Goal: Information Seeking & Learning: Learn about a topic

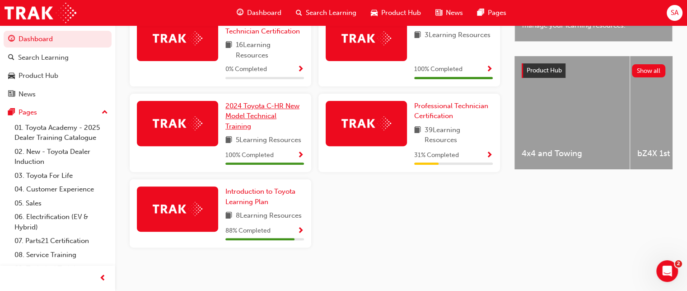
scroll to position [329, 0]
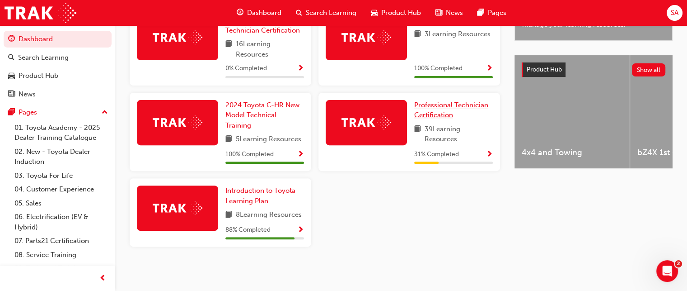
click at [451, 101] on span "Professional Technician Certification" at bounding box center [451, 110] width 74 height 19
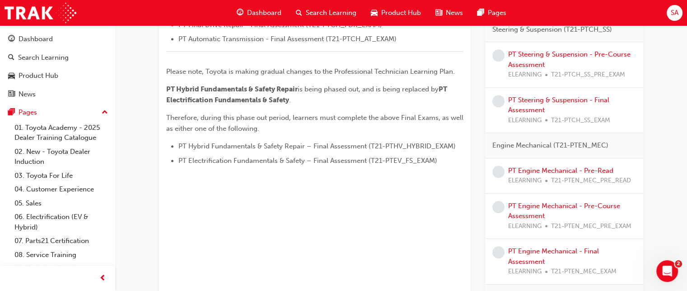
scroll to position [436, 0]
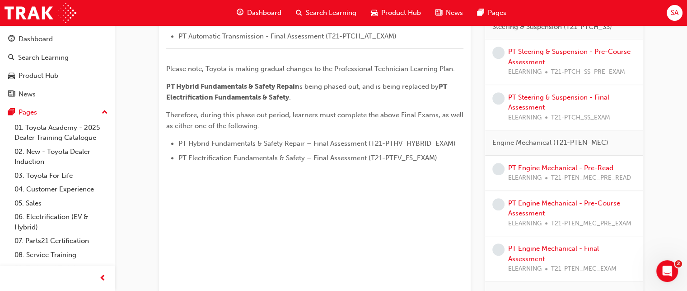
drag, startPoint x: 573, startPoint y: 195, endPoint x: 574, endPoint y: 113, distance: 81.8
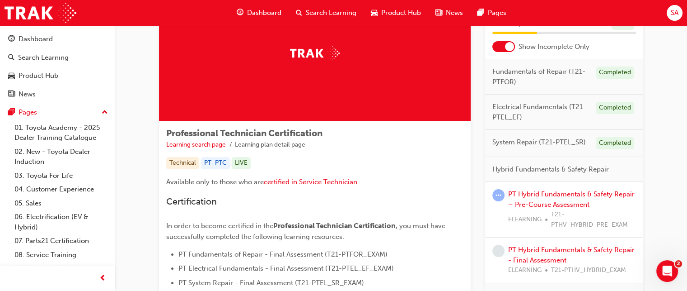
scroll to position [63, 0]
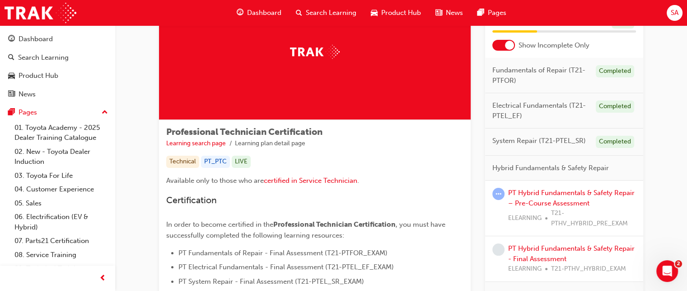
click at [542, 188] on div "PT Hybrid Fundamentals & Safety Repair – Pre-Course Assessment ELEARNING T21-PT…" at bounding box center [572, 208] width 128 height 41
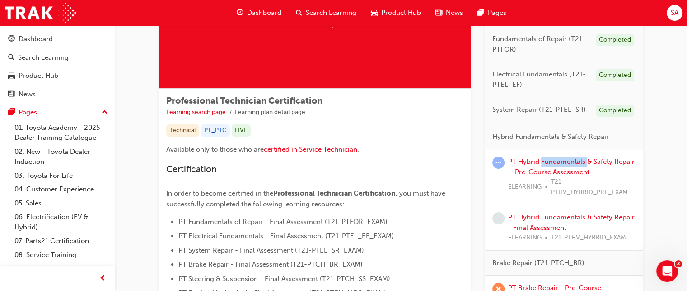
scroll to position [92, 0]
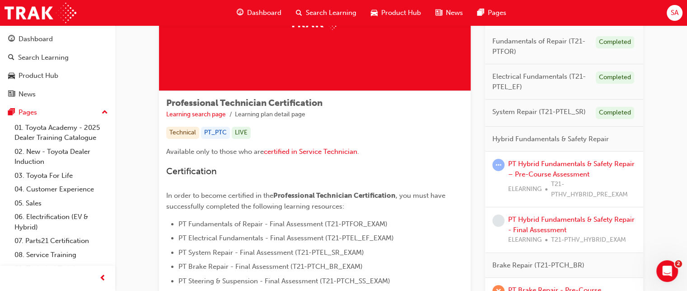
click at [537, 212] on div "PT Hybrid Fundamentals & Safety Repair - Final Assessment ELEARNING T21-PTHV_HY…" at bounding box center [564, 230] width 158 height 46
click at [550, 164] on link "PT Hybrid Fundamentals & Safety Repair – Pre-Course Assessment" at bounding box center [571, 169] width 127 height 19
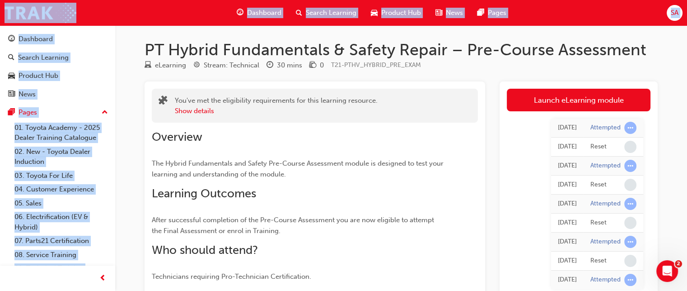
click at [498, 181] on div "You've met the eligibility requirements for this learning resource. Show detail…" at bounding box center [401, 199] width 513 height 236
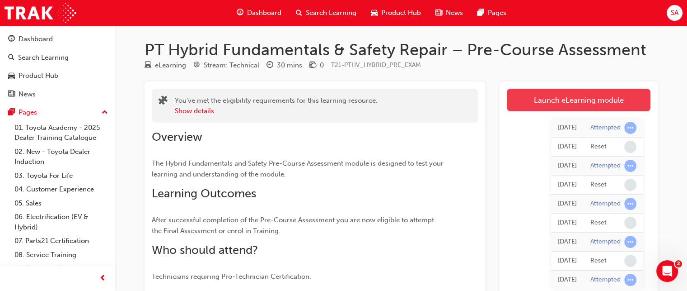
click at [582, 110] on link "Launch eLearning module" at bounding box center [579, 100] width 144 height 23
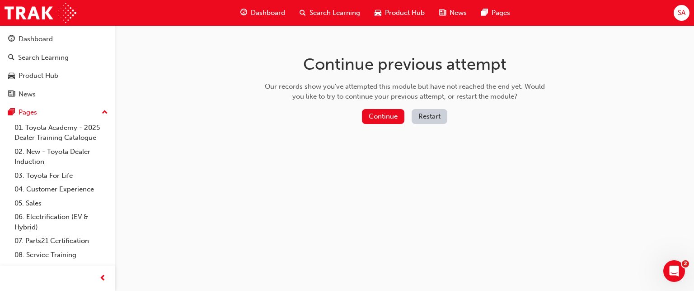
click at [423, 115] on button "Restart" at bounding box center [430, 116] width 36 height 15
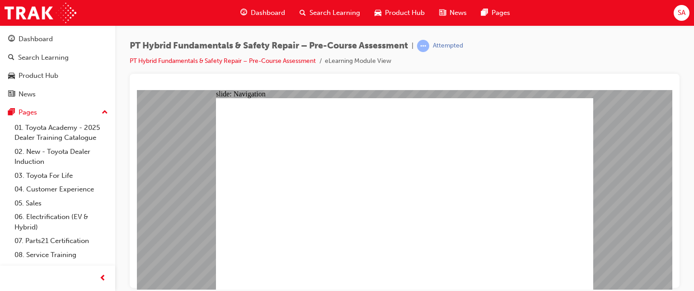
radio input "true"
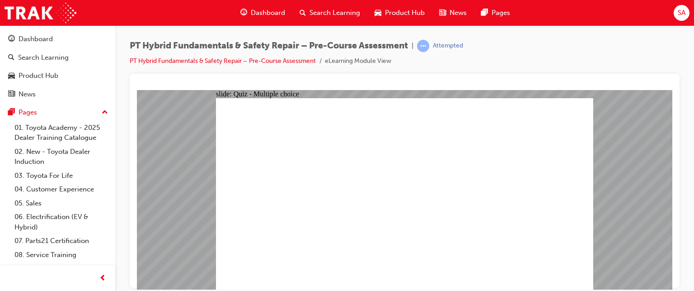
radio input "true"
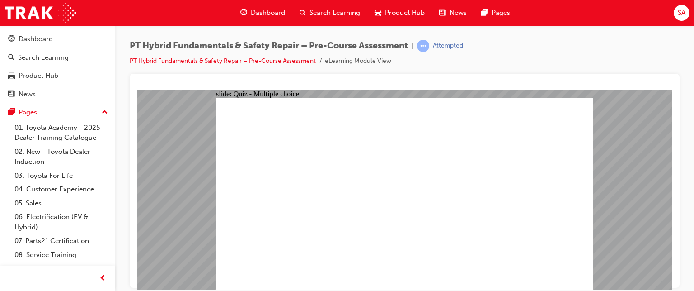
radio input "true"
checkbox input "true"
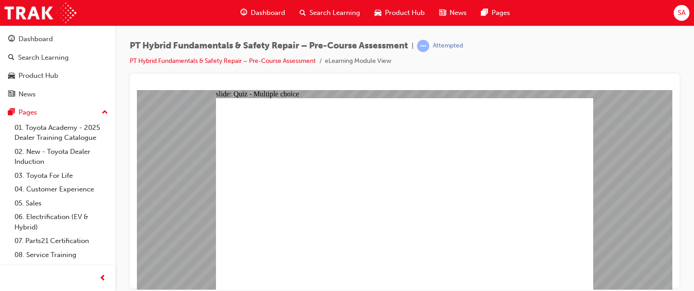
checkbox input "true"
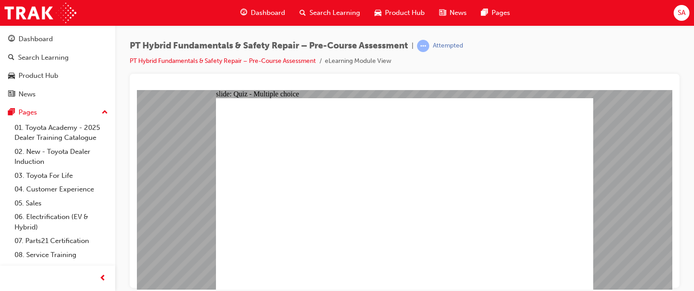
radio input "true"
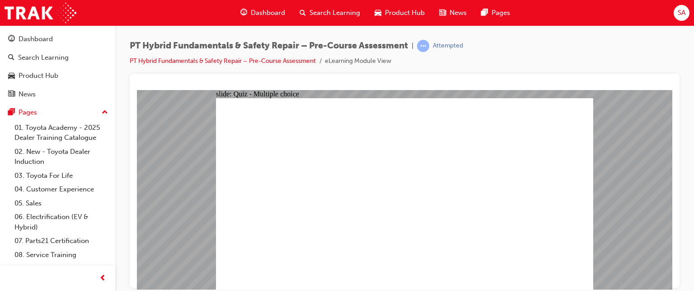
radio input "true"
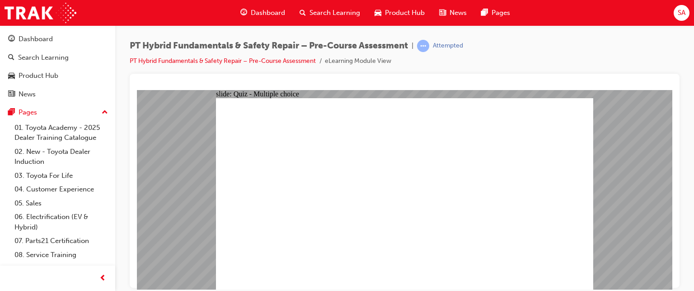
radio input "true"
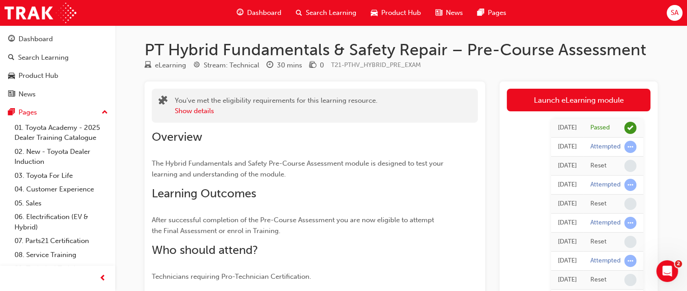
click at [469, 151] on div "Overview The Hybrid Fundamentals and Safety Pre-Course Assessment module is des…" at bounding box center [315, 201] width 326 height 159
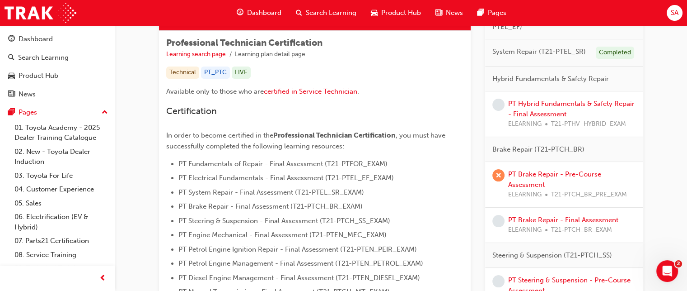
scroll to position [154, 0]
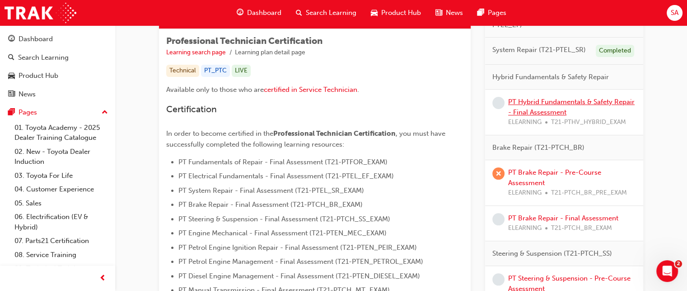
click at [574, 101] on link "PT Hybrid Fundamentals & Safety Repair - Final Assessment" at bounding box center [571, 107] width 127 height 19
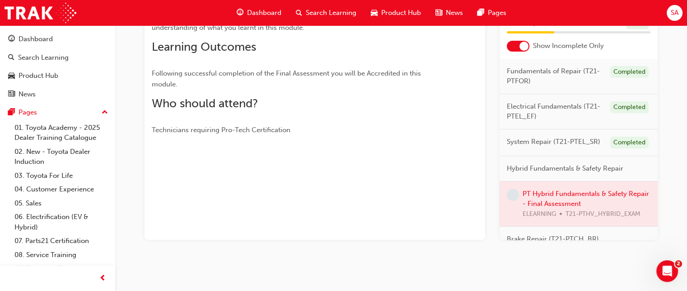
click at [558, 203] on div at bounding box center [579, 203] width 158 height 45
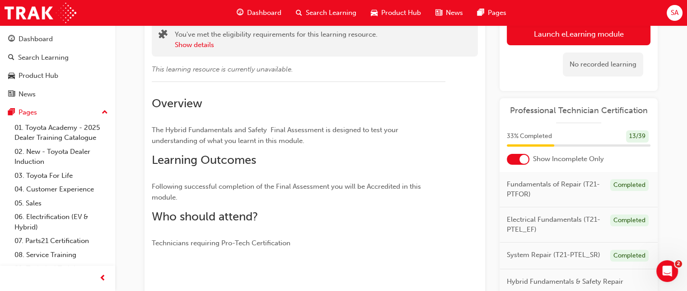
scroll to position [63, 0]
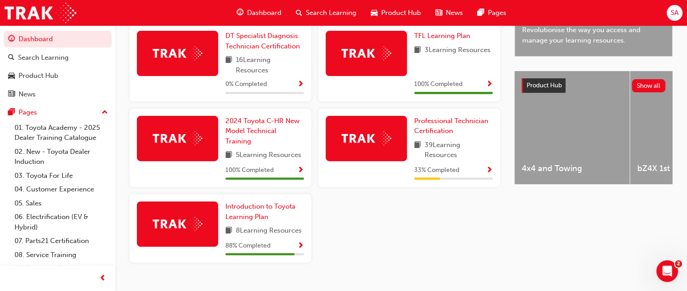
scroll to position [312, 0]
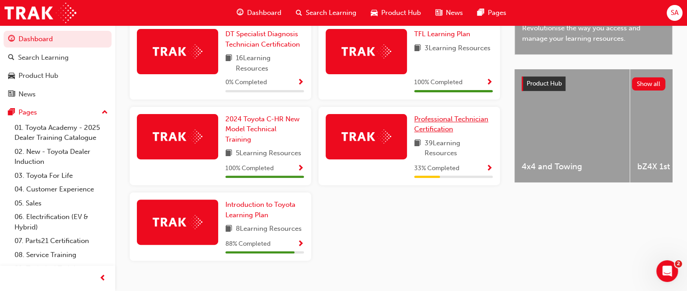
click at [461, 122] on span "Professional Technician Certification" at bounding box center [451, 124] width 74 height 19
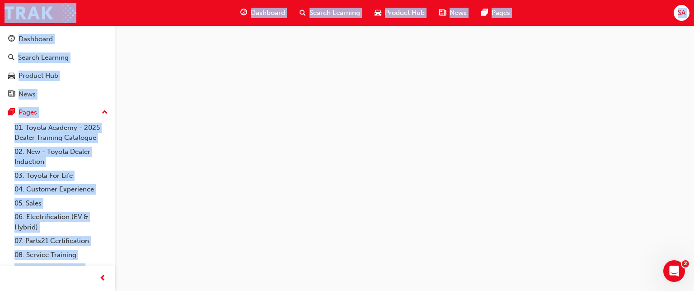
click at [461, 122] on div at bounding box center [347, 145] width 694 height 291
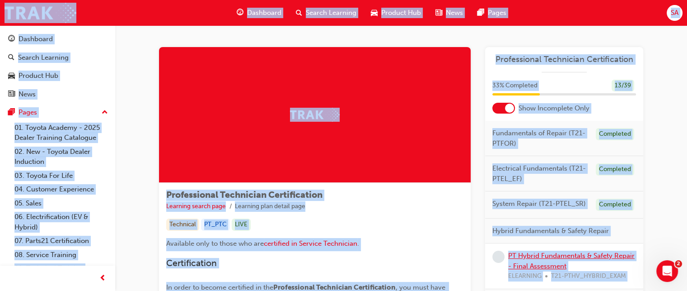
click at [550, 258] on link "PT Hybrid Fundamentals & Safety Repair - Final Assessment" at bounding box center [571, 260] width 127 height 19
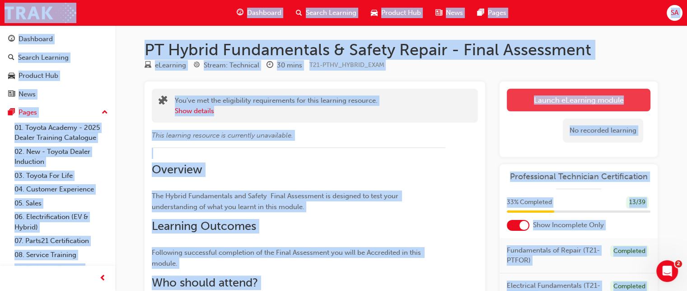
click at [560, 94] on link "Launch eLearning module" at bounding box center [579, 100] width 144 height 23
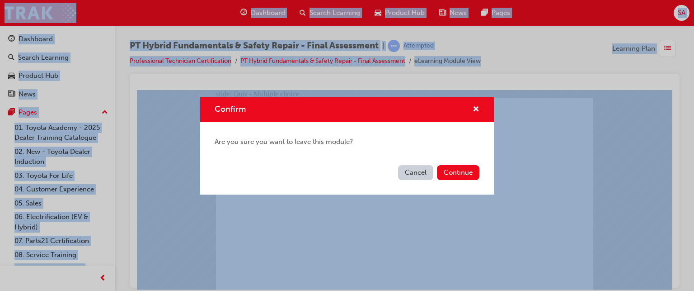
click at [414, 171] on button "Cancel" at bounding box center [415, 172] width 35 height 15
click at [458, 172] on button "Continue" at bounding box center [458, 172] width 42 height 15
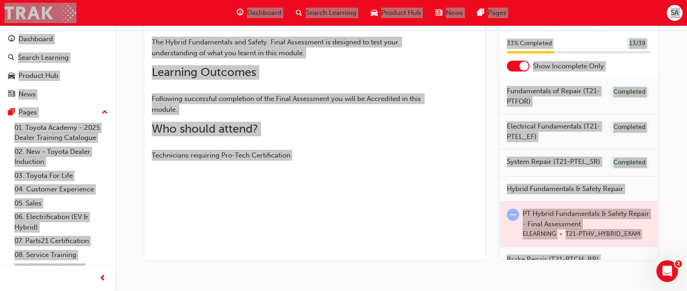
scroll to position [4, 0]
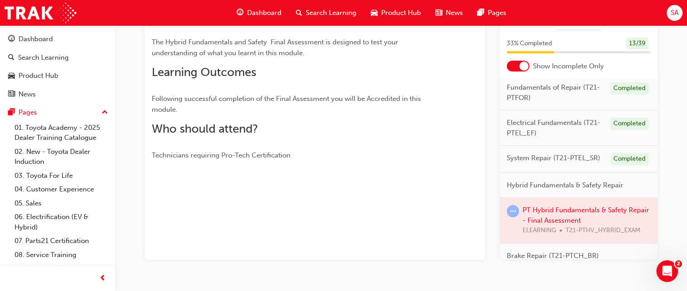
click at [553, 215] on div at bounding box center [579, 219] width 158 height 45
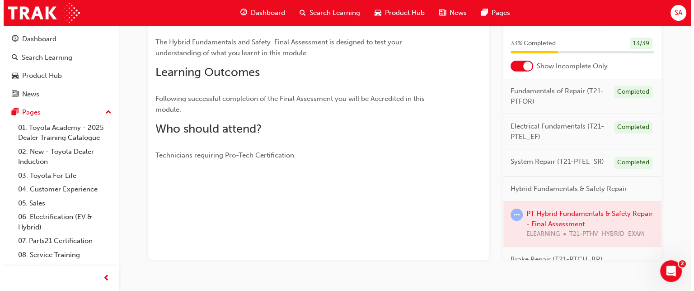
scroll to position [0, 0]
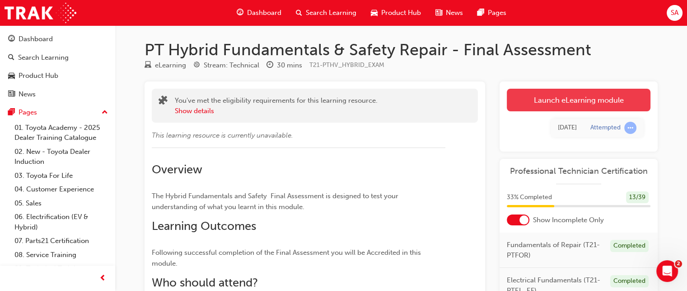
click at [571, 103] on link "Launch eLearning module" at bounding box center [579, 100] width 144 height 23
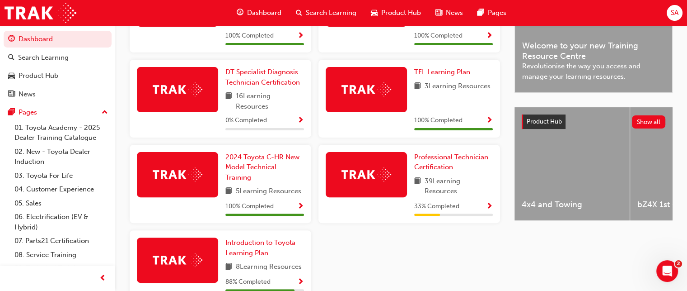
scroll to position [309, 0]
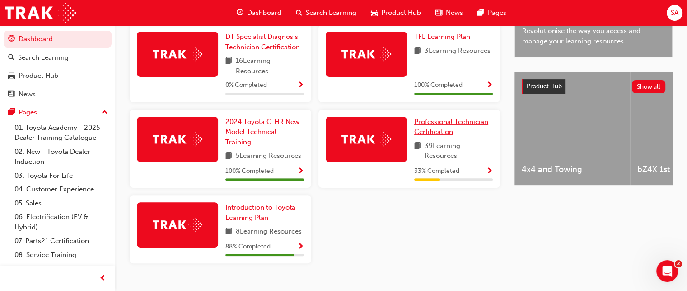
click at [461, 123] on span "Professional Technician Certification" at bounding box center [451, 127] width 74 height 19
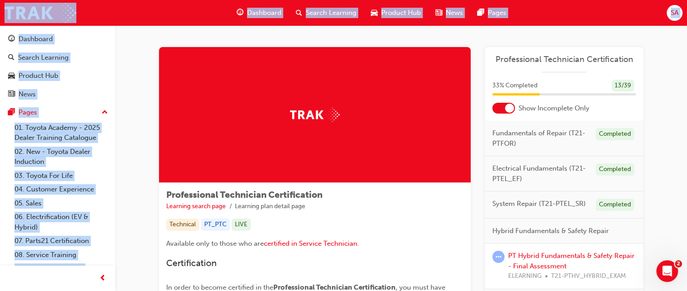
click at [457, 204] on ul "Learning search page Learning plan detail page" at bounding box center [314, 206] width 297 height 11
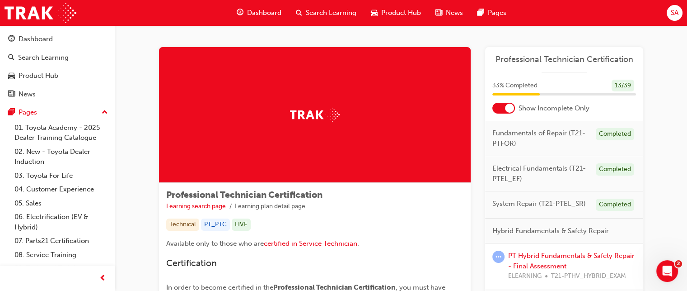
scroll to position [85, 0]
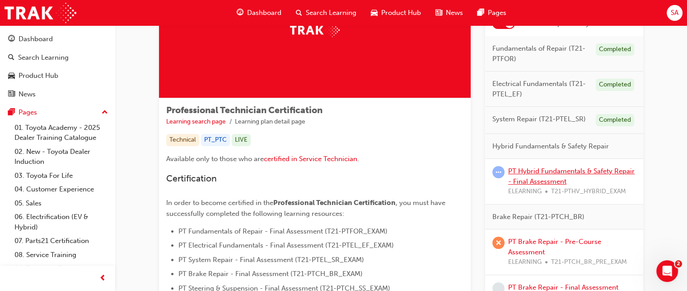
click at [570, 171] on link "PT Hybrid Fundamentals & Safety Repair - Final Assessment" at bounding box center [571, 176] width 127 height 19
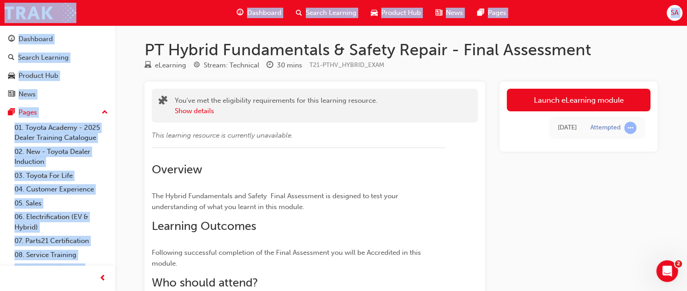
click at [490, 164] on div "You've met the eligibility requirements for this learning resource. Show detail…" at bounding box center [401, 215] width 513 height 268
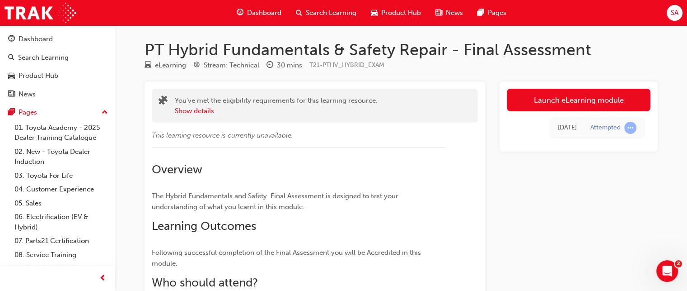
scroll to position [110, 0]
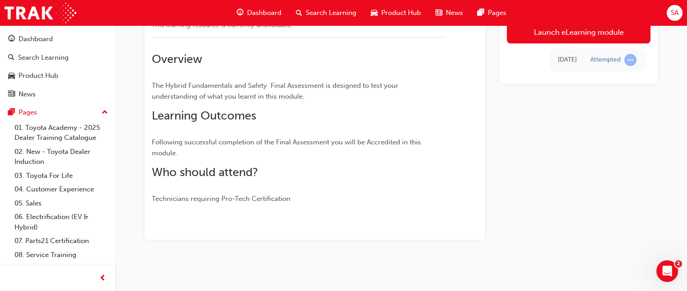
drag, startPoint x: 562, startPoint y: 188, endPoint x: 521, endPoint y: 266, distance: 89.0
click at [521, 266] on div "PT Hybrid Fundamentals & Safety Repair - Final Assessment eLearning Stream: Tec…" at bounding box center [401, 98] width 542 height 339
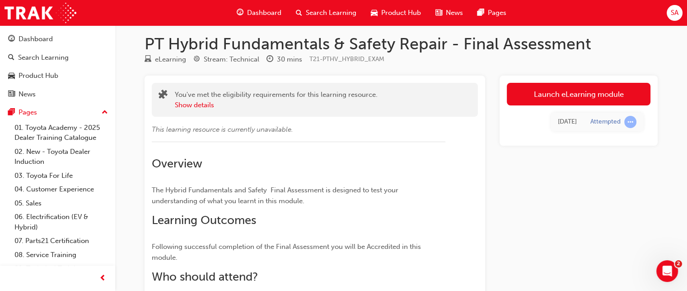
scroll to position [1, 0]
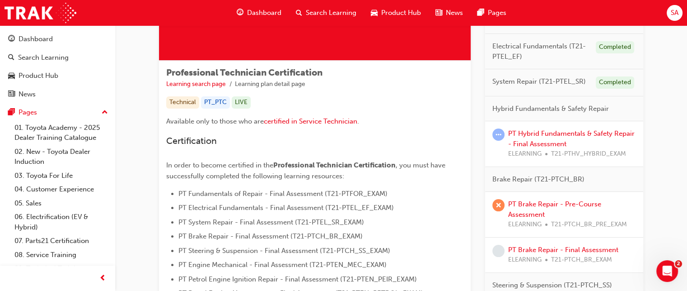
scroll to position [122, 0]
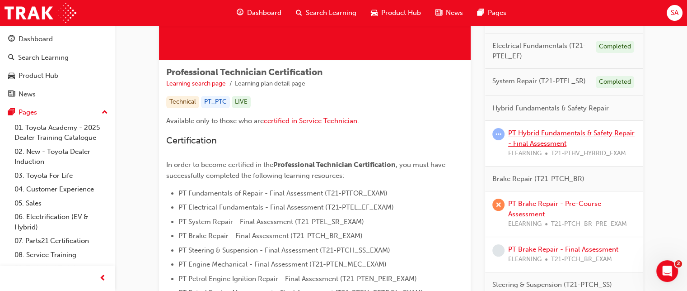
click at [554, 133] on link "PT Hybrid Fundamentals & Safety Repair - Final Assessment" at bounding box center [571, 138] width 127 height 19
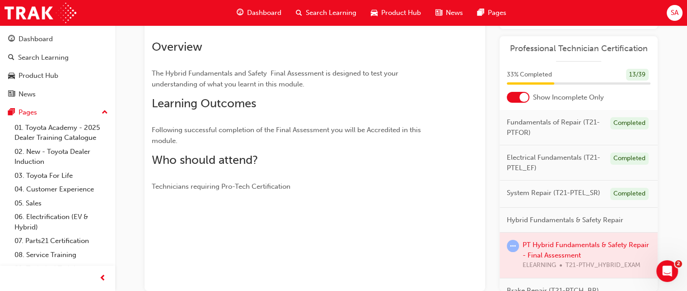
click at [559, 256] on div at bounding box center [579, 254] width 158 height 45
click at [566, 249] on div at bounding box center [579, 254] width 158 height 45
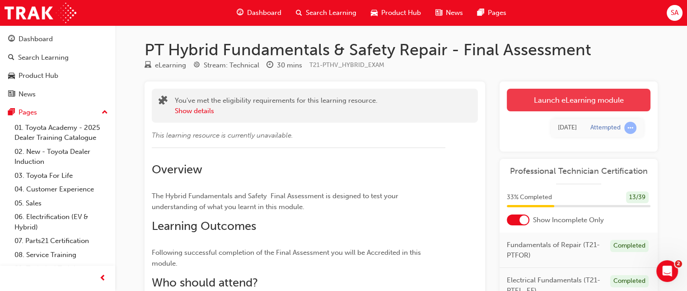
click at [575, 99] on link "Launch eLearning module" at bounding box center [579, 100] width 144 height 23
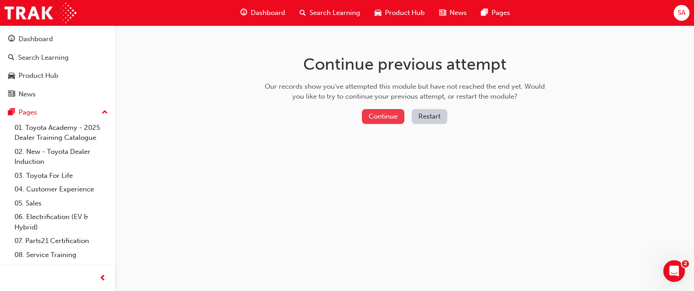
click at [400, 113] on button "Continue" at bounding box center [383, 116] width 42 height 15
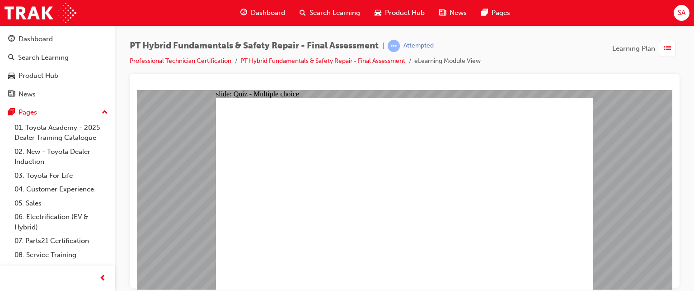
checkbox input "true"
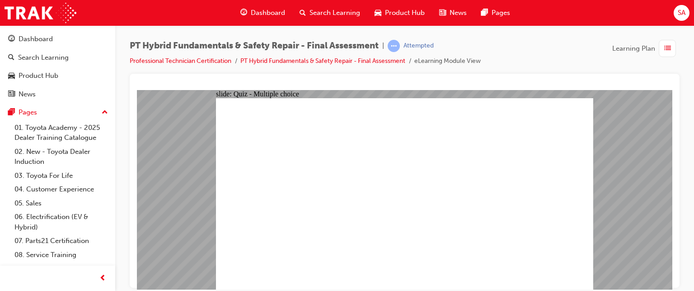
radio input "true"
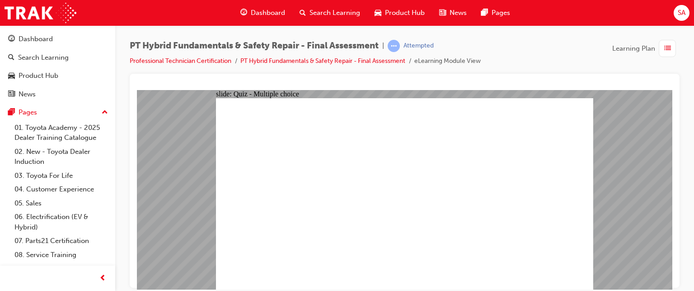
radio input "false"
radio input "true"
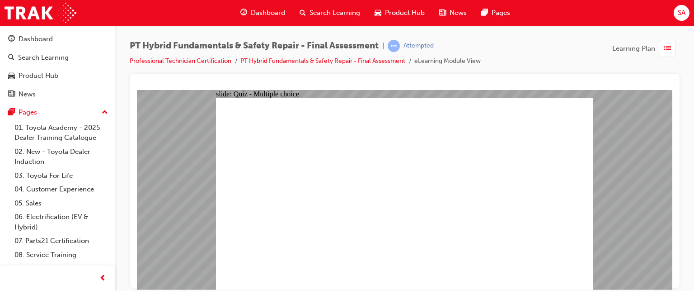
checkbox input "true"
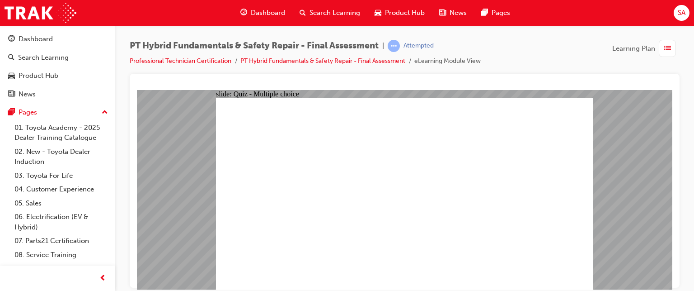
radio input "true"
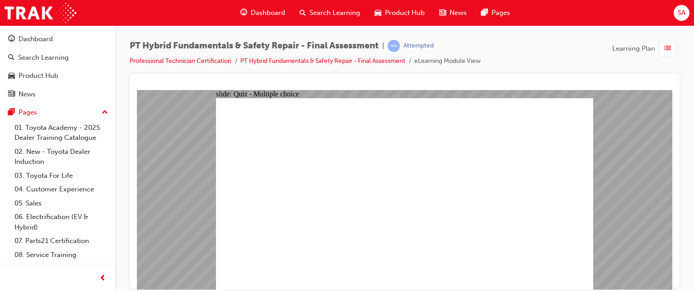
checkbox input "true"
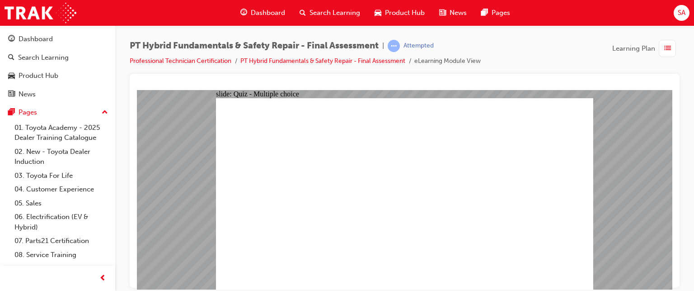
checkbox input "true"
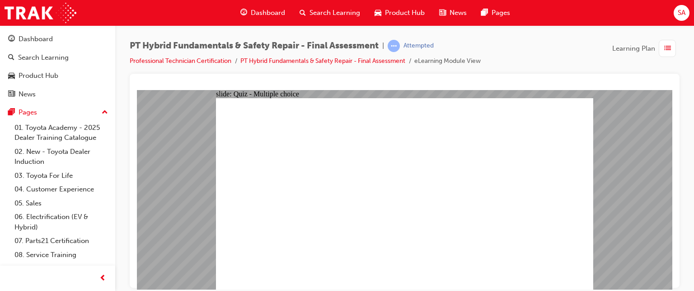
radio input "true"
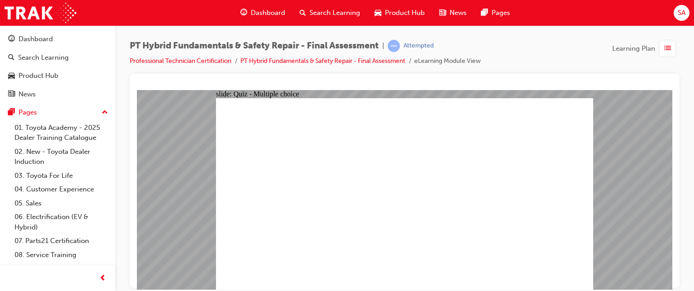
radio input "true"
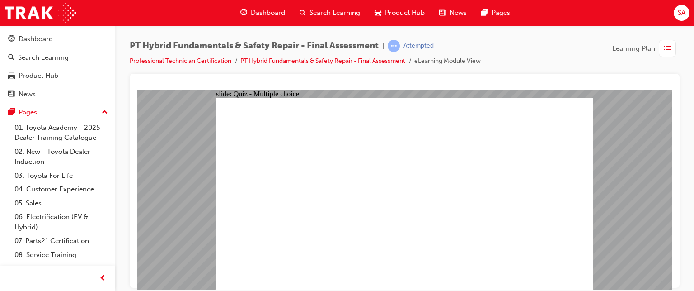
radio input "false"
radio input "true"
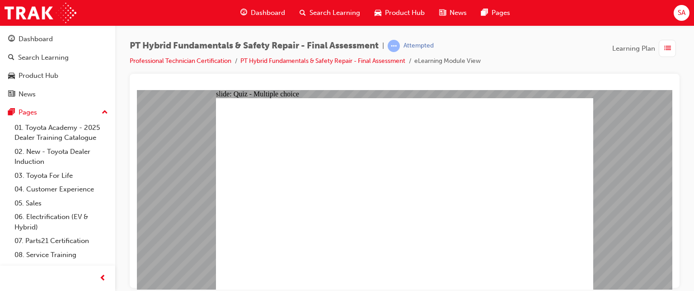
radio input "true"
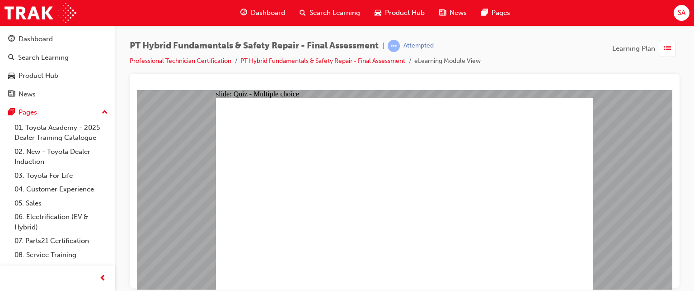
radio input "true"
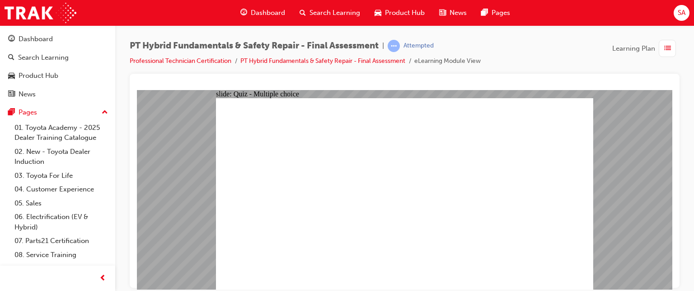
radio input "true"
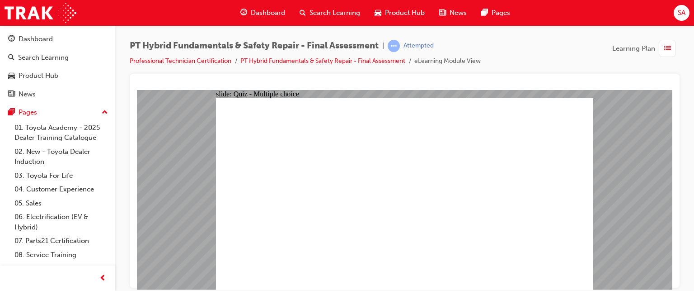
radio input "true"
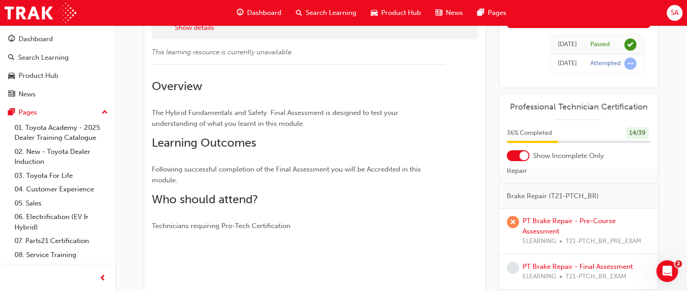
scroll to position [110, 0]
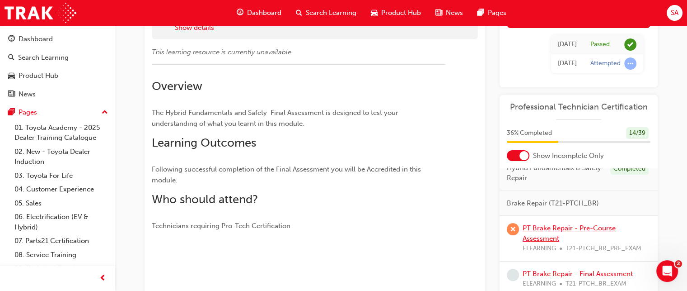
click at [562, 235] on link "PT Brake Repair - Pre-Course Assessment" at bounding box center [569, 233] width 93 height 19
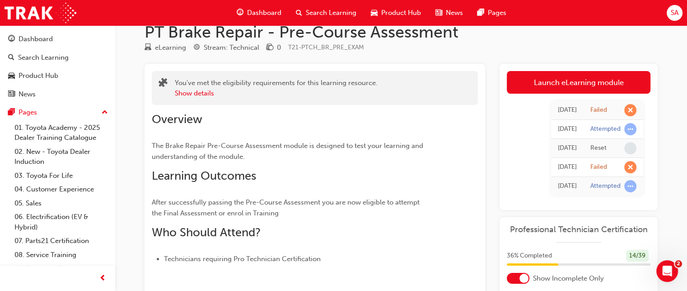
scroll to position [21, 0]
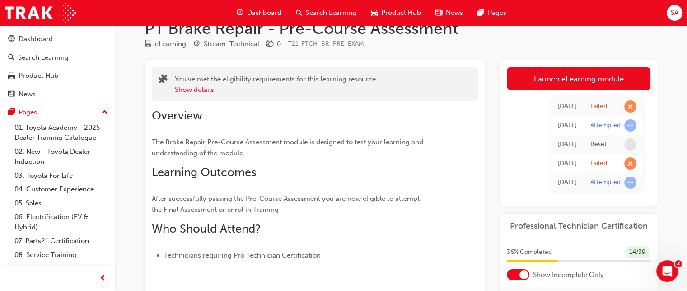
click at [563, 106] on div "Thu 14 Aug 2025" at bounding box center [567, 106] width 19 height 10
click at [631, 103] on span "learningRecordVerb_FAIL-icon" at bounding box center [631, 106] width 12 height 12
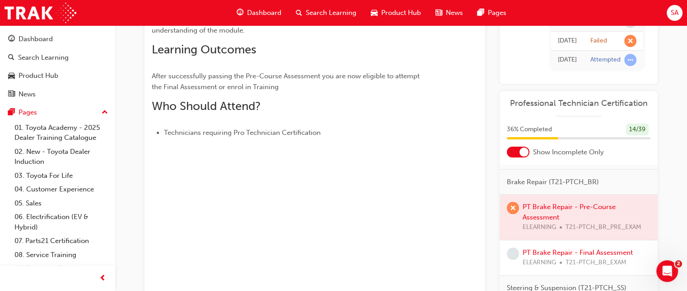
scroll to position [128, 0]
click at [581, 214] on div at bounding box center [579, 216] width 158 height 45
click at [574, 214] on div at bounding box center [579, 216] width 158 height 45
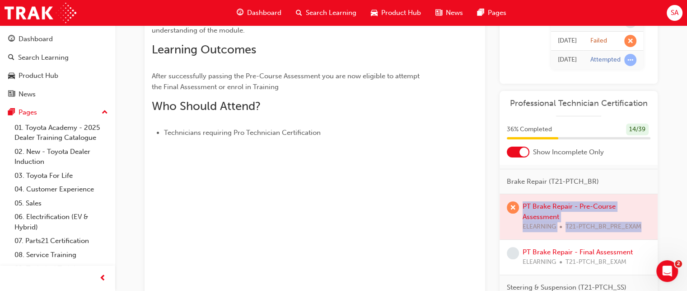
drag, startPoint x: 574, startPoint y: 214, endPoint x: 498, endPoint y: 259, distance: 88.4
click at [498, 259] on div "You've met the eligibility requirements for this learning resource. Show detail…" at bounding box center [401, 142] width 513 height 408
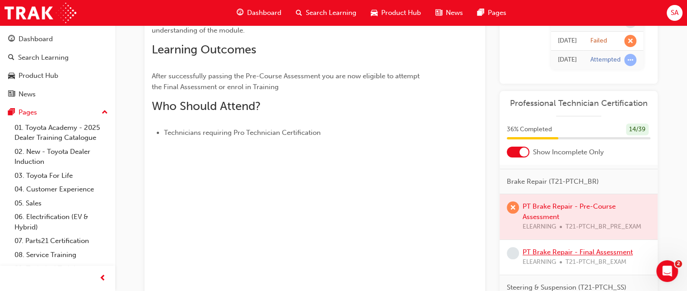
click at [538, 256] on link "PT Brake Repair - Final Assessment" at bounding box center [578, 252] width 110 height 8
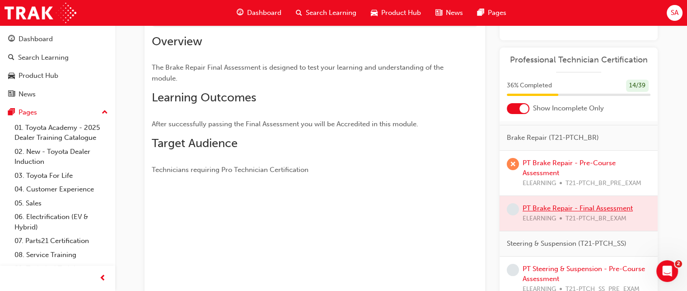
scroll to position [118, 0]
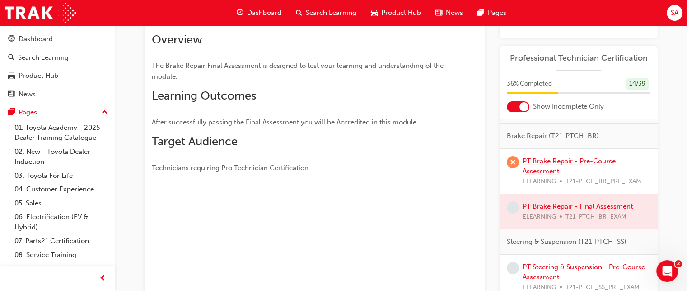
click at [555, 165] on link "PT Brake Repair - Pre-Course Assessment" at bounding box center [569, 166] width 93 height 19
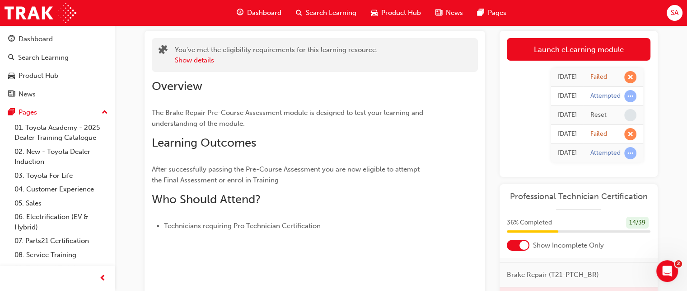
scroll to position [22, 0]
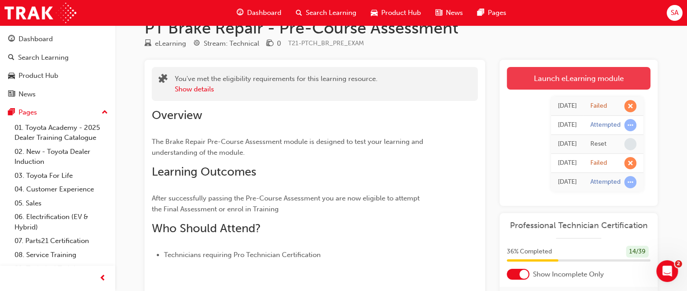
click at [573, 84] on link "Launch eLearning module" at bounding box center [579, 78] width 144 height 23
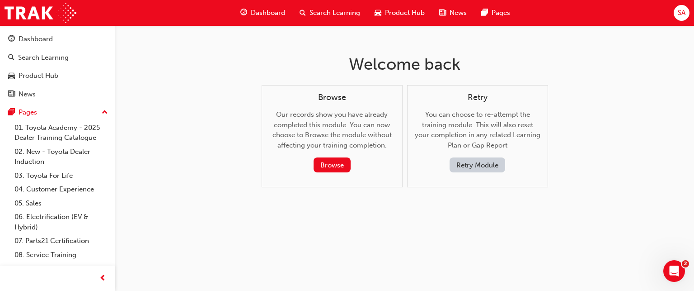
click at [484, 166] on button "Retry Module" at bounding box center [478, 164] width 56 height 15
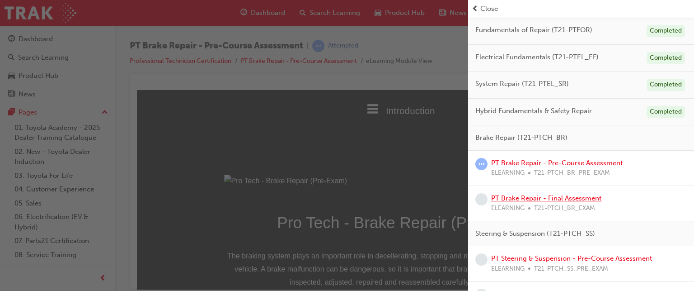
scroll to position [94, 0]
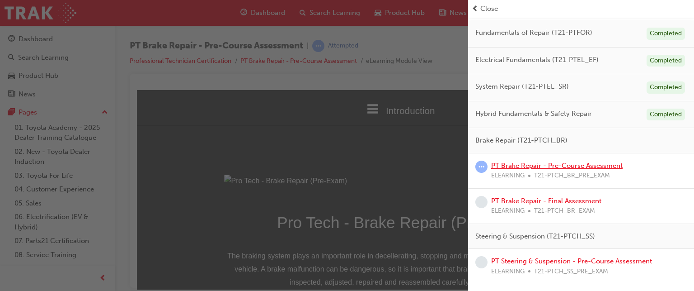
click at [541, 162] on link "PT Brake Repair - Pre-Course Assessment" at bounding box center [557, 165] width 132 height 8
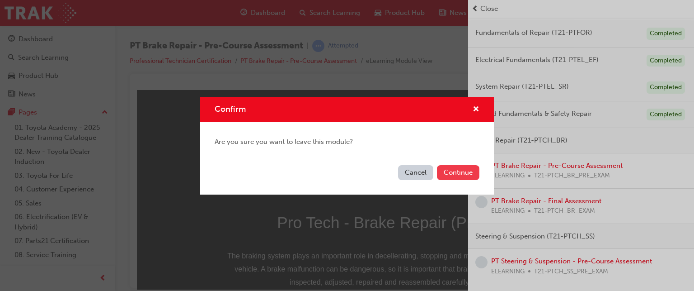
click at [459, 169] on button "Continue" at bounding box center [458, 172] width 42 height 15
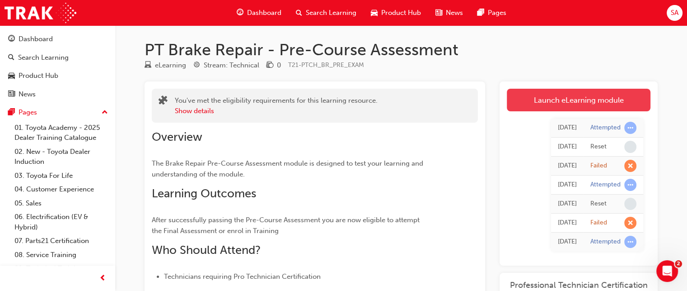
click at [541, 94] on link "Launch eLearning module" at bounding box center [579, 100] width 144 height 23
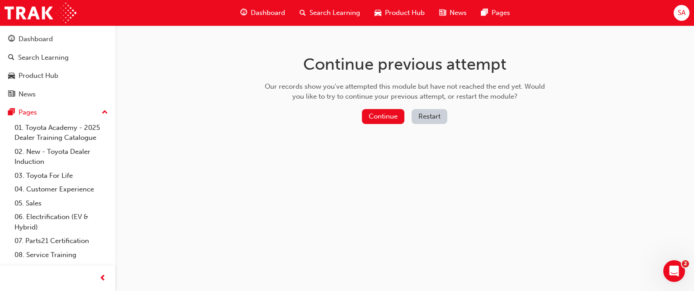
click at [428, 115] on button "Restart" at bounding box center [430, 116] width 36 height 15
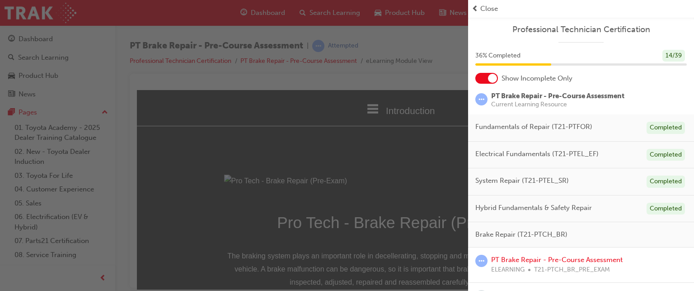
click at [429, 159] on div "button" at bounding box center [234, 145] width 468 height 291
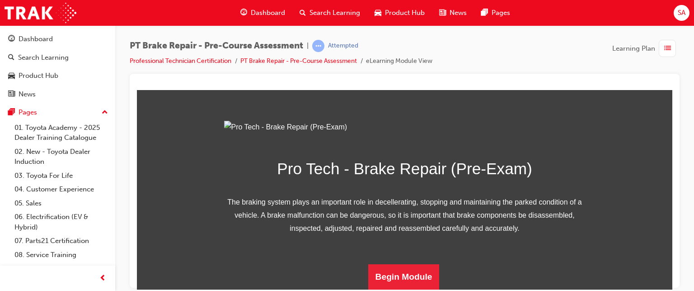
scroll to position [153, 0]
click at [427, 270] on button "Begin Module" at bounding box center [403, 275] width 71 height 25
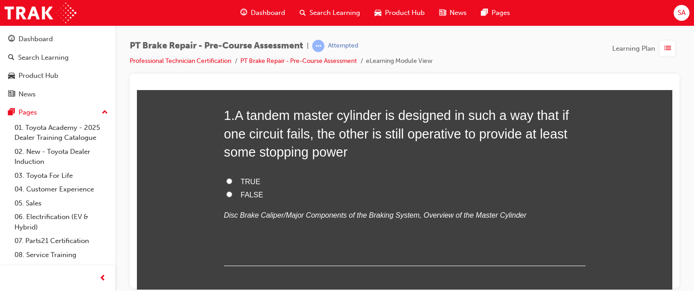
scroll to position [80, 0]
click at [226, 182] on input "TRUE" at bounding box center [229, 181] width 6 height 6
radio input "true"
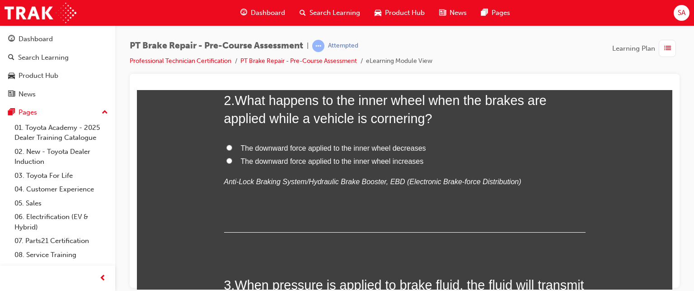
scroll to position [307, 0]
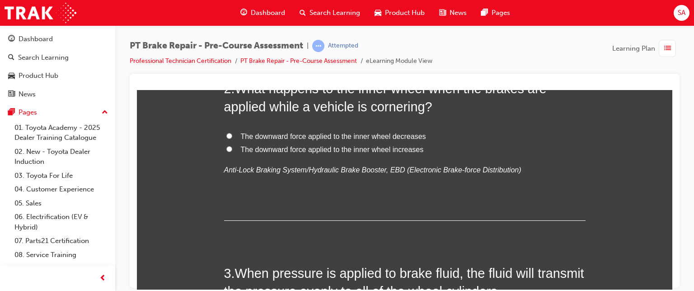
scroll to position [309, 0]
click at [330, 133] on span "The downward force applied to the inner wheel decreases" at bounding box center [333, 136] width 185 height 8
click at [232, 133] on input "The downward force applied to the inner wheel decreases" at bounding box center [229, 135] width 6 height 6
radio input "true"
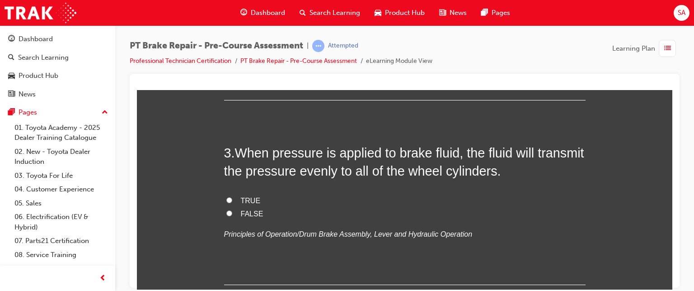
scroll to position [432, 0]
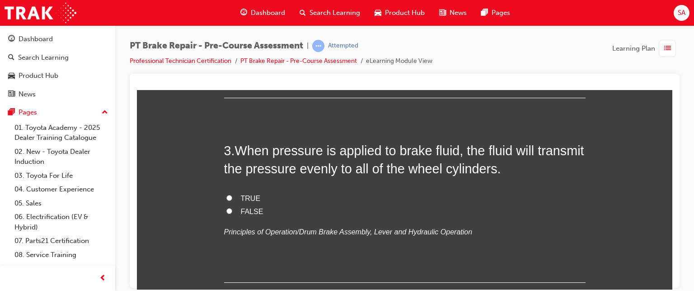
click at [226, 197] on input "TRUE" at bounding box center [229, 197] width 6 height 6
radio input "true"
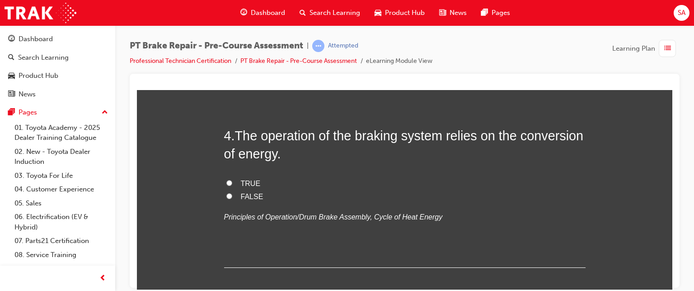
scroll to position [780, 0]
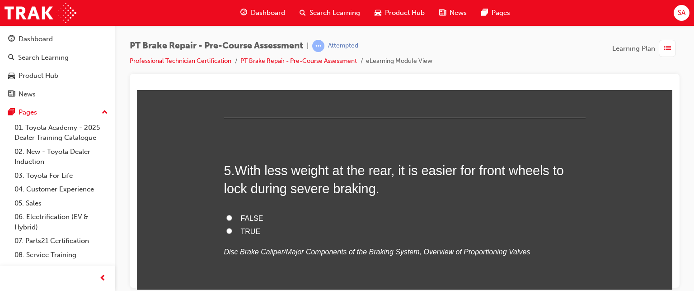
click at [233, 227] on label "TRUE" at bounding box center [405, 231] width 362 height 13
click at [232, 227] on input "TRUE" at bounding box center [229, 230] width 6 height 6
radio input "true"
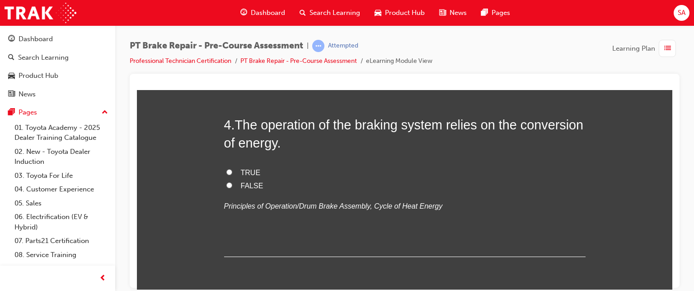
scroll to position [639, 0]
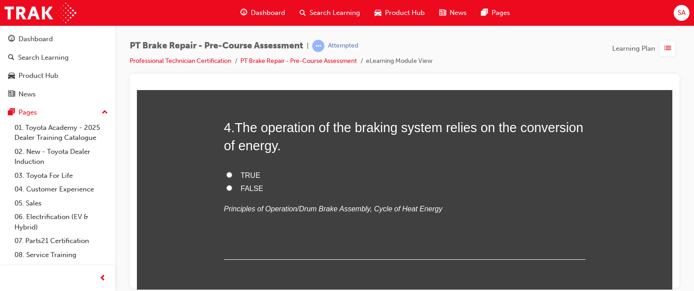
click at [226, 175] on input "TRUE" at bounding box center [229, 174] width 6 height 6
radio input "true"
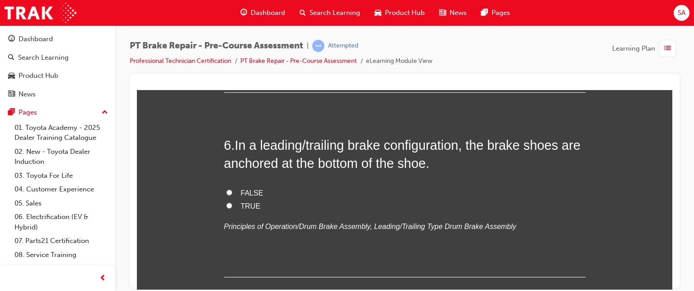
scroll to position [992, 0]
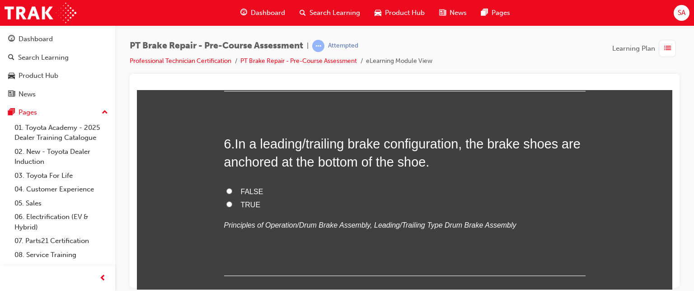
click at [243, 203] on span "TRUE" at bounding box center [251, 204] width 20 height 8
click at [232, 203] on input "TRUE" at bounding box center [229, 204] width 6 height 6
radio input "true"
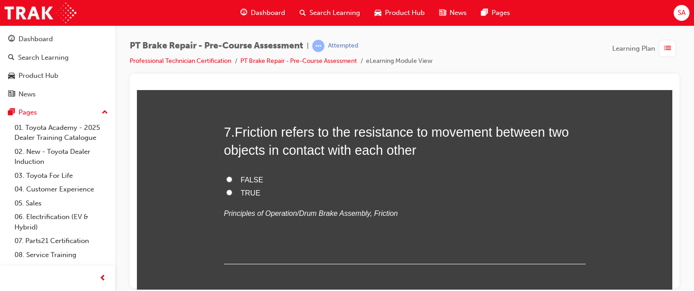
scroll to position [1188, 0]
click at [244, 188] on span "TRUE" at bounding box center [251, 192] width 20 height 8
click at [232, 189] on input "TRUE" at bounding box center [229, 192] width 6 height 6
radio input "true"
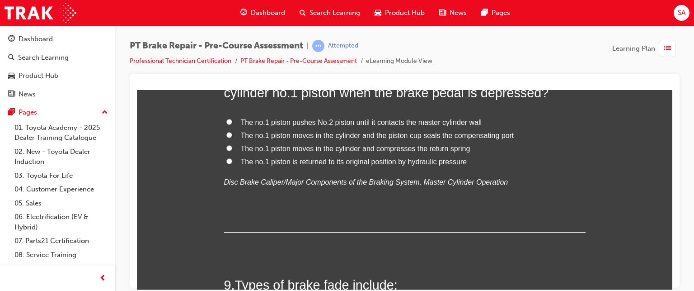
scroll to position [1426, 0]
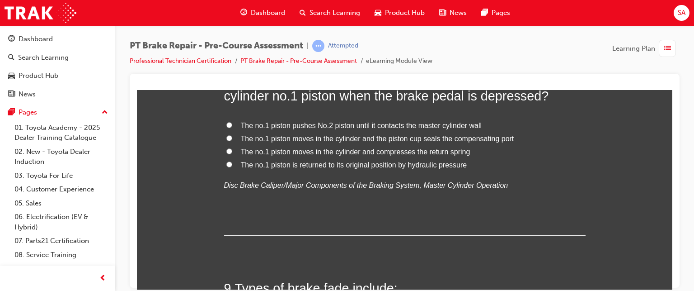
click at [394, 134] on span "The no.1 piston moves in the cylinder and the piston cup seals the compensating…" at bounding box center [377, 138] width 273 height 8
click at [232, 135] on input "The no.1 piston moves in the cylinder and the piston cup seals the compensating…" at bounding box center [229, 138] width 6 height 6
radio input "true"
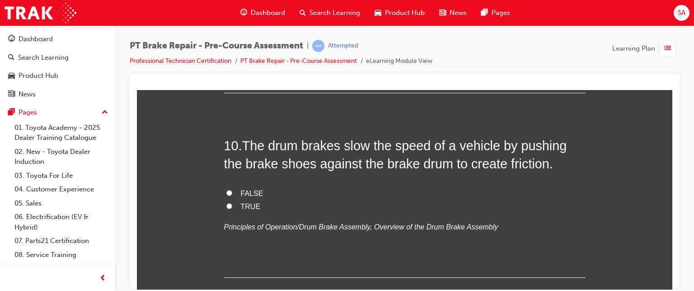
scroll to position [1816, 0]
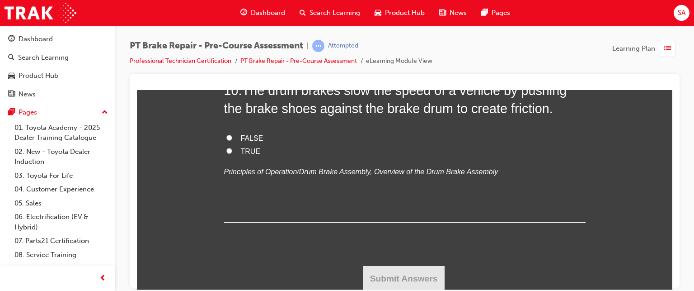
drag, startPoint x: 385, startPoint y: 243, endPoint x: 334, endPoint y: 265, distance: 55.4
click at [334, 265] on div "Submit Answers" at bounding box center [405, 277] width 362 height 25
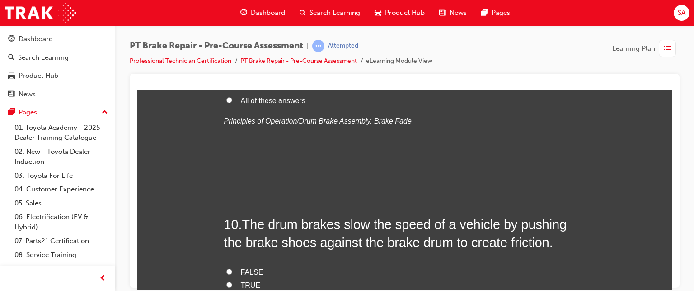
scroll to position [1682, 0]
click at [300, 98] on span "All of these answers" at bounding box center [273, 101] width 65 height 8
click at [232, 98] on input "All of these answers" at bounding box center [229, 100] width 6 height 6
radio input "true"
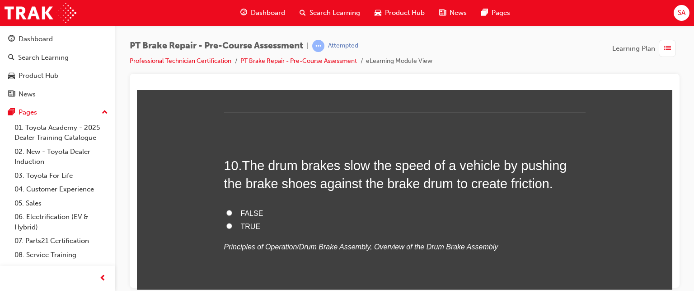
scroll to position [1741, 0]
click at [241, 225] on span "TRUE" at bounding box center [251, 226] width 20 height 8
click at [232, 225] on input "TRUE" at bounding box center [229, 226] width 6 height 6
radio input "true"
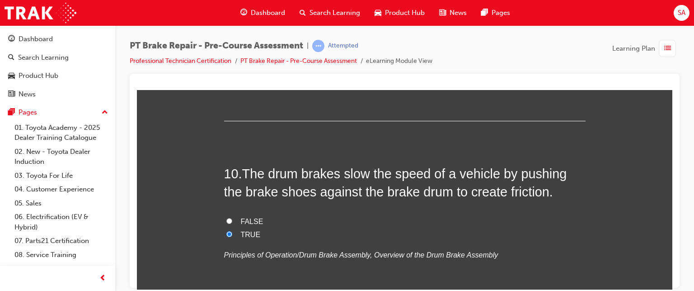
scroll to position [1816, 0]
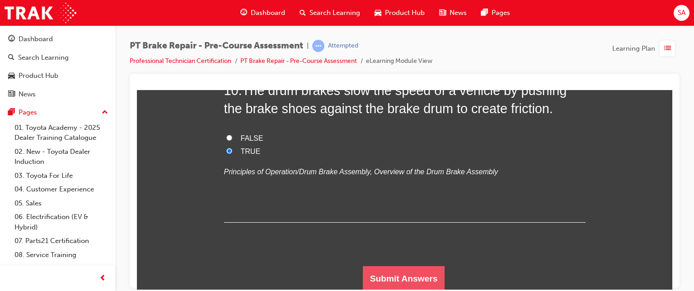
click at [372, 270] on button "Submit Answers" at bounding box center [404, 277] width 82 height 25
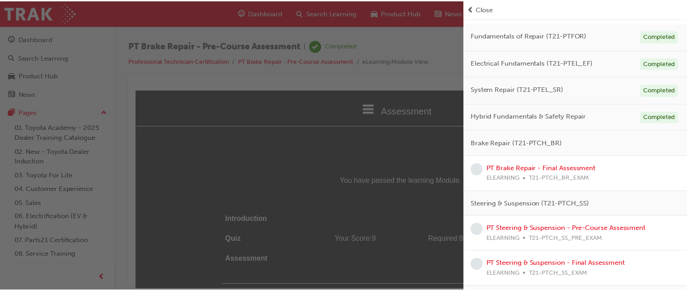
scroll to position [92, 0]
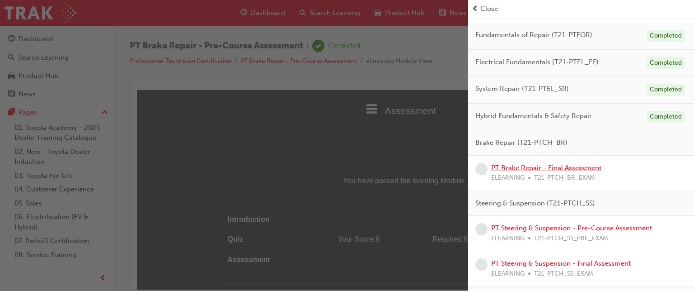
click at [576, 169] on link "PT Brake Repair - Final Assessment" at bounding box center [546, 168] width 110 height 8
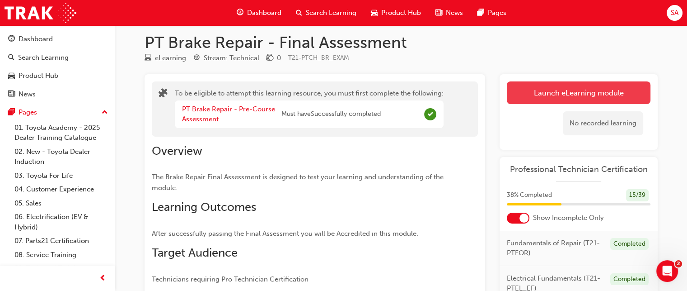
scroll to position [6, 0]
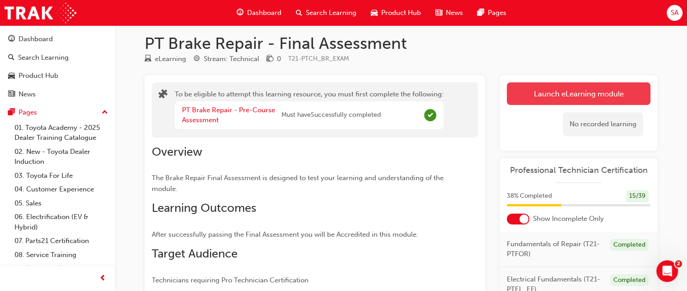
click at [568, 95] on button "Launch eLearning module" at bounding box center [579, 93] width 144 height 23
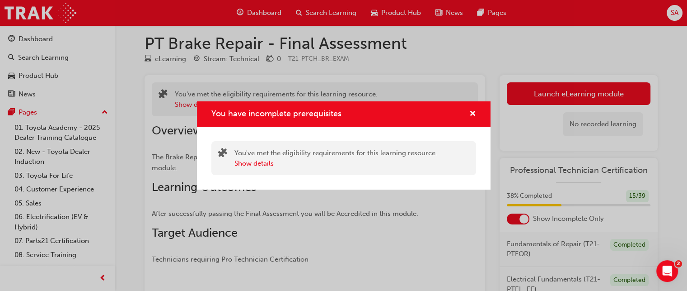
click at [468, 113] on div "You have incomplete prerequisites" at bounding box center [469, 113] width 14 height 11
click at [471, 112] on span "cross-icon" at bounding box center [473, 114] width 7 height 8
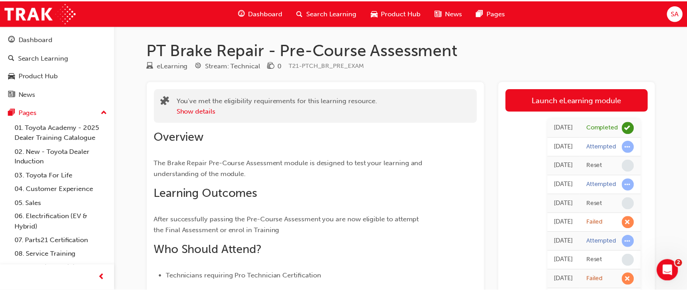
scroll to position [22, 0]
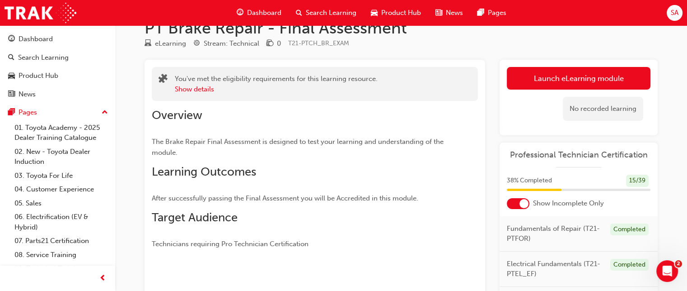
scroll to position [118, 0]
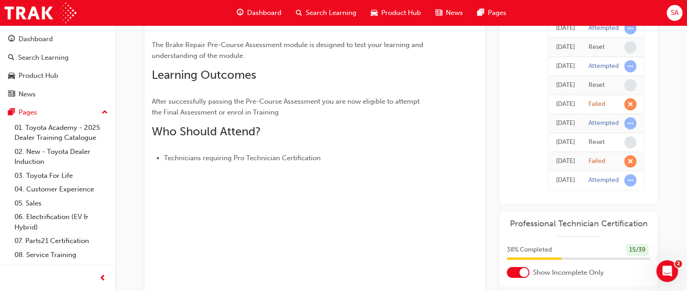
scroll to position [144, 0]
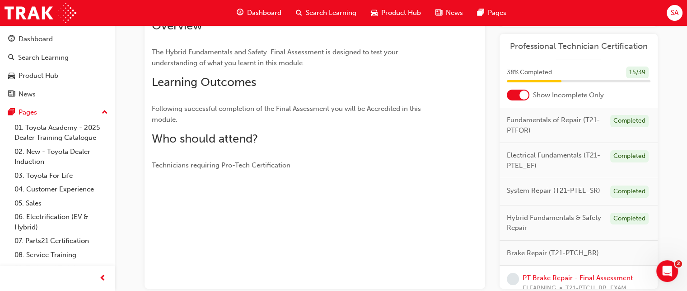
scroll to position [83, 0]
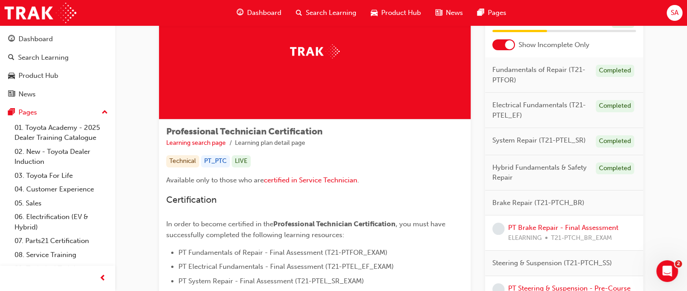
scroll to position [71, 0]
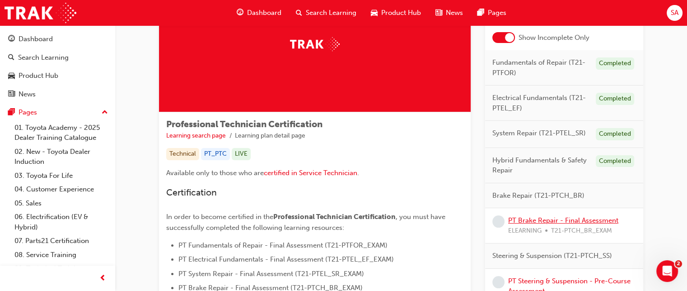
click at [521, 220] on link "PT Brake Repair - Final Assessment" at bounding box center [563, 220] width 110 height 8
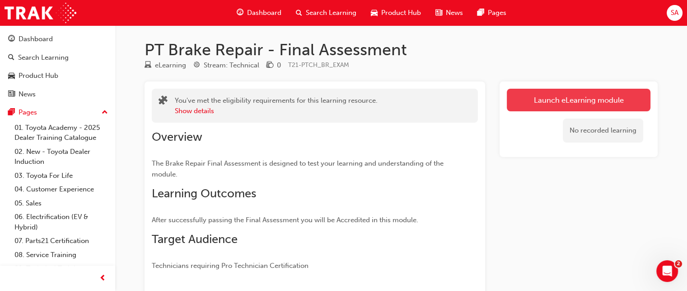
click at [570, 95] on link "Launch eLearning module" at bounding box center [579, 100] width 144 height 23
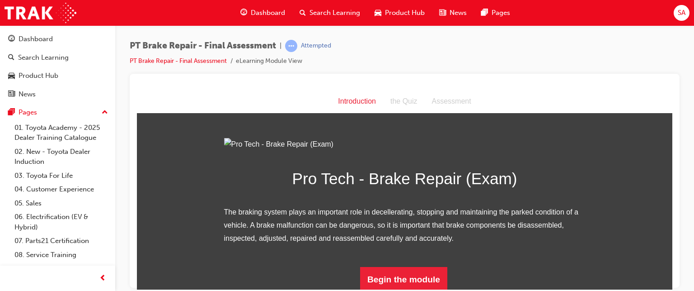
scroll to position [102, 0]
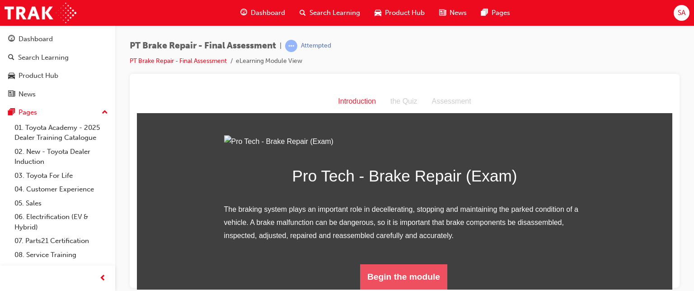
click at [399, 278] on button "Begin the module" at bounding box center [403, 275] width 87 height 25
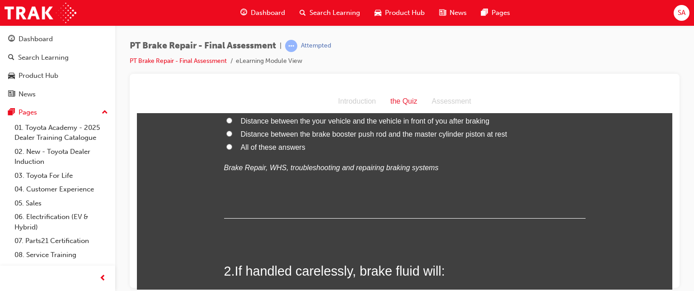
scroll to position [0, 0]
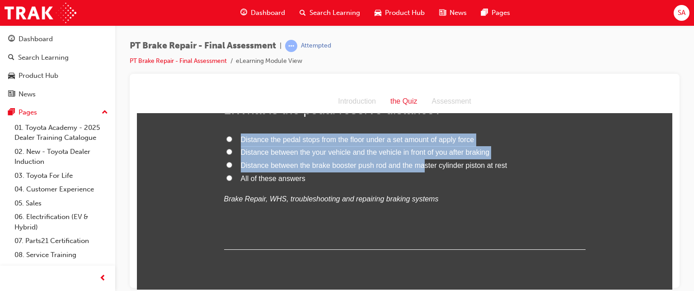
drag, startPoint x: 398, startPoint y: 212, endPoint x: 419, endPoint y: 165, distance: 52.2
click at [419, 165] on div "1 . What is the pedal reserve distance? Distance the pedal stops from the floor…" at bounding box center [405, 174] width 362 height 149
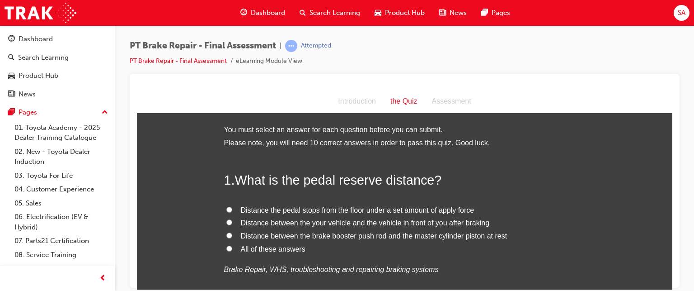
click at [468, 189] on div "1 . What is the pedal reserve distance? Distance the pedal stops from the floor…" at bounding box center [405, 244] width 362 height 149
click at [277, 251] on span "All of these answers" at bounding box center [273, 248] width 65 height 8
click at [232, 251] on input "All of these answers" at bounding box center [229, 248] width 6 height 6
radio input "true"
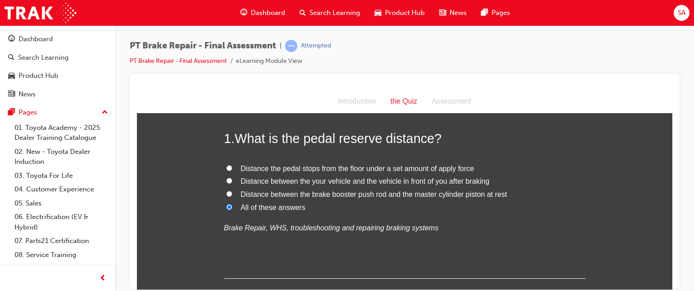
scroll to position [42, 0]
click at [285, 163] on span "Distance the pedal stops from the floor under a set amount of apply force" at bounding box center [358, 167] width 234 height 8
click at [232, 164] on input "Distance the pedal stops from the floor under a set amount of apply force" at bounding box center [229, 167] width 6 height 6
radio input "true"
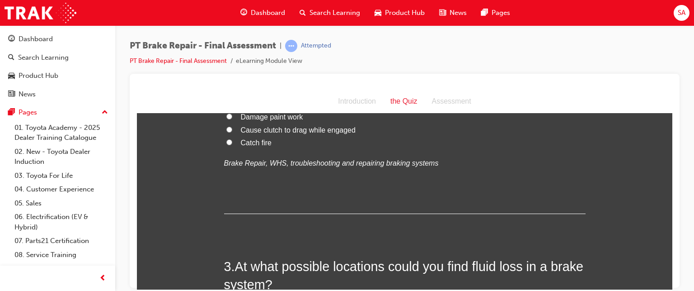
scroll to position [278, 0]
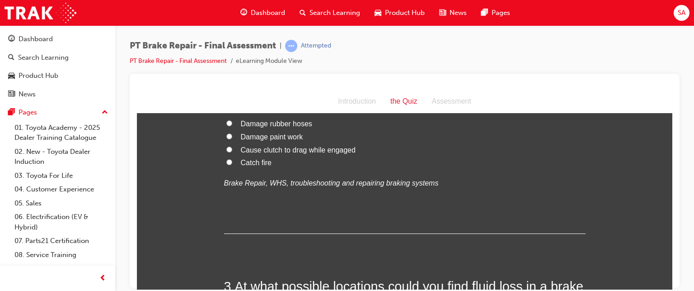
click at [291, 138] on span "Damage paint work" at bounding box center [272, 136] width 62 height 8
click at [232, 138] on input "Damage paint work" at bounding box center [229, 136] width 6 height 6
radio input "true"
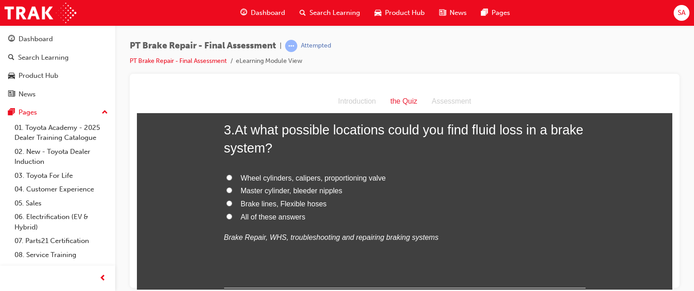
scroll to position [437, 0]
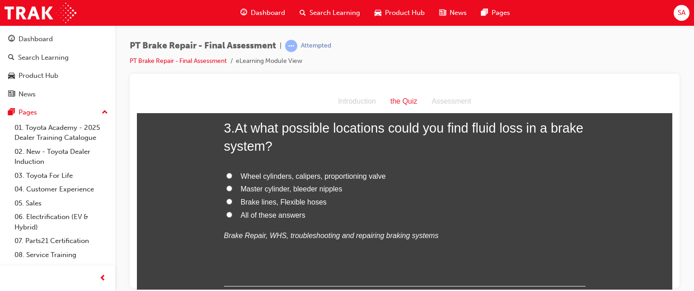
drag, startPoint x: 306, startPoint y: 273, endPoint x: 255, endPoint y: 270, distance: 50.7
click at [255, 270] on div "3 . At what possible locations could you find fluid loss in a brake system? Whe…" at bounding box center [405, 201] width 362 height 167
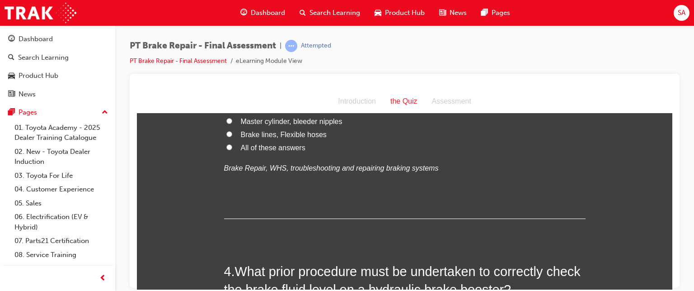
scroll to position [503, 0]
click at [248, 145] on span "All of these answers" at bounding box center [273, 149] width 65 height 8
click at [232, 145] on input "All of these answers" at bounding box center [229, 148] width 6 height 6
radio input "true"
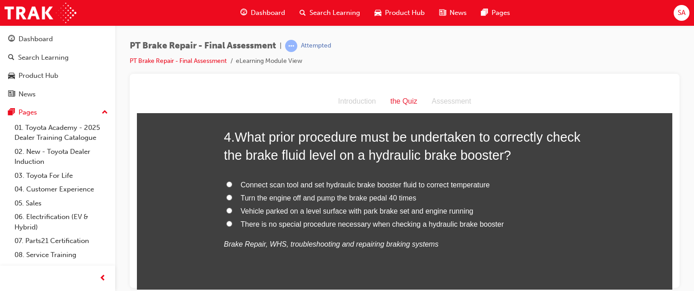
scroll to position [656, 0]
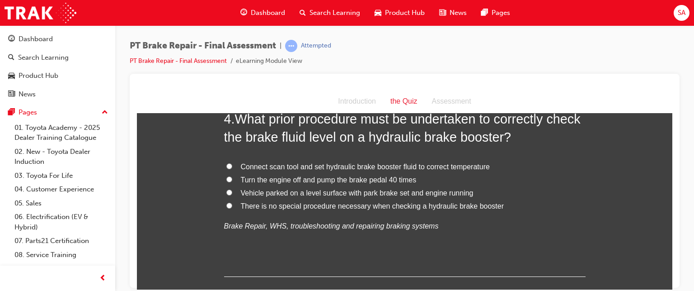
click at [306, 173] on label "Turn the engine off and pump the brake pedal 40 times" at bounding box center [405, 179] width 362 height 13
click at [232, 176] on input "Turn the engine off and pump the brake pedal 40 times" at bounding box center [229, 179] width 6 height 6
radio input "true"
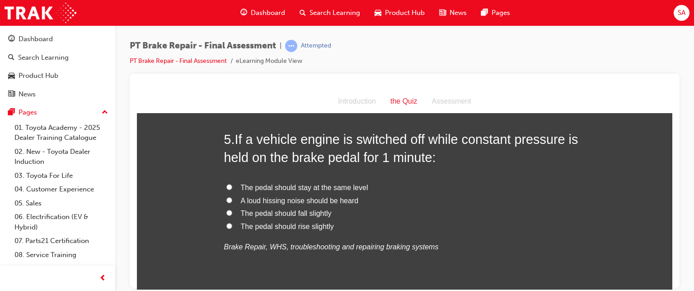
scroll to position [846, 0]
click at [257, 225] on span "The pedal should rise slightly" at bounding box center [287, 226] width 93 height 8
click at [232, 225] on input "The pedal should rise slightly" at bounding box center [229, 225] width 6 height 6
radio input "true"
click at [257, 190] on span "The pedal should stay at the same level" at bounding box center [304, 187] width 127 height 8
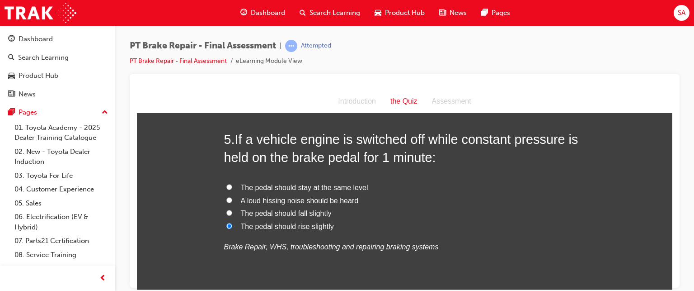
click at [232, 189] on input "The pedal should stay at the same level" at bounding box center [229, 186] width 6 height 6
radio input "true"
click at [264, 234] on div "The pedal should stay at the same level A loud hissing noise should be heard Th…" at bounding box center [405, 217] width 362 height 72
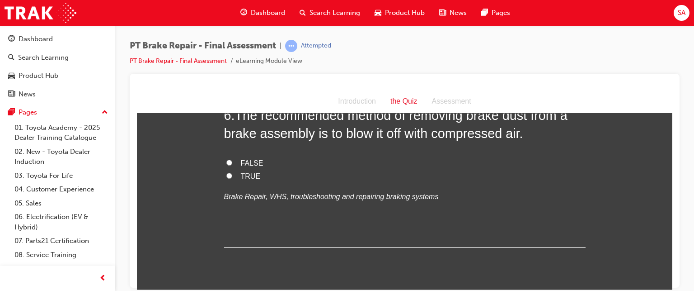
scroll to position [1074, 0]
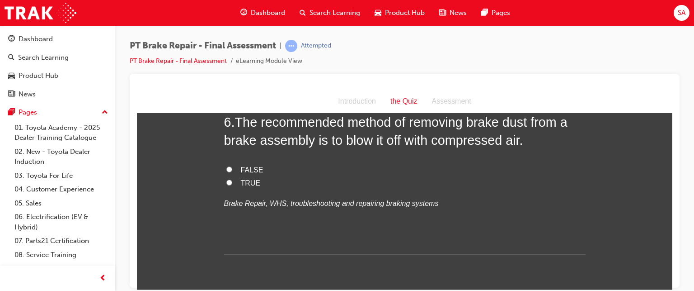
click at [226, 169] on input "FALSE" at bounding box center [229, 169] width 6 height 6
radio input "true"
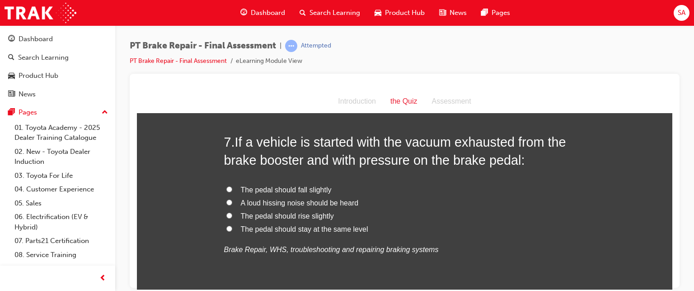
scroll to position [1238, 0]
click at [241, 186] on span "The pedal should fall slightly" at bounding box center [286, 189] width 91 height 8
click at [232, 186] on input "The pedal should fall slightly" at bounding box center [229, 189] width 6 height 6
radio input "true"
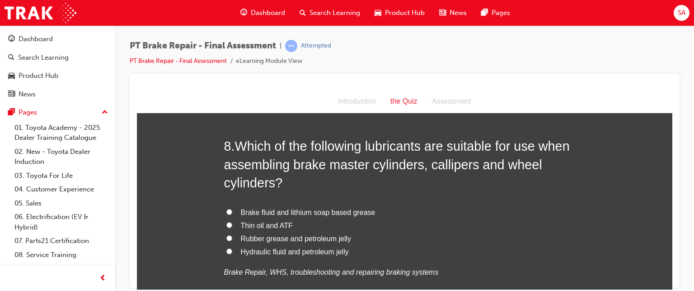
scroll to position [1453, 0]
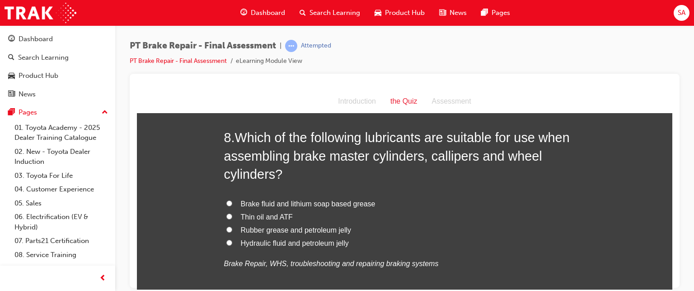
click at [265, 226] on span "Rubber grease and petroleum jelly" at bounding box center [296, 230] width 111 height 8
click at [232, 226] on input "Rubber grease and petroleum jelly" at bounding box center [229, 229] width 6 height 6
radio input "true"
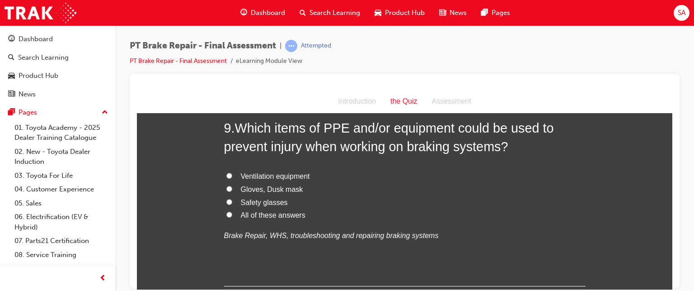
scroll to position [1692, 0]
click at [260, 212] on span "All of these answers" at bounding box center [273, 214] width 65 height 8
click at [232, 212] on input "All of these answers" at bounding box center [229, 214] width 6 height 6
radio input "true"
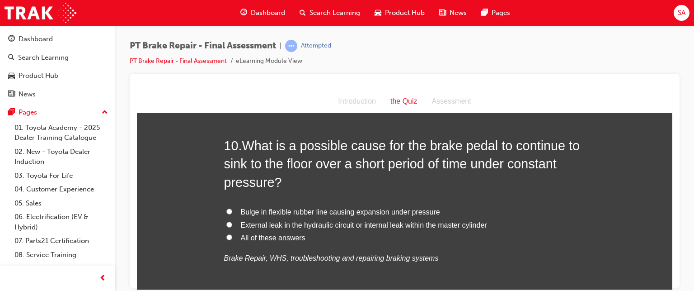
scroll to position [1884, 0]
click at [257, 237] on span "All of these answers" at bounding box center [273, 238] width 65 height 8
click at [232, 237] on input "All of these answers" at bounding box center [229, 237] width 6 height 6
radio input "true"
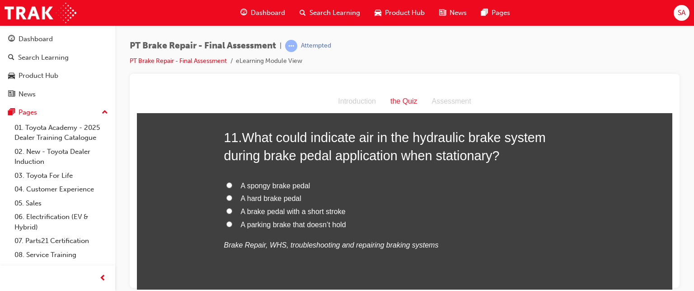
scroll to position [2108, 0]
click at [252, 185] on span "A spongy brake pedal" at bounding box center [276, 185] width 70 height 8
click at [232, 185] on input "A spongy brake pedal" at bounding box center [229, 184] width 6 height 6
radio input "true"
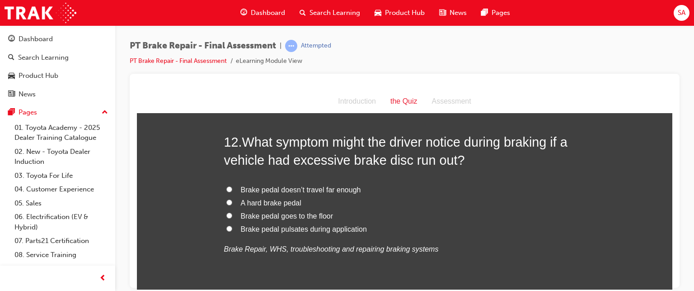
scroll to position [2325, 0]
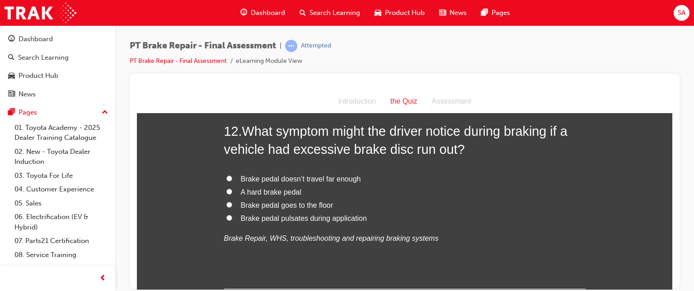
click at [306, 216] on span "Brake pedal pulsates during application" at bounding box center [304, 218] width 126 height 8
click at [232, 216] on input "Brake pedal pulsates during application" at bounding box center [229, 217] width 6 height 6
radio input "true"
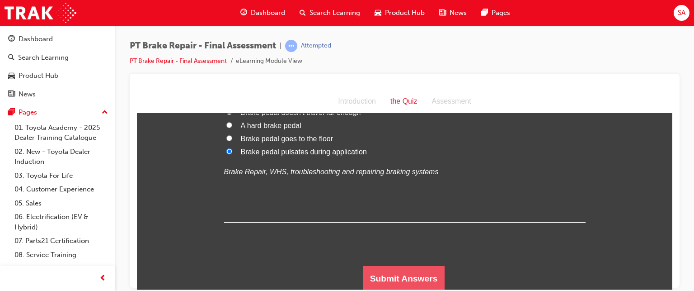
click at [409, 278] on button "Submit Answers" at bounding box center [404, 277] width 82 height 25
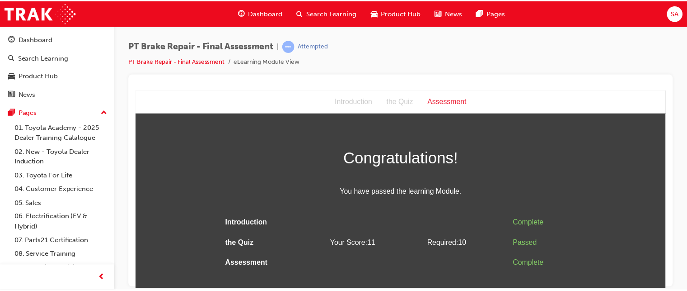
scroll to position [0, 0]
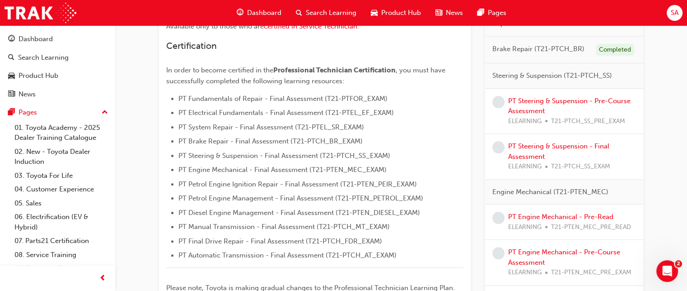
scroll to position [217, 0]
click at [573, 97] on link "PT Steering & Suspension - Pre-Course Assessment" at bounding box center [569, 106] width 122 height 19
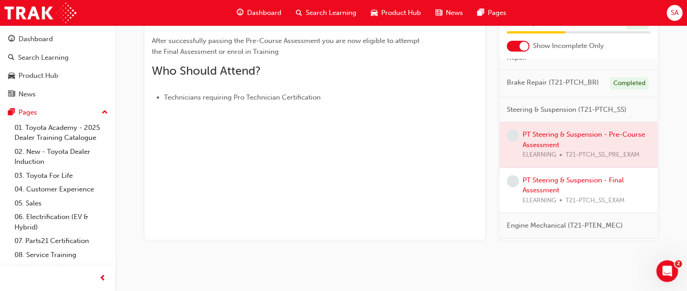
scroll to position [121, 0]
click at [557, 150] on div at bounding box center [579, 144] width 158 height 45
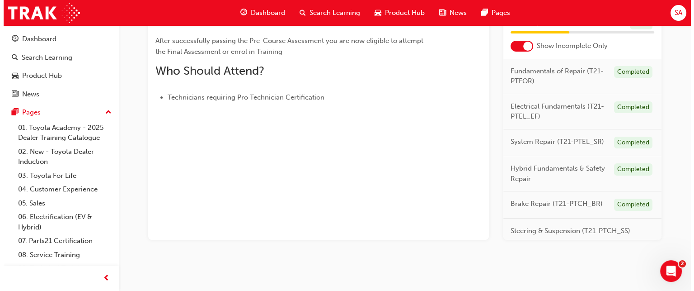
scroll to position [0, 0]
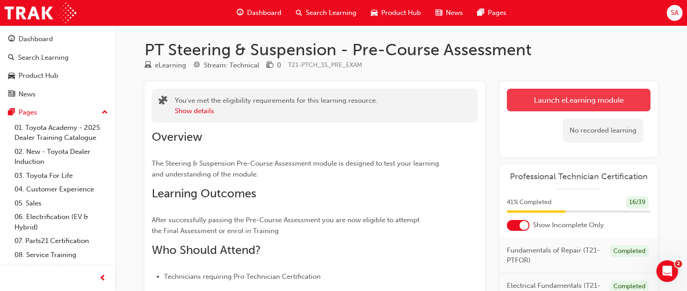
click at [582, 103] on link "Launch eLearning module" at bounding box center [579, 100] width 144 height 23
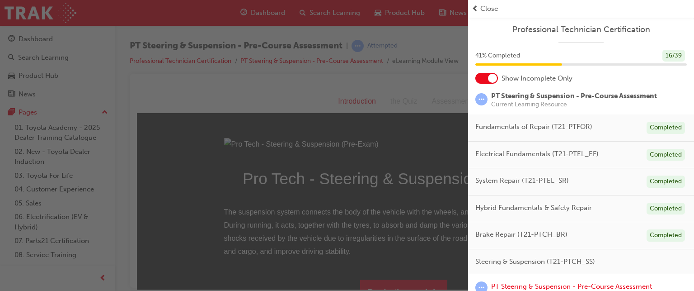
click at [390, 211] on div "button" at bounding box center [234, 145] width 468 height 291
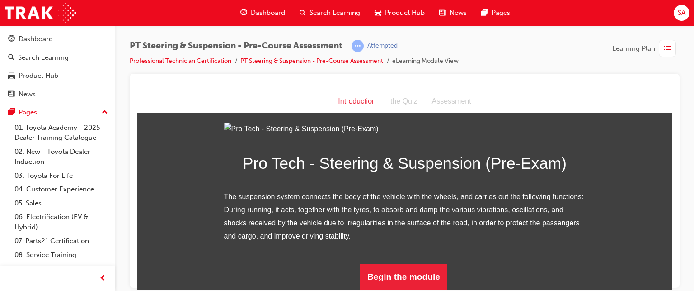
scroll to position [115, 0]
click at [403, 279] on button "Begin the module" at bounding box center [403, 275] width 87 height 25
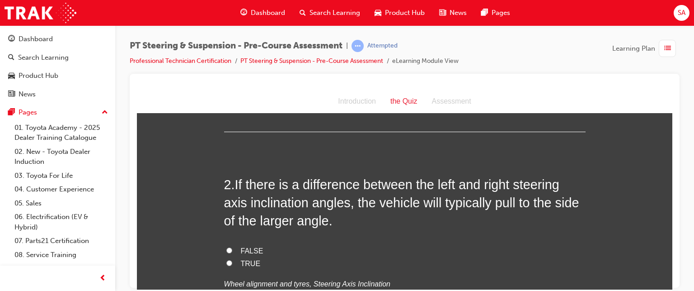
scroll to position [0, 0]
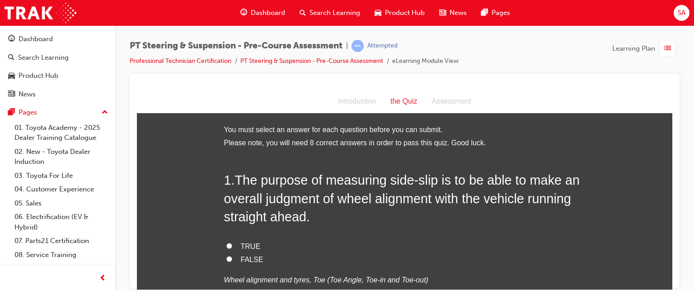
click at [241, 247] on span "TRUE" at bounding box center [251, 246] width 20 height 8
click at [232, 247] on input "TRUE" at bounding box center [229, 245] width 6 height 6
radio input "true"
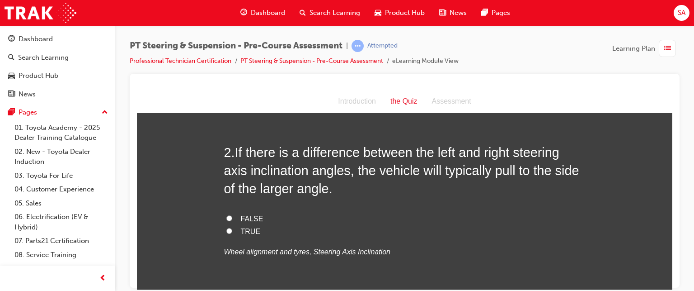
scroll to position [248, 0]
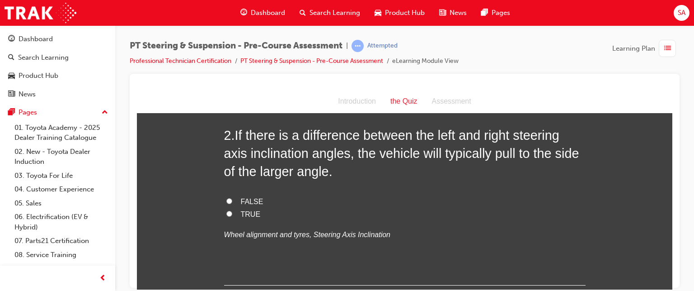
click at [243, 210] on span "TRUE" at bounding box center [251, 214] width 20 height 8
click at [232, 210] on input "TRUE" at bounding box center [229, 213] width 6 height 6
radio input "true"
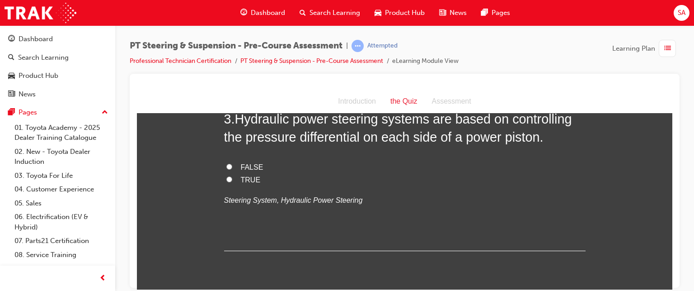
scroll to position [469, 0]
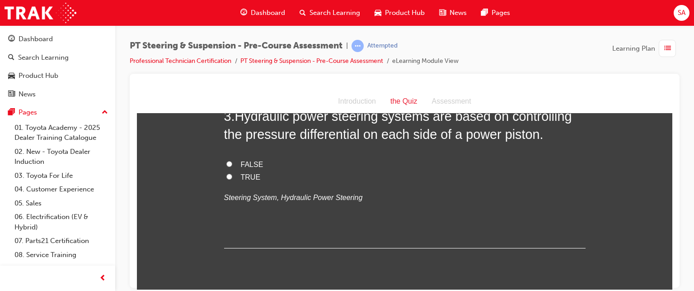
click at [248, 176] on span "TRUE" at bounding box center [251, 177] width 20 height 8
click at [232, 176] on input "TRUE" at bounding box center [229, 176] width 6 height 6
radio input "true"
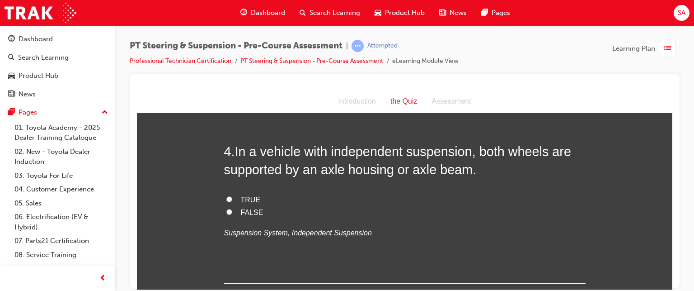
scroll to position [619, 0]
click at [241, 196] on span "TRUE" at bounding box center [251, 198] width 20 height 8
click at [232, 196] on input "TRUE" at bounding box center [229, 198] width 6 height 6
radio input "true"
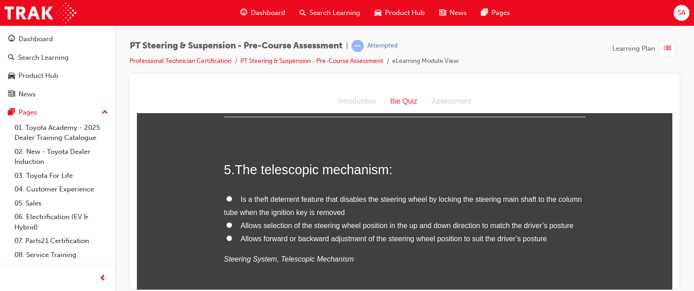
scroll to position [785, 0]
click at [226, 194] on input "Is a theft deterrent feature that disables the steering wheel by locking the st…" at bounding box center [229, 197] width 6 height 6
radio input "true"
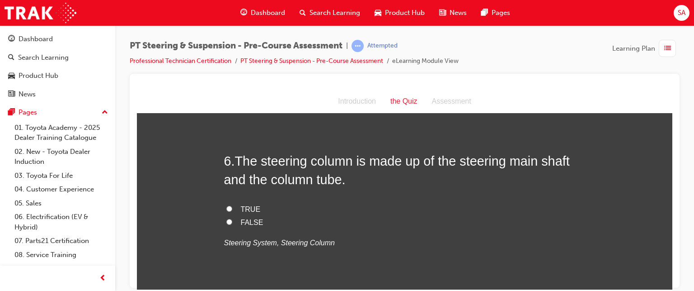
scroll to position [988, 0]
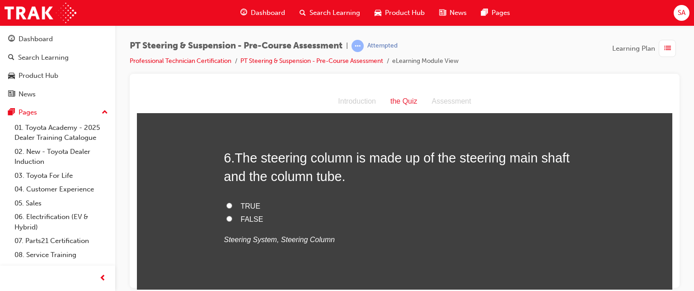
click at [241, 202] on span "TRUE" at bounding box center [251, 206] width 20 height 8
click at [232, 202] on input "TRUE" at bounding box center [229, 205] width 6 height 6
radio input "true"
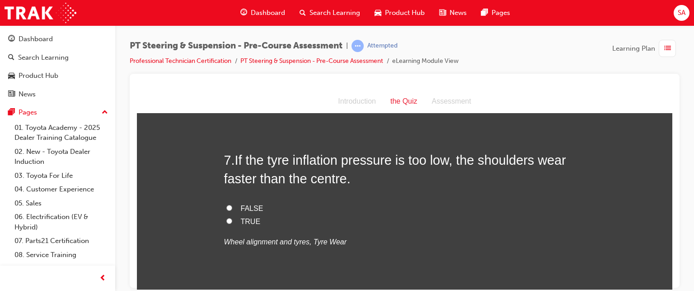
scroll to position [1189, 0]
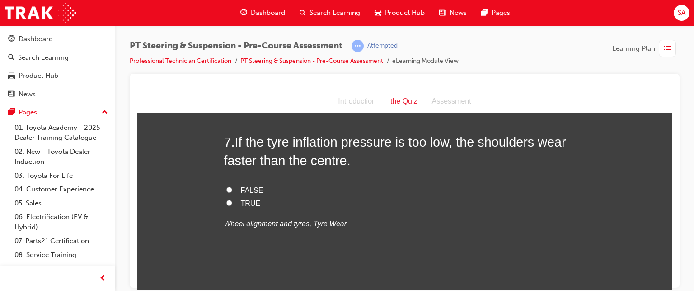
click at [244, 199] on span "TRUE" at bounding box center [251, 203] width 20 height 8
click at [232, 199] on input "TRUE" at bounding box center [229, 202] width 6 height 6
radio input "true"
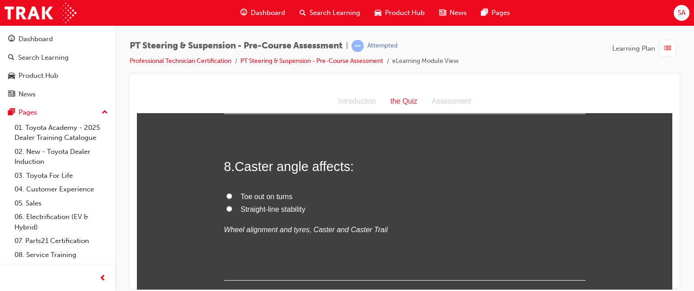
scroll to position [1349, 0]
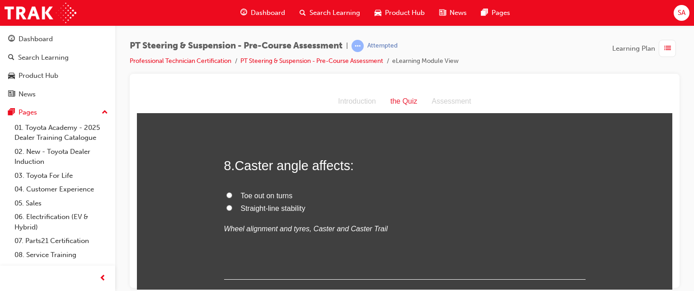
click at [275, 205] on span "Straight-line stability" at bounding box center [273, 208] width 65 height 8
click at [232, 205] on input "Straight-line stability" at bounding box center [229, 207] width 6 height 6
radio input "true"
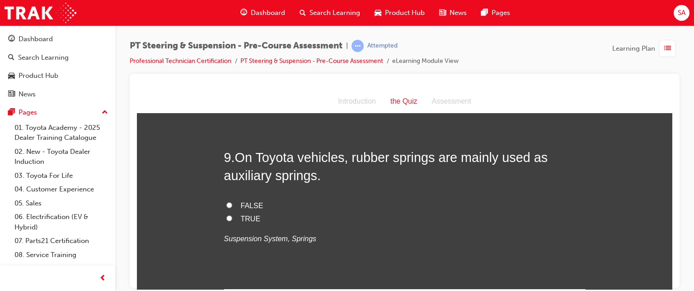
scroll to position [1532, 0]
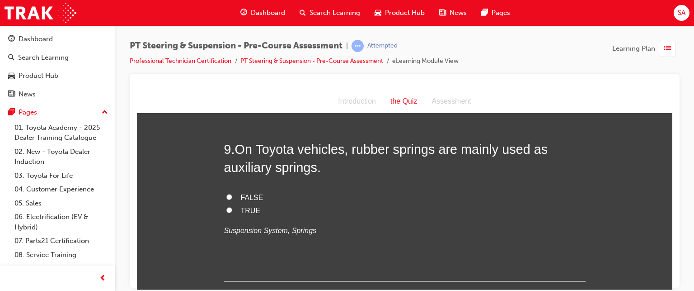
click at [244, 208] on span "TRUE" at bounding box center [251, 210] width 20 height 8
click at [232, 208] on input "TRUE" at bounding box center [229, 210] width 6 height 6
radio input "true"
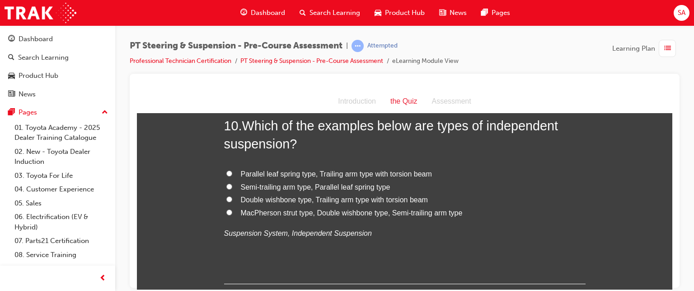
scroll to position [1741, 0]
click at [289, 166] on label "Parallel leaf spring type, Trailing arm type with torsion beam" at bounding box center [405, 172] width 362 height 13
click at [232, 169] on input "Parallel leaf spring type, Trailing arm type with torsion beam" at bounding box center [229, 172] width 6 height 6
radio input "true"
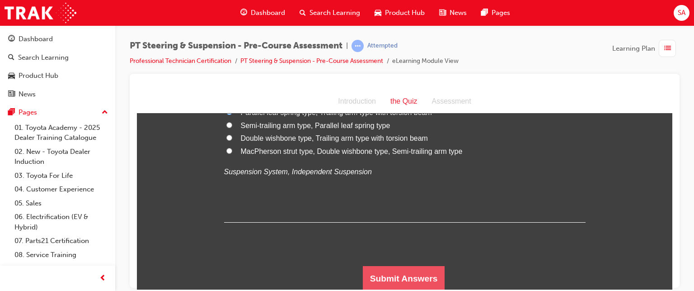
click at [376, 273] on button "Submit Answers" at bounding box center [404, 277] width 82 height 25
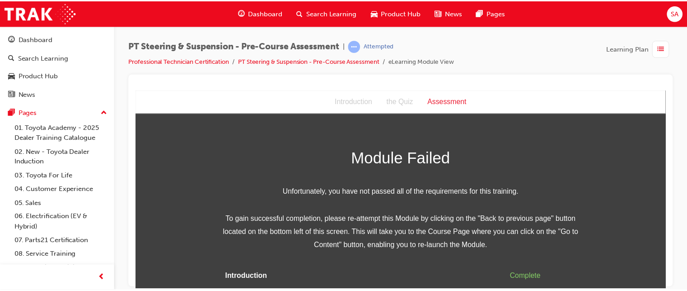
scroll to position [37, 0]
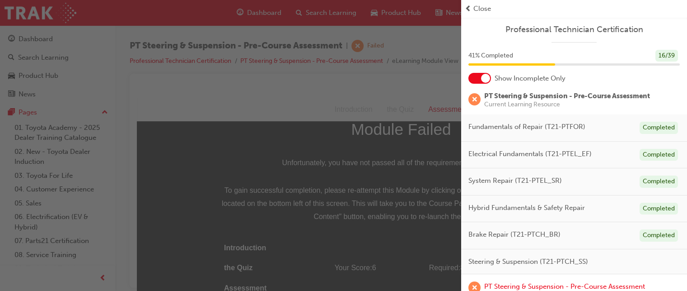
click at [404, 224] on div "button" at bounding box center [230, 145] width 461 height 291
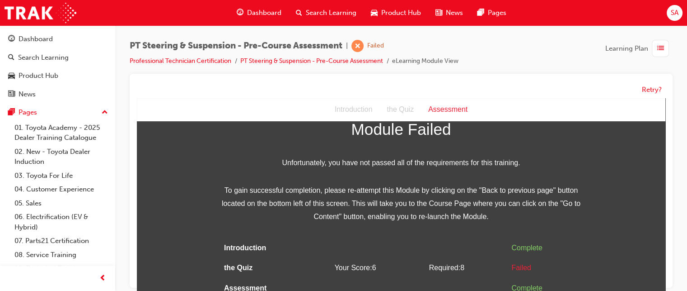
click at [404, 224] on div "Module Failed Unfortunately, you have not passed all of the requirements for th…" at bounding box center [402, 207] width 362 height 182
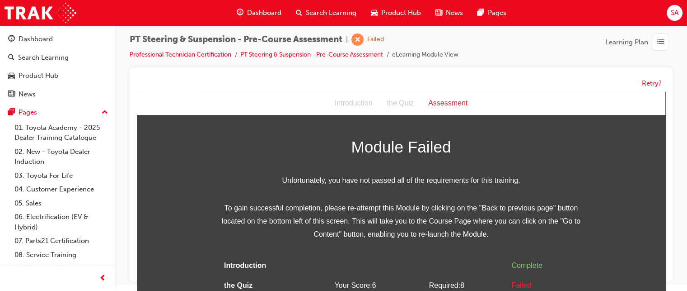
scroll to position [0, 0]
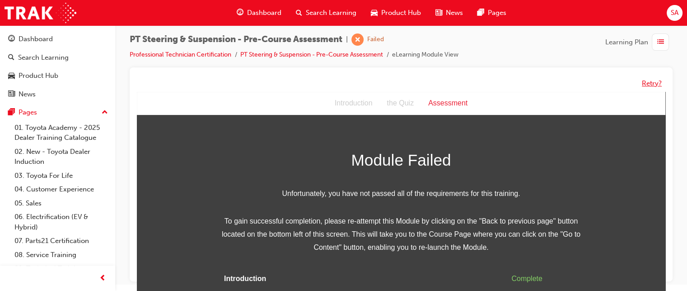
click at [648, 80] on button "Retry?" at bounding box center [652, 83] width 20 height 10
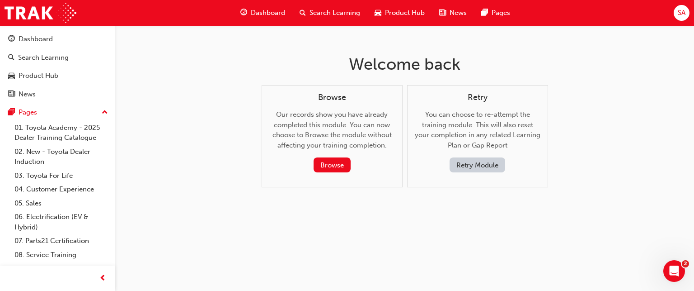
click at [481, 167] on button "Retry Module" at bounding box center [478, 164] width 56 height 15
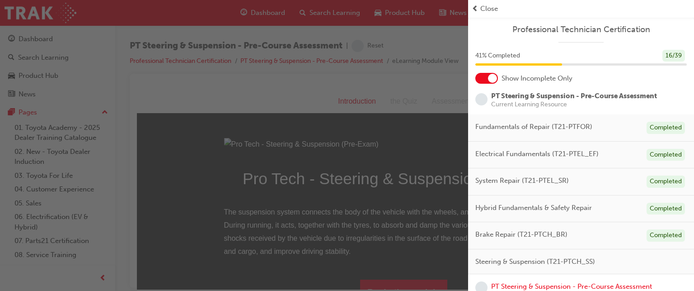
click at [387, 153] on div "button" at bounding box center [234, 145] width 468 height 291
click at [383, 193] on div "button" at bounding box center [234, 145] width 468 height 291
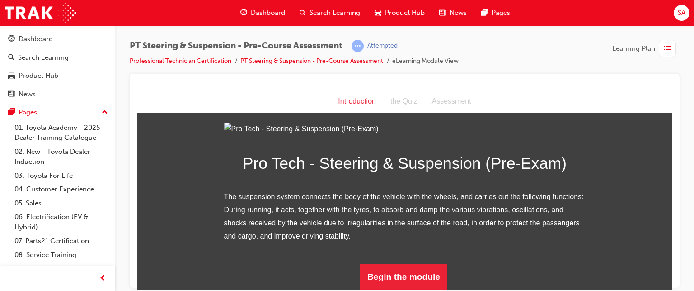
scroll to position [115, 0]
click at [398, 271] on button "Begin the module" at bounding box center [403, 275] width 87 height 25
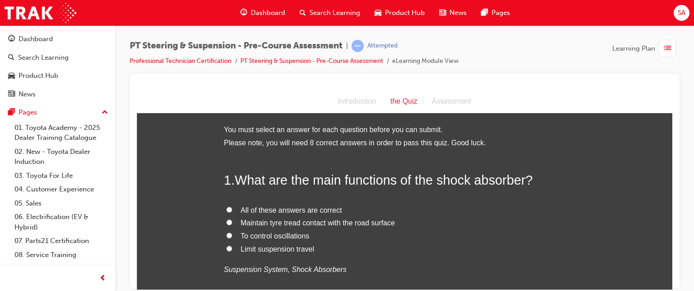
scroll to position [0, 0]
click at [322, 208] on span "All of these answers are correct" at bounding box center [291, 210] width 101 height 8
click at [232, 208] on input "All of these answers are correct" at bounding box center [229, 209] width 6 height 6
radio input "true"
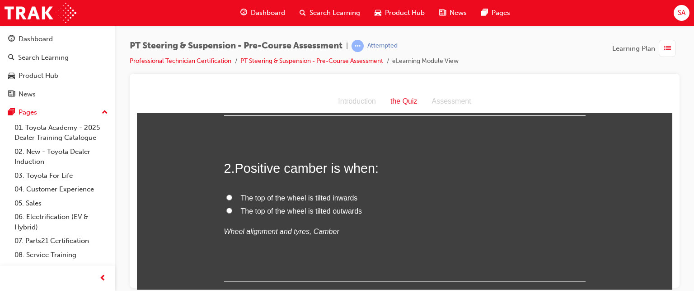
scroll to position [193, 0]
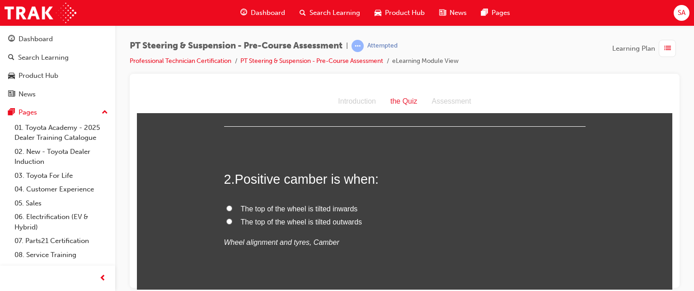
click at [267, 223] on span "The top of the wheel is tilted outwards" at bounding box center [302, 221] width 122 height 8
click at [232, 223] on input "The top of the wheel is tilted outwards" at bounding box center [229, 221] width 6 height 6
radio input "true"
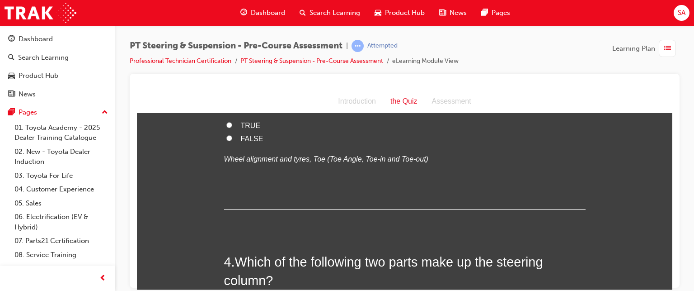
scroll to position [441, 0]
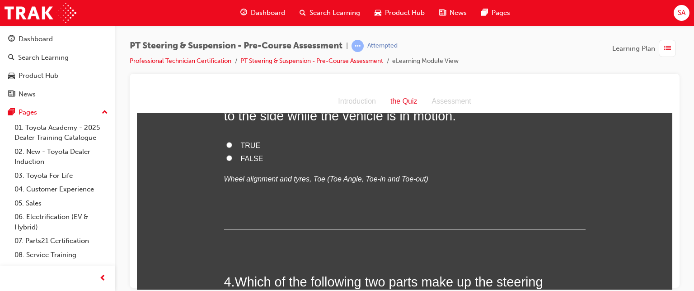
click at [245, 141] on span "TRUE" at bounding box center [251, 145] width 20 height 8
click at [232, 141] on input "TRUE" at bounding box center [229, 144] width 6 height 6
radio input "true"
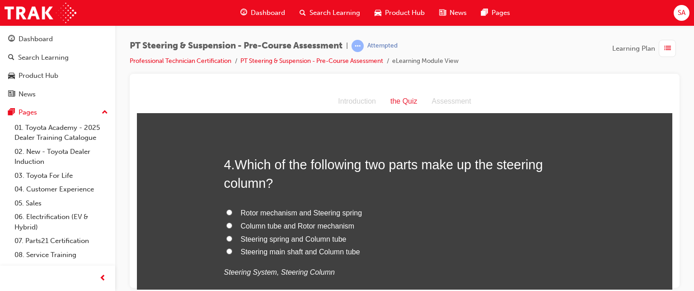
scroll to position [562, 0]
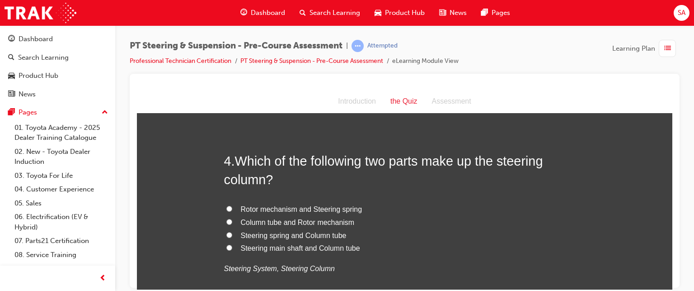
click at [286, 248] on span "Steering main shaft and Column tube" at bounding box center [300, 248] width 119 height 8
click at [232, 248] on input "Steering main shaft and Column tube" at bounding box center [229, 247] width 6 height 6
radio input "true"
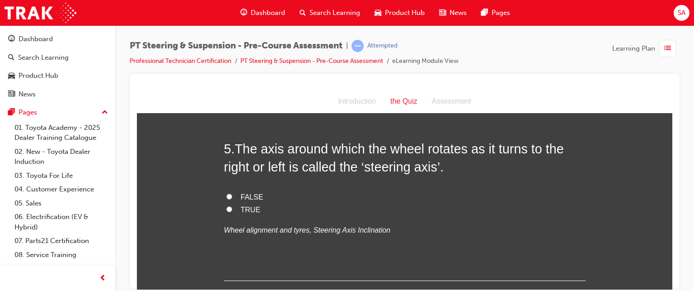
scroll to position [790, 0]
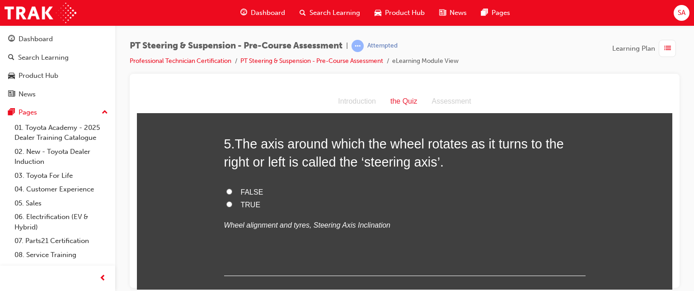
click at [249, 200] on span "TRUE" at bounding box center [251, 204] width 20 height 8
click at [232, 201] on input "TRUE" at bounding box center [229, 204] width 6 height 6
radio input "true"
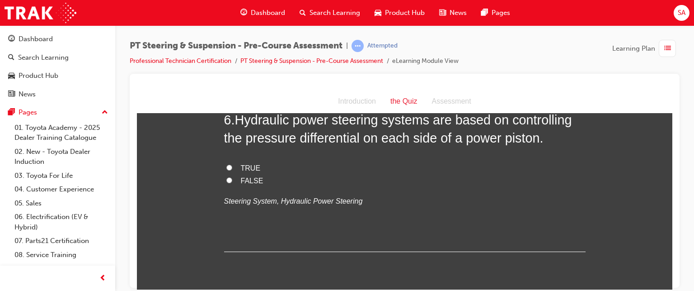
scroll to position [967, 0]
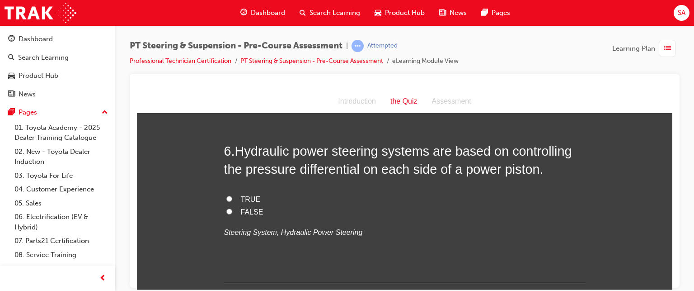
click at [248, 195] on span "TRUE" at bounding box center [251, 199] width 20 height 8
click at [232, 195] on input "TRUE" at bounding box center [229, 198] width 6 height 6
radio input "true"
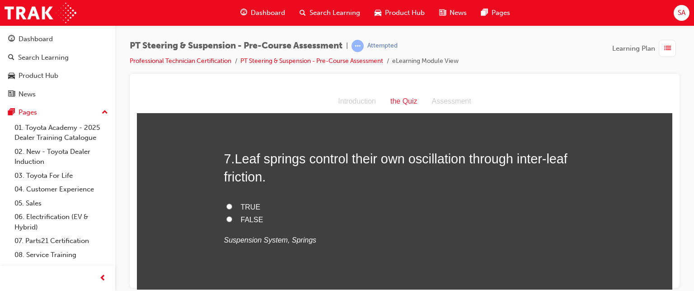
scroll to position [1144, 0]
click at [243, 215] on span "FALSE" at bounding box center [252, 219] width 23 height 8
click at [232, 215] on input "FALSE" at bounding box center [229, 218] width 6 height 6
radio input "true"
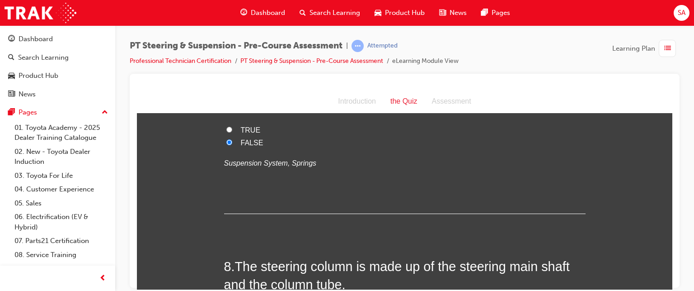
scroll to position [1220, 0]
click at [249, 131] on span "TRUE" at bounding box center [251, 130] width 20 height 8
click at [232, 131] on input "TRUE" at bounding box center [229, 130] width 6 height 6
radio input "true"
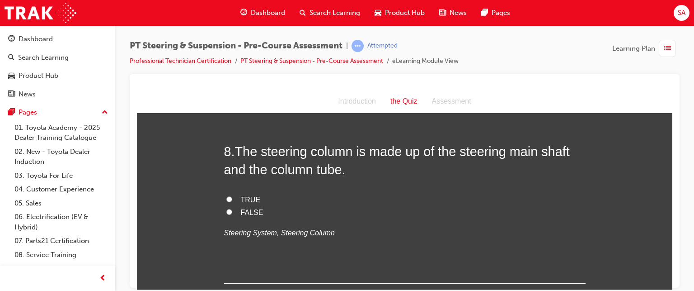
scroll to position [1334, 0]
click at [249, 201] on span "TRUE" at bounding box center [251, 200] width 20 height 8
click at [232, 201] on input "TRUE" at bounding box center [229, 200] width 6 height 6
radio input "true"
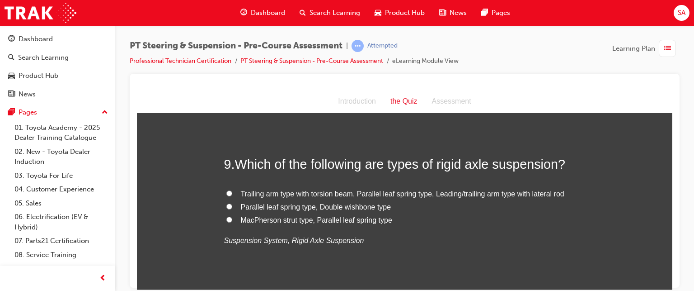
scroll to position [1507, 0]
click at [271, 192] on span "Trailing arm type with torsion beam, Parallel leaf spring type, Leading/trailin…" at bounding box center [403, 193] width 324 height 8
click at [232, 192] on input "Trailing arm type with torsion beam, Parallel leaf spring type, Leading/trailin…" at bounding box center [229, 192] width 6 height 6
radio input "true"
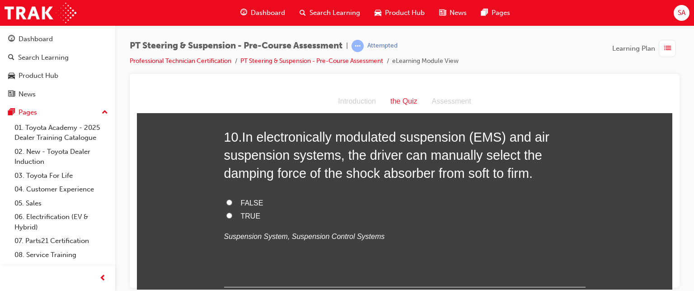
scroll to position [1778, 0]
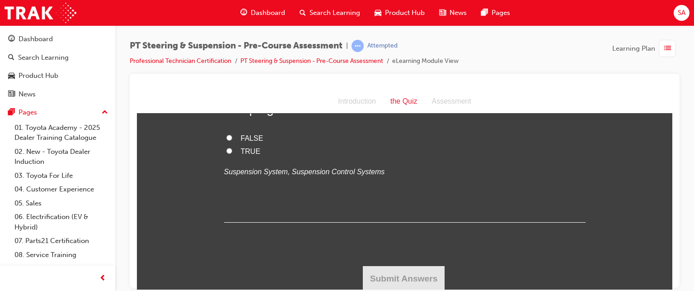
click at [242, 150] on span "TRUE" at bounding box center [251, 151] width 20 height 8
click at [232, 150] on input "TRUE" at bounding box center [229, 150] width 6 height 6
radio input "true"
click at [387, 274] on button "Submit Answers" at bounding box center [404, 277] width 82 height 25
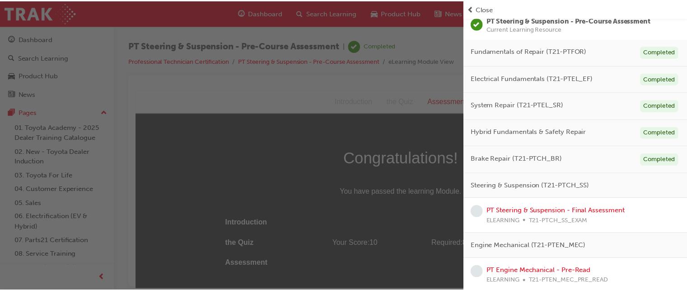
scroll to position [80, 0]
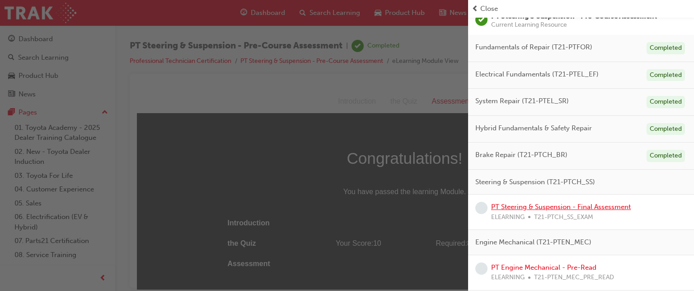
click at [555, 206] on link "PT Steering & Suspension - Final Assessment" at bounding box center [561, 206] width 140 height 8
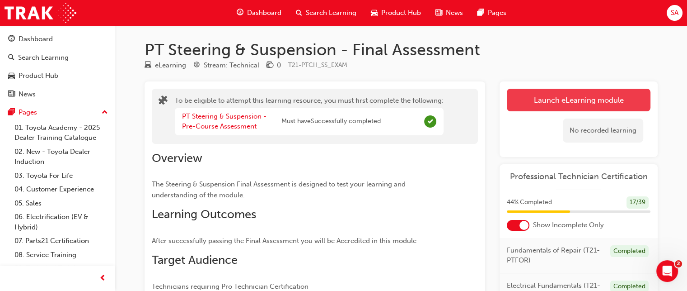
click at [547, 95] on button "Launch eLearning module" at bounding box center [579, 100] width 144 height 23
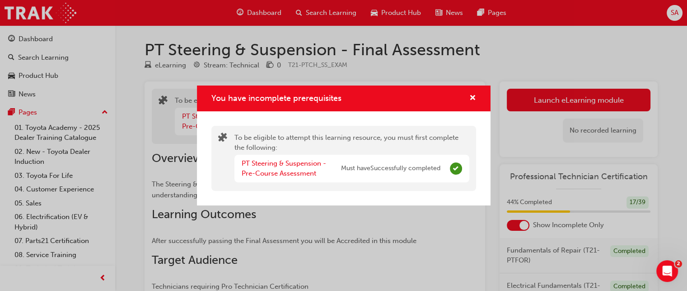
click at [465, 94] on div "You have incomplete prerequisites" at bounding box center [469, 98] width 14 height 11
click at [470, 95] on span "cross-icon" at bounding box center [473, 98] width 7 height 8
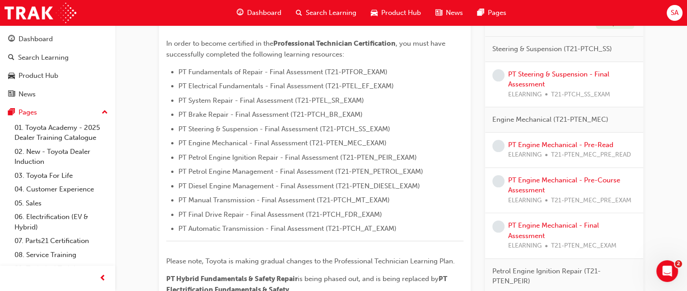
scroll to position [243, 0]
click at [571, 74] on link "PT Steering & Suspension - Final Assessment" at bounding box center [558, 80] width 101 height 19
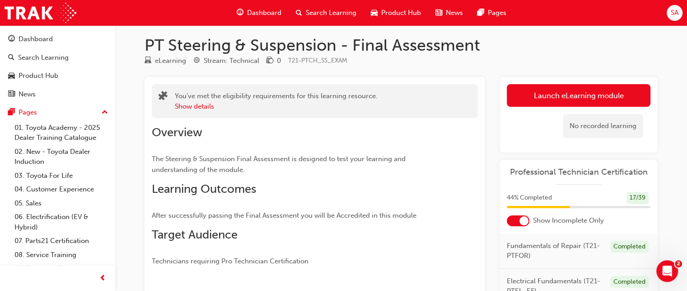
scroll to position [3, 0]
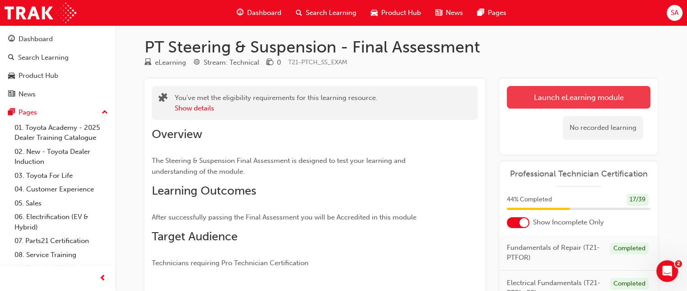
click at [572, 93] on link "Launch eLearning module" at bounding box center [579, 97] width 144 height 23
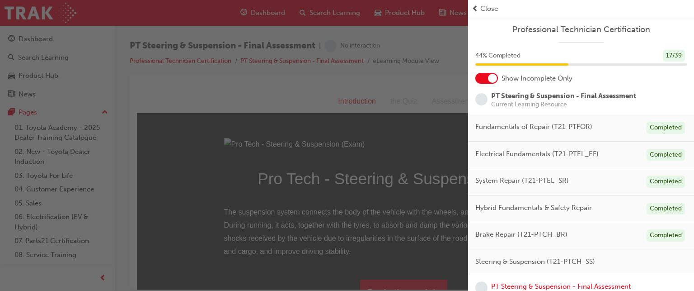
click at [445, 123] on div "button" at bounding box center [234, 145] width 468 height 291
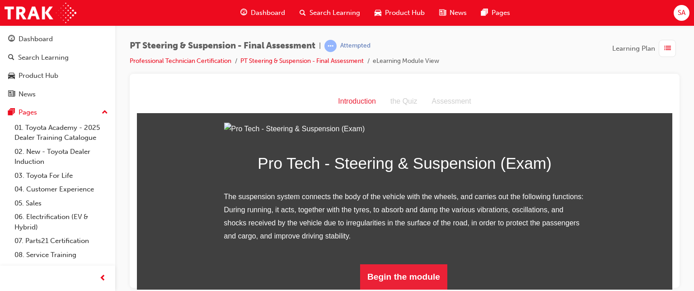
scroll to position [115, 0]
click at [415, 269] on button "Begin the module" at bounding box center [403, 275] width 87 height 25
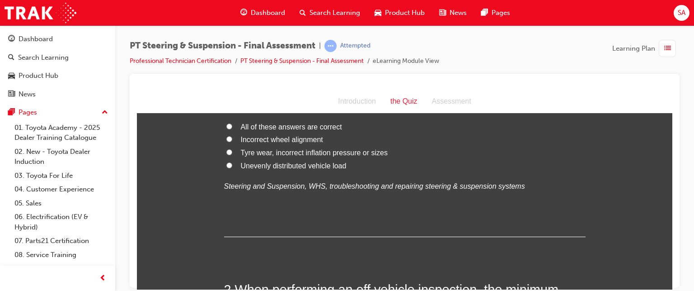
scroll to position [0, 0]
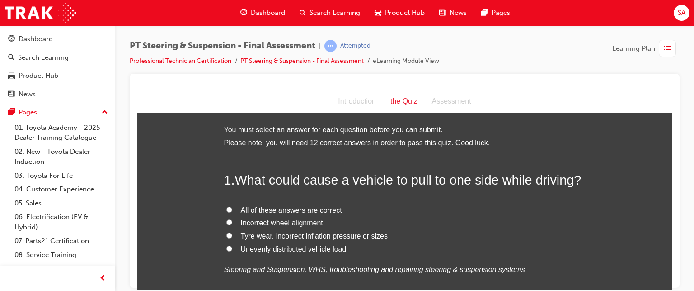
click at [311, 210] on span "All of these answers are correct" at bounding box center [291, 210] width 101 height 8
click at [232, 210] on input "All of these answers are correct" at bounding box center [229, 209] width 6 height 6
radio input "true"
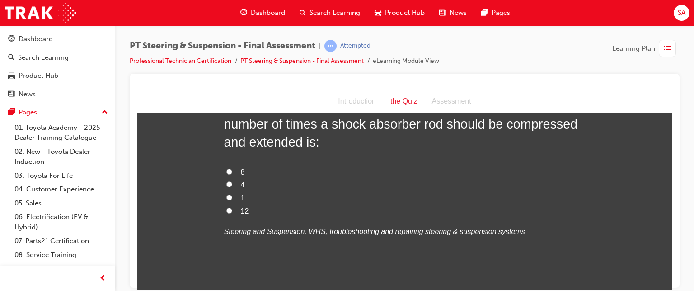
scroll to position [267, 0]
click at [228, 182] on input "4" at bounding box center [229, 183] width 6 height 6
radio input "true"
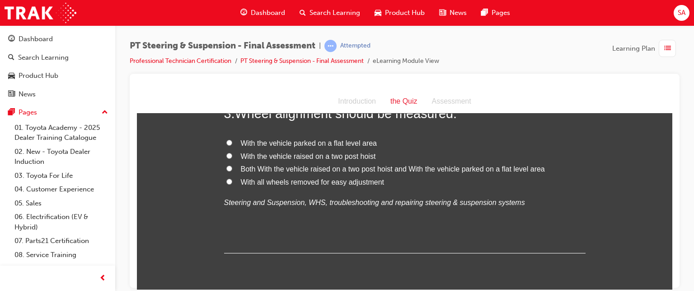
scroll to position [489, 0]
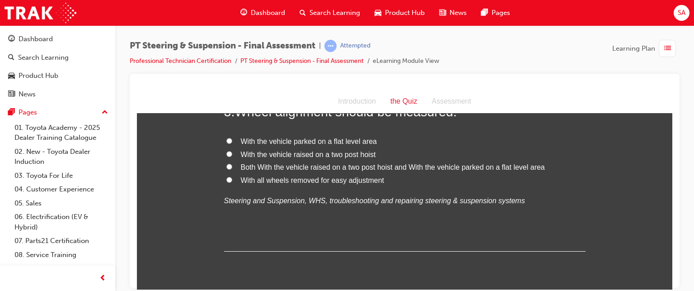
click at [241, 139] on span "With the vehicle parked on a flat level area" at bounding box center [309, 141] width 136 height 8
click at [232, 139] on input "With the vehicle parked on a flat level area" at bounding box center [229, 140] width 6 height 6
radio input "true"
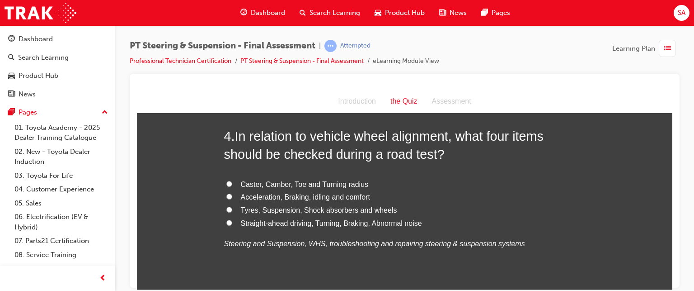
scroll to position [656, 0]
click at [260, 220] on span "Straight-ahead driving, Turning, Braking, Abnormal noise" at bounding box center [331, 224] width 181 height 8
click at [232, 220] on input "Straight-ahead driving, Turning, Braking, Abnormal noise" at bounding box center [229, 223] width 6 height 6
radio input "true"
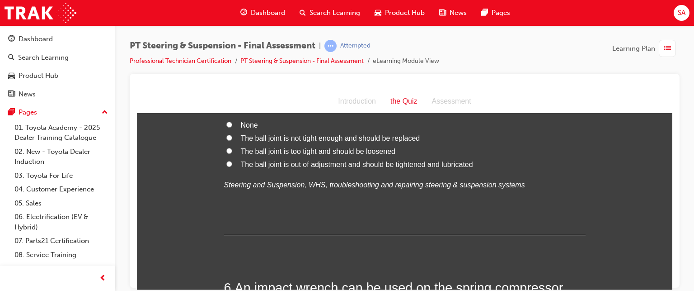
scroll to position [944, 0]
click at [289, 133] on label "The ball joint is not tight enough and should be replaced" at bounding box center [405, 138] width 362 height 13
click at [232, 135] on input "The ball joint is not tight enough and should be replaced" at bounding box center [229, 138] width 6 height 6
radio input "true"
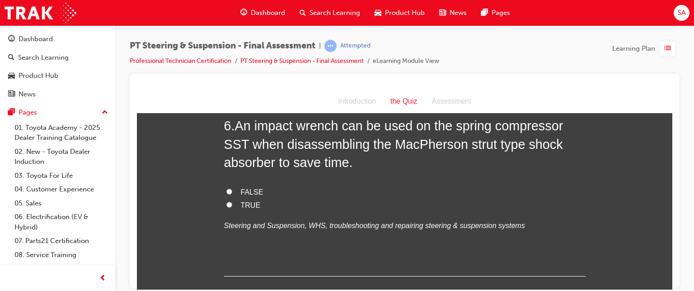
scroll to position [1106, 0]
click at [243, 188] on span "FALSE" at bounding box center [252, 192] width 23 height 8
click at [232, 188] on input "FALSE" at bounding box center [229, 191] width 6 height 6
radio input "true"
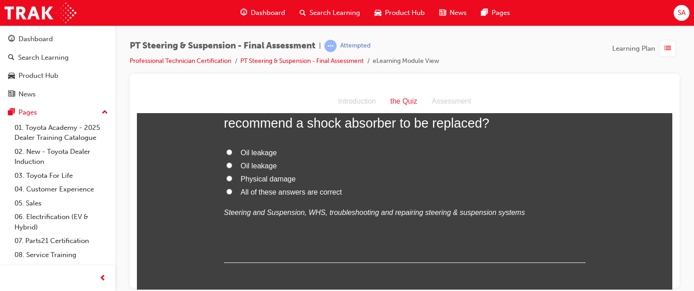
scroll to position [1347, 0]
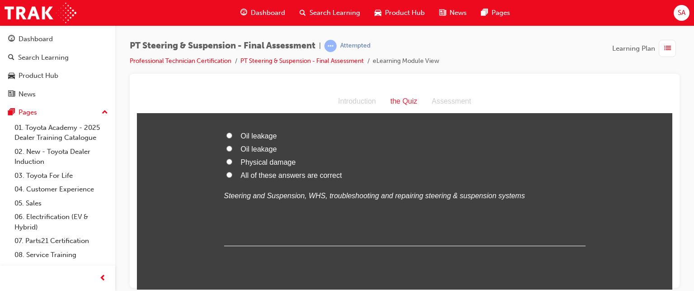
click at [253, 172] on span "All of these answers are correct" at bounding box center [291, 175] width 101 height 8
click at [232, 172] on input "All of these answers are correct" at bounding box center [229, 174] width 6 height 6
radio input "true"
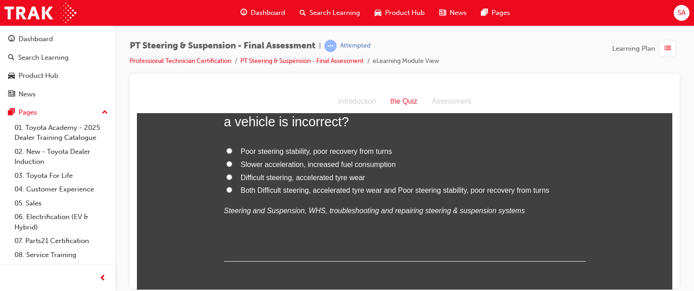
scroll to position [1537, 0]
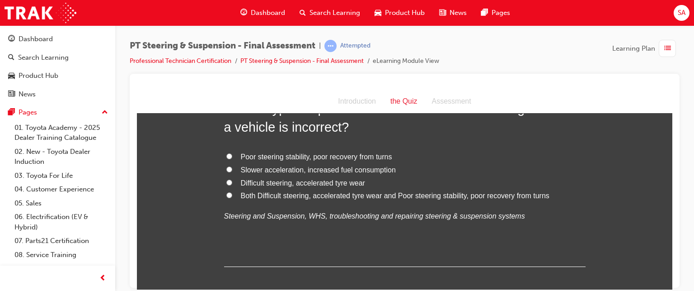
click at [286, 194] on span "Both Difficult steering, accelerated tyre wear and Poor steering stability, poo…" at bounding box center [395, 195] width 309 height 8
click at [232, 194] on input "Both Difficult steering, accelerated tyre wear and Poor steering stability, poo…" at bounding box center [229, 195] width 6 height 6
radio input "true"
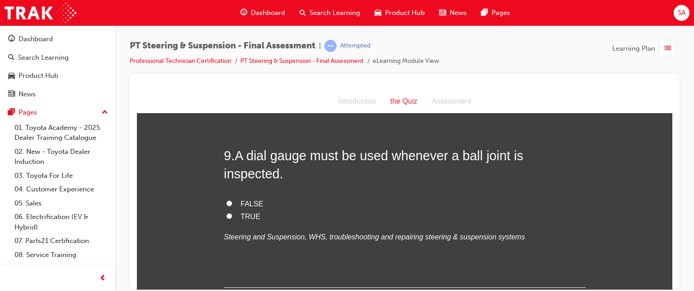
scroll to position [1696, 0]
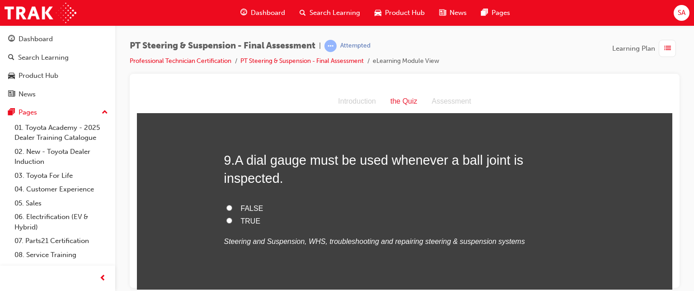
click at [286, 214] on label "TRUE" at bounding box center [405, 220] width 362 height 13
click at [232, 217] on input "TRUE" at bounding box center [229, 220] width 6 height 6
radio input "true"
click at [249, 204] on span "FALSE" at bounding box center [252, 208] width 23 height 8
click at [232, 204] on input "FALSE" at bounding box center [229, 207] width 6 height 6
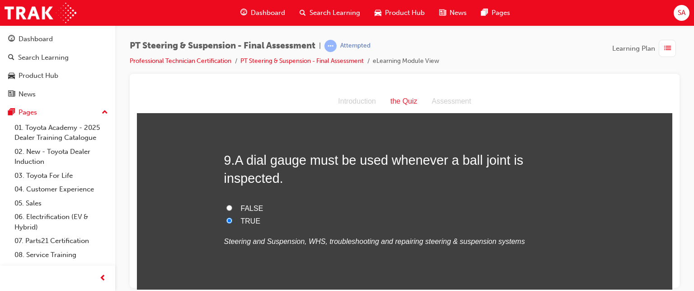
radio input "true"
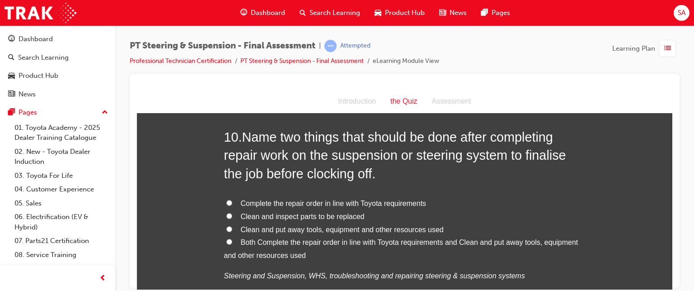
scroll to position [1916, 0]
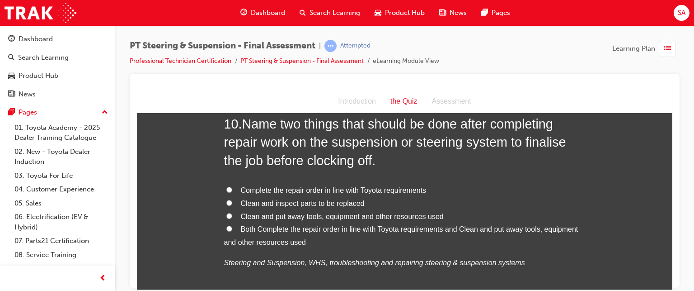
click at [285, 225] on span "Both Complete the repair order in line with Toyota requirements and Clean and p…" at bounding box center [401, 235] width 354 height 21
click at [232, 225] on input "Both Complete the repair order in line with Toyota requirements and Clean and p…" at bounding box center [229, 228] width 6 height 6
radio input "true"
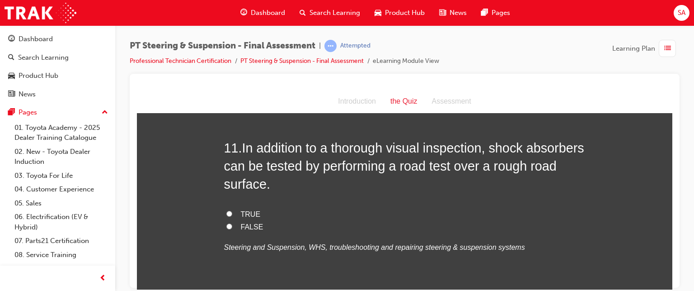
scroll to position [2133, 0]
click at [241, 211] on span "TRUE" at bounding box center [251, 215] width 20 height 8
click at [232, 211] on input "TRUE" at bounding box center [229, 214] width 6 height 6
radio input "true"
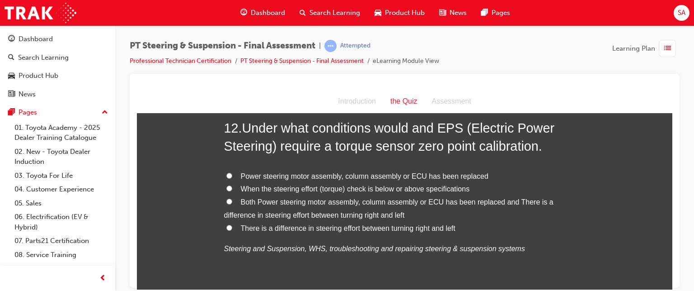
scroll to position [2355, 0]
click at [233, 196] on label "Both Power steering motor assembly, column assembly or ECU has been replaced an…" at bounding box center [405, 209] width 362 height 26
click at [232, 199] on input "Both Power steering motor assembly, column assembly or ECU has been replaced an…" at bounding box center [229, 202] width 6 height 6
radio input "true"
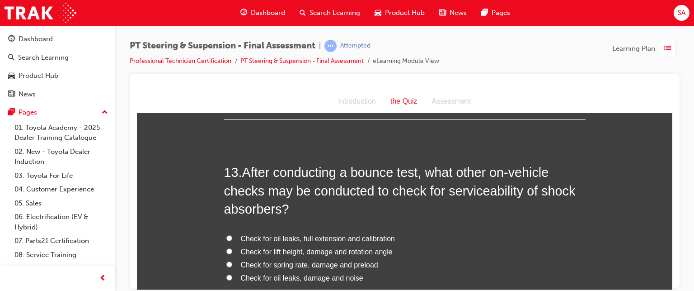
scroll to position [2538, 0]
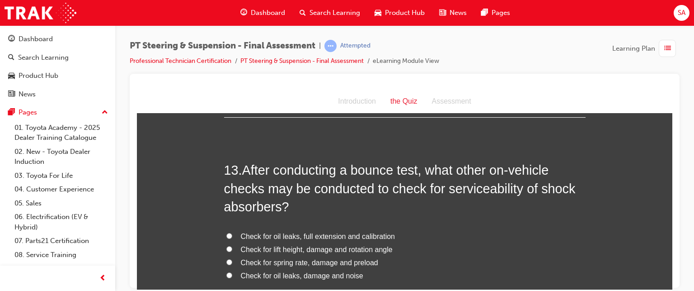
click at [300, 232] on span "Check for oil leaks, full extension and calibration" at bounding box center [318, 236] width 155 height 8
click at [232, 232] on input "Check for oil leaks, full extension and calibration" at bounding box center [229, 235] width 6 height 6
radio input "true"
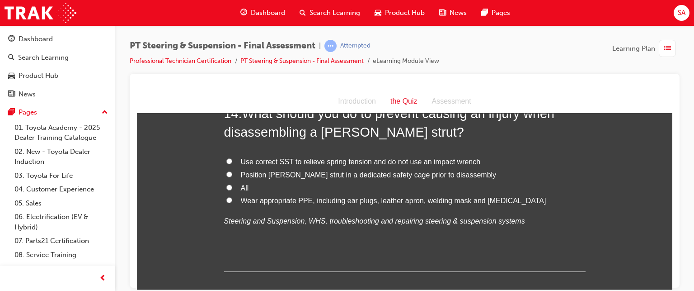
scroll to position [2822, 0]
click at [280, 156] on label "Use correct SST to relieve spring tension and do not use an impact wrench" at bounding box center [405, 162] width 362 height 13
click at [232, 159] on input "Use correct SST to relieve spring tension and do not use an impact wrench" at bounding box center [229, 162] width 6 height 6
radio input "true"
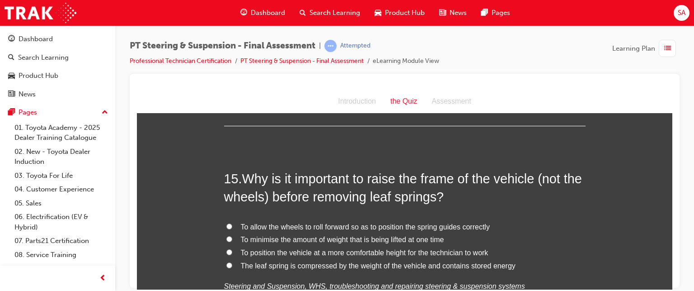
scroll to position [2970, 0]
click at [264, 260] on span "The leaf spring is compressed by the weight of the vehicle and contains stored …" at bounding box center [378, 264] width 275 height 8
click at [232, 260] on input "The leaf spring is compressed by the weight of the vehicle and contains stored …" at bounding box center [229, 263] width 6 height 6
radio input "true"
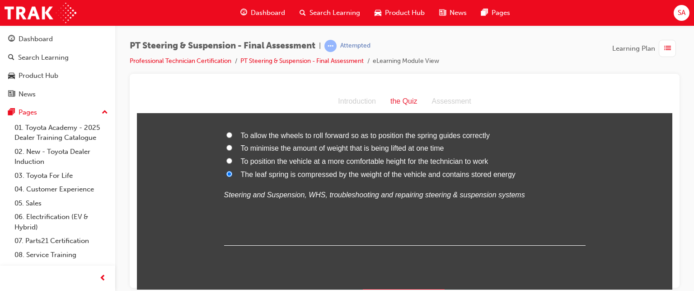
scroll to position [3064, 0]
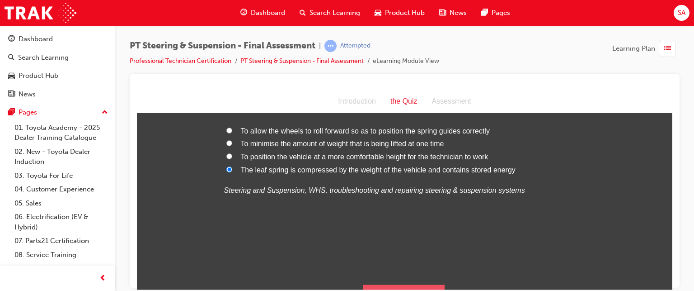
click at [394, 284] on button "Submit Answers" at bounding box center [404, 296] width 82 height 25
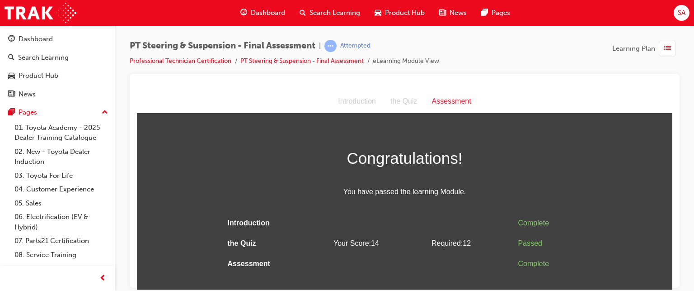
scroll to position [0, 0]
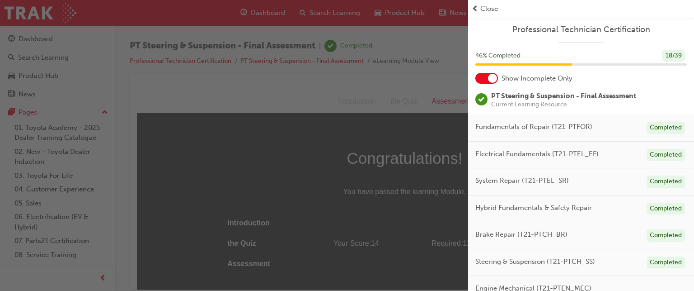
click at [438, 203] on div "button" at bounding box center [234, 145] width 468 height 291
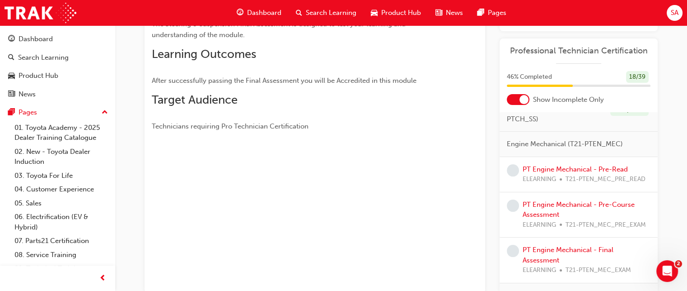
scroll to position [171, 0]
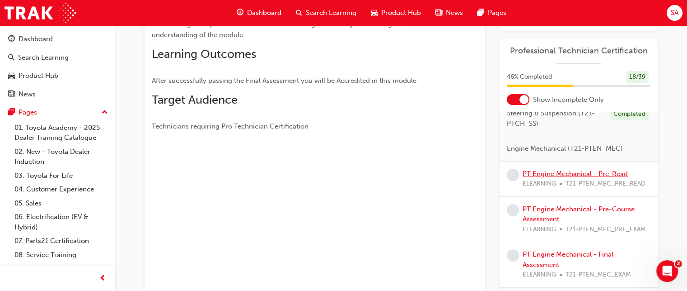
click at [602, 178] on link "PT Engine Mechanical - Pre-Read" at bounding box center [575, 173] width 105 height 8
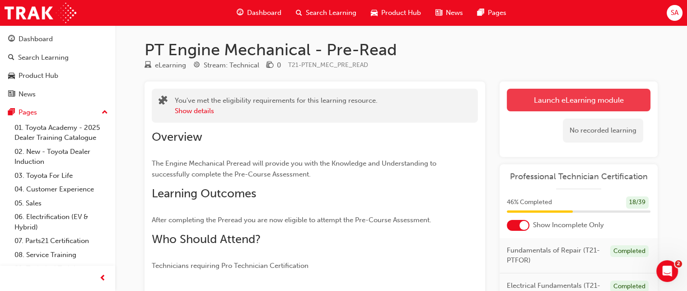
click at [593, 95] on link "Launch eLearning module" at bounding box center [579, 100] width 144 height 23
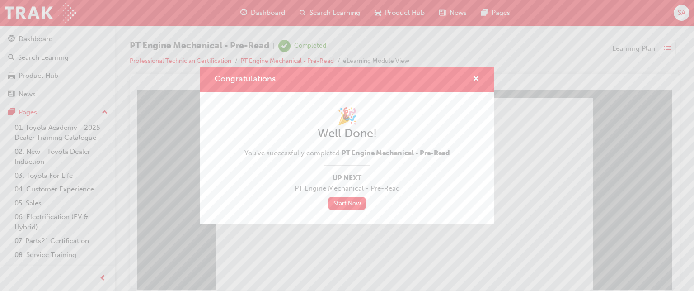
click at [333, 246] on div "Congratulations! 🎉 Well Done! You've successfully completed PT Engine Mechanica…" at bounding box center [347, 145] width 694 height 291
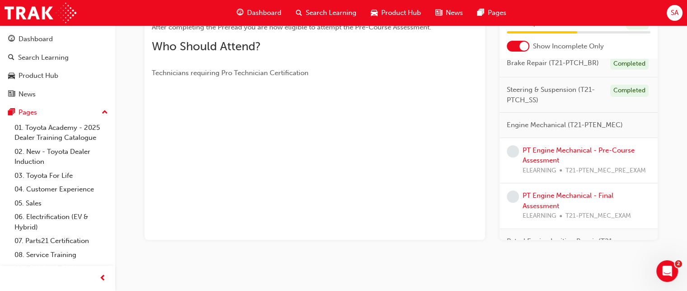
scroll to position [149, 0]
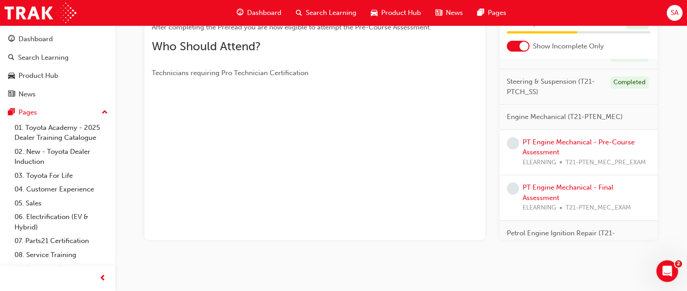
click at [612, 152] on div "PT Engine Mechanical - Pre-Course Assessment ELEARNING T21-PTEN_MEC_PRE_EXAM" at bounding box center [587, 152] width 128 height 31
click at [612, 154] on link "PT Engine Mechanical - Pre-Course Assessment" at bounding box center [579, 147] width 112 height 19
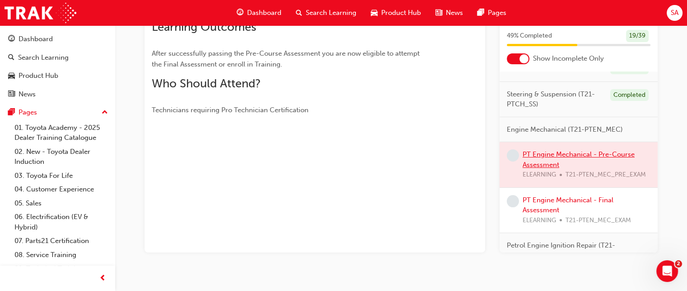
scroll to position [179, 0]
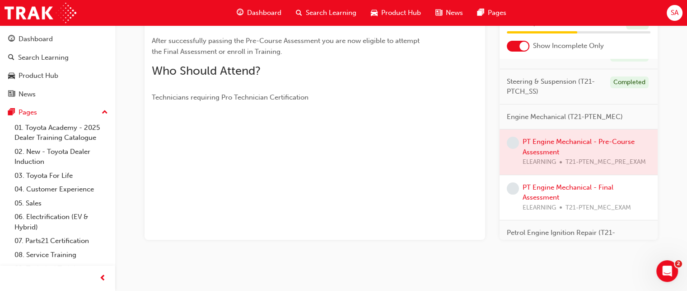
click at [612, 154] on div at bounding box center [579, 151] width 158 height 45
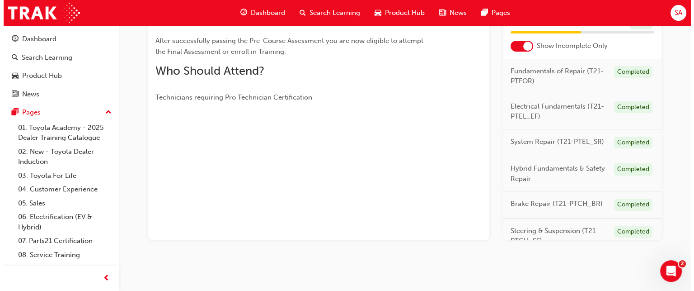
scroll to position [0, 0]
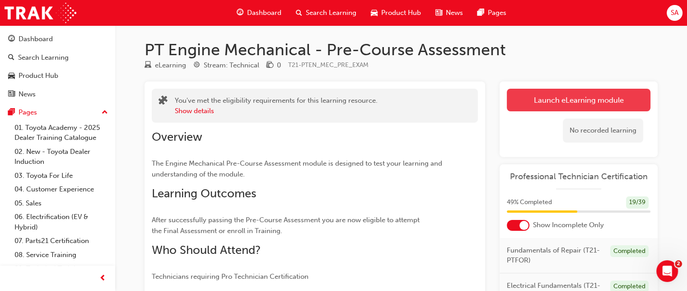
click at [578, 103] on link "Launch eLearning module" at bounding box center [579, 100] width 144 height 23
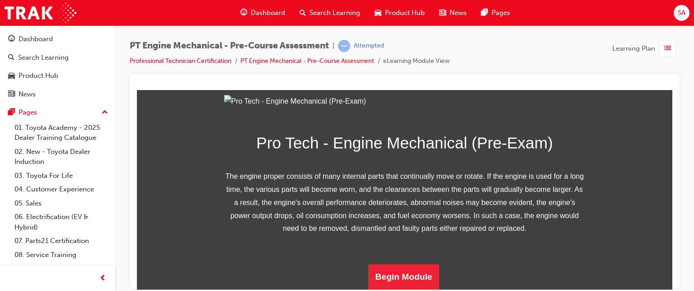
scroll to position [179, 0]
click at [397, 277] on button "Begin Module" at bounding box center [403, 275] width 71 height 25
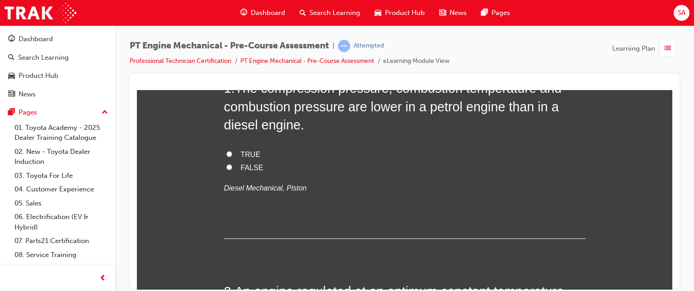
scroll to position [106, 0]
click at [241, 152] on span "TRUE" at bounding box center [251, 154] width 20 height 8
click at [232, 152] on input "TRUE" at bounding box center [229, 154] width 6 height 6
radio input "true"
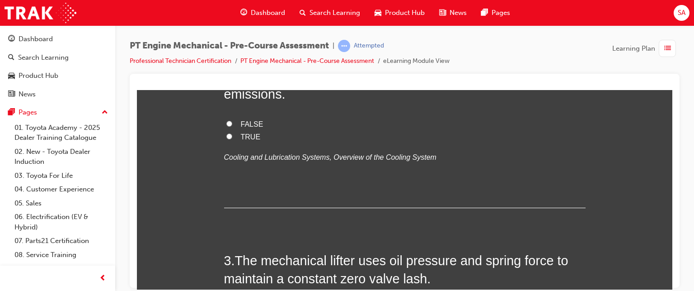
scroll to position [340, 0]
click at [247, 138] on span "TRUE" at bounding box center [251, 136] width 20 height 8
click at [232, 138] on input "TRUE" at bounding box center [229, 136] width 6 height 6
radio input "true"
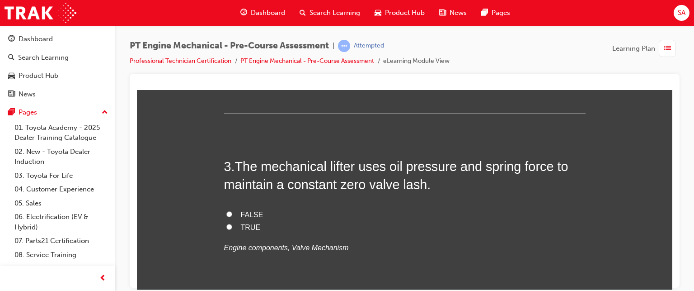
scroll to position [448, 0]
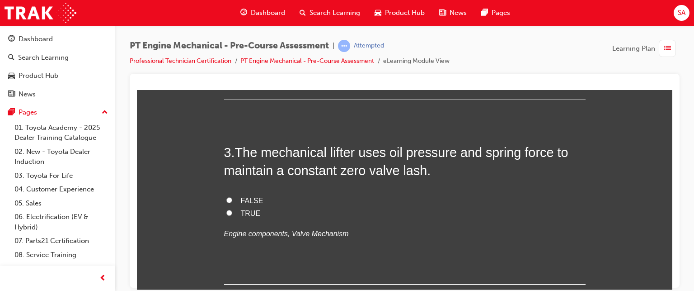
click at [251, 197] on span "FALSE" at bounding box center [252, 200] width 23 height 8
click at [232, 197] on input "FALSE" at bounding box center [229, 200] width 6 height 6
radio input "true"
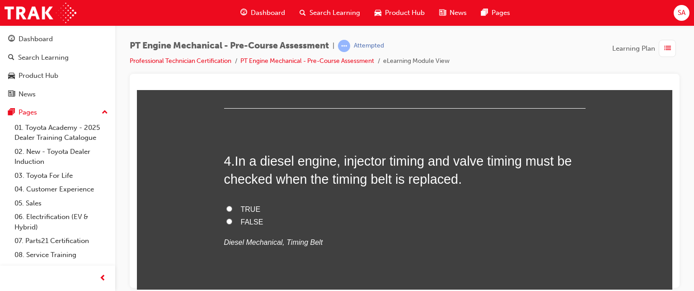
scroll to position [624, 0]
click at [241, 207] on span "TRUE" at bounding box center [251, 209] width 20 height 8
click at [232, 207] on input "TRUE" at bounding box center [229, 208] width 6 height 6
radio input "true"
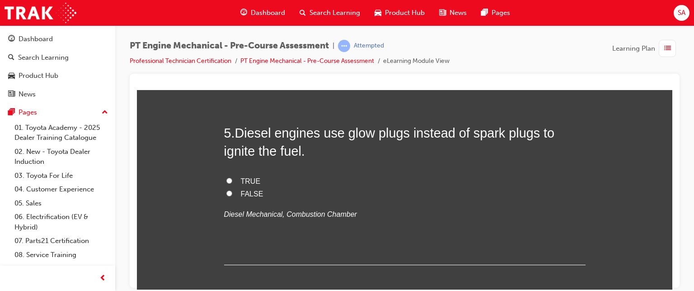
scroll to position [835, 0]
click at [248, 182] on span "TRUE" at bounding box center [251, 182] width 20 height 8
click at [232, 182] on input "TRUE" at bounding box center [229, 181] width 6 height 6
radio input "true"
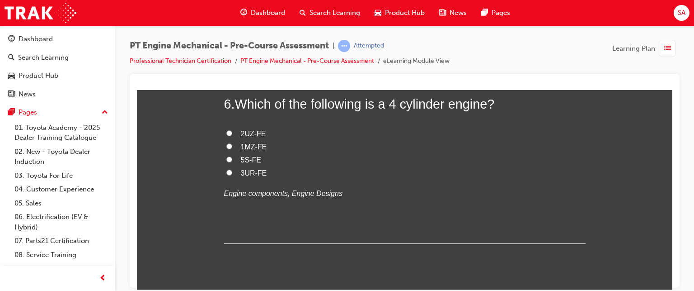
scroll to position [1026, 0]
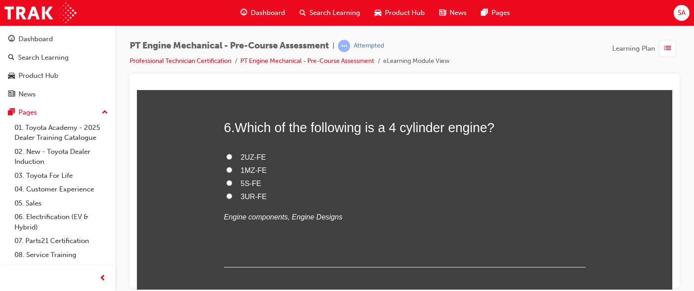
click at [249, 179] on span "5S-FE" at bounding box center [251, 183] width 20 height 8
click at [232, 179] on input "5S-FE" at bounding box center [229, 182] width 6 height 6
radio input "true"
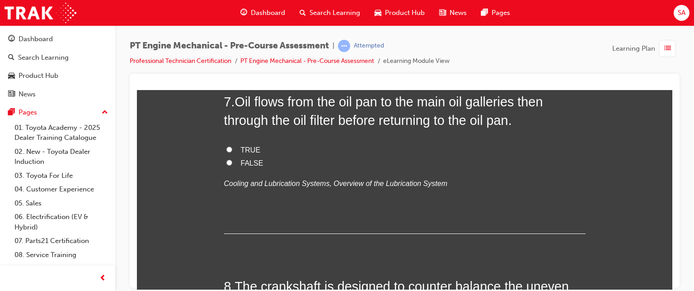
scroll to position [1247, 0]
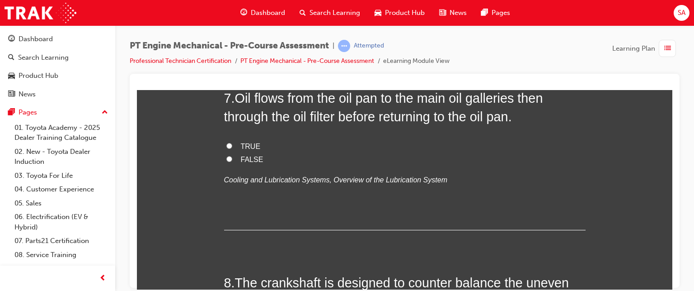
click at [241, 142] on span "TRUE" at bounding box center [251, 146] width 20 height 8
click at [232, 142] on input "TRUE" at bounding box center [229, 145] width 6 height 6
radio input "true"
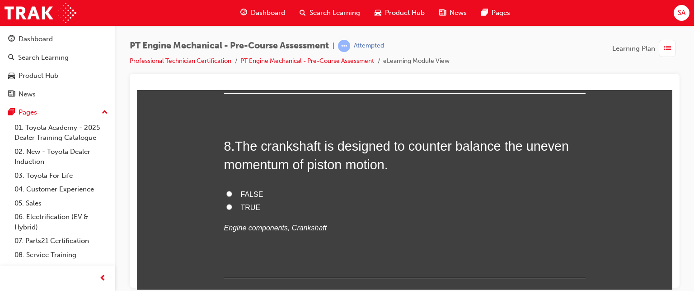
scroll to position [1384, 0]
click at [228, 205] on input "TRUE" at bounding box center [229, 206] width 6 height 6
radio input "true"
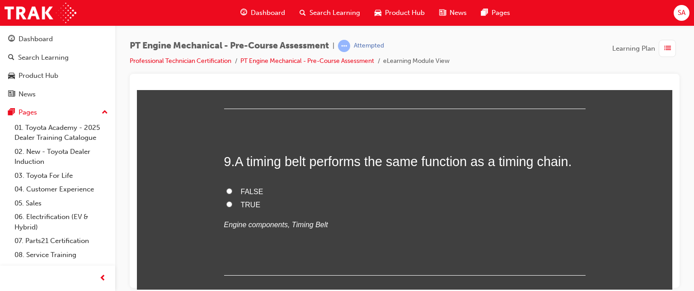
scroll to position [1560, 0]
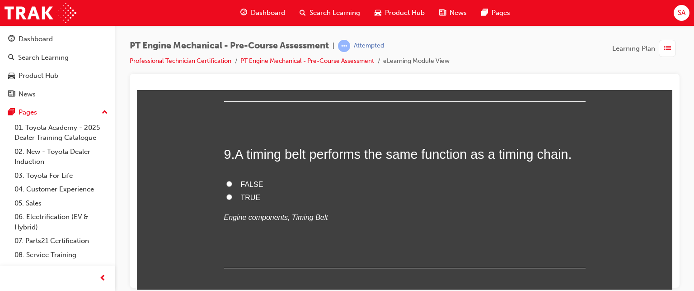
click at [227, 193] on input "TRUE" at bounding box center [229, 196] width 6 height 6
radio input "true"
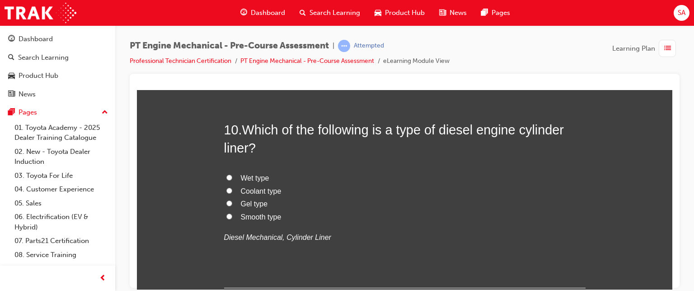
scroll to position [1755, 0]
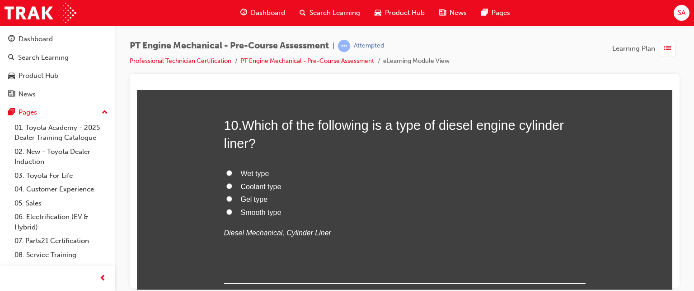
click at [241, 182] on span "Coolant type" at bounding box center [261, 186] width 41 height 8
click at [232, 183] on input "Coolant type" at bounding box center [229, 186] width 6 height 6
radio input "true"
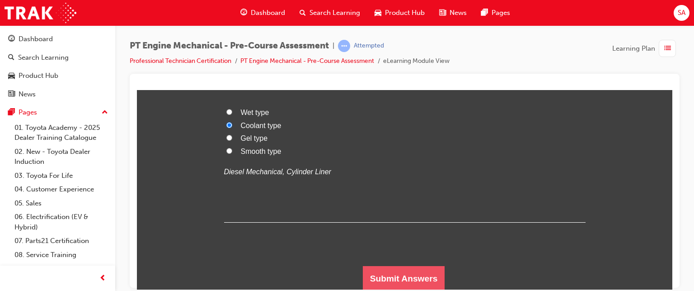
click at [381, 280] on button "Submit Answers" at bounding box center [404, 277] width 82 height 25
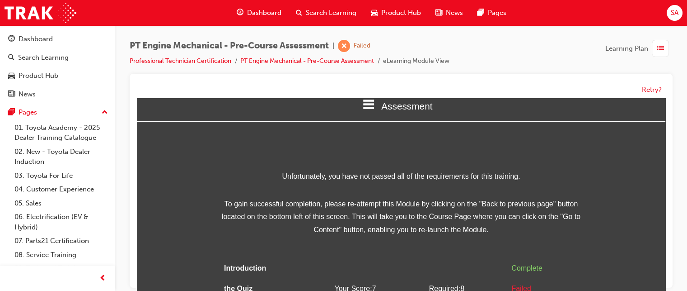
scroll to position [0, 0]
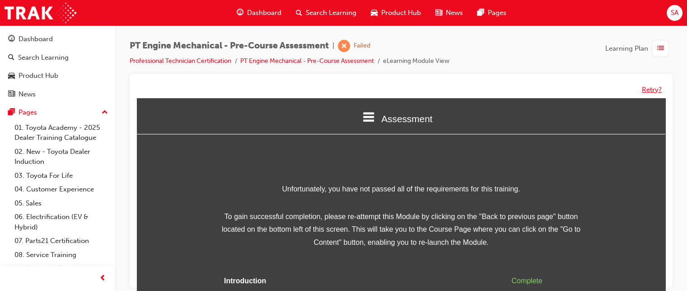
click at [649, 86] on button "Retry?" at bounding box center [652, 90] width 20 height 10
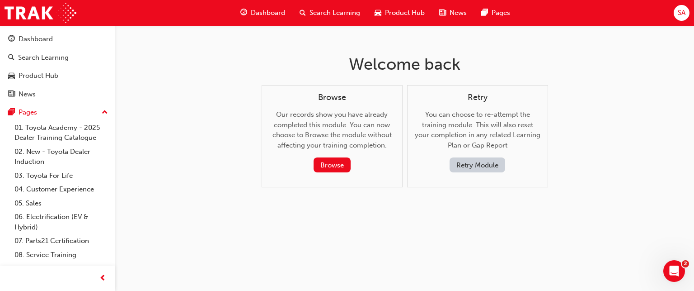
click at [469, 164] on button "Retry Module" at bounding box center [478, 164] width 56 height 15
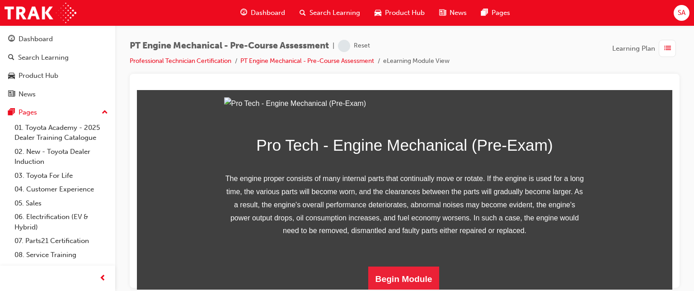
scroll to position [179, 0]
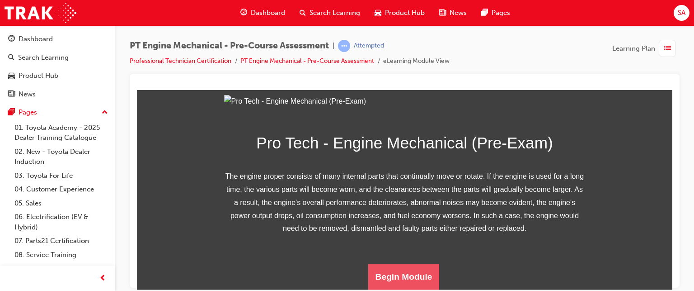
click at [400, 272] on button "Begin Module" at bounding box center [403, 275] width 71 height 25
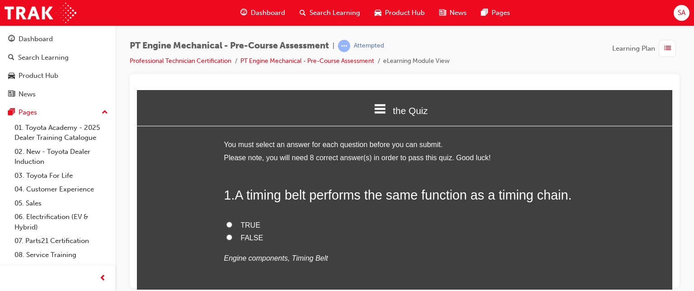
click at [243, 221] on span "TRUE" at bounding box center [251, 225] width 20 height 8
click at [232, 221] on input "TRUE" at bounding box center [229, 224] width 6 height 6
radio input "true"
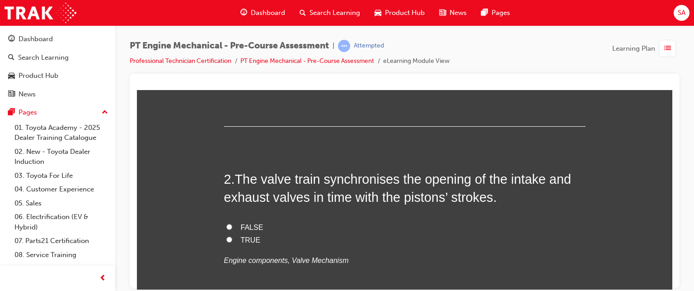
scroll to position [183, 0]
click at [240, 230] on label "FALSE" at bounding box center [405, 226] width 362 height 13
click at [232, 229] on input "FALSE" at bounding box center [229, 226] width 6 height 6
radio input "true"
click at [242, 239] on span "TRUE" at bounding box center [251, 239] width 20 height 8
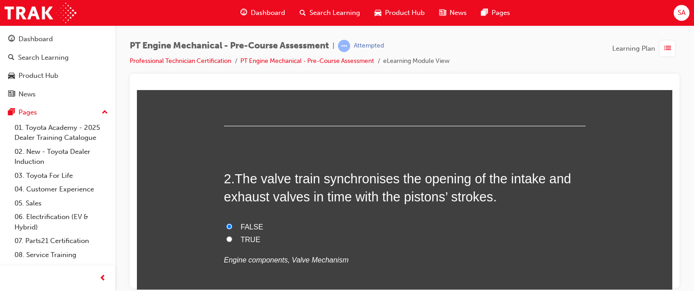
click at [232, 239] on input "TRUE" at bounding box center [229, 238] width 6 height 6
radio input "true"
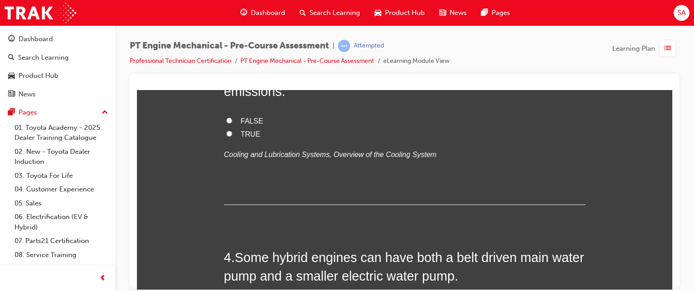
scroll to position [486, 0]
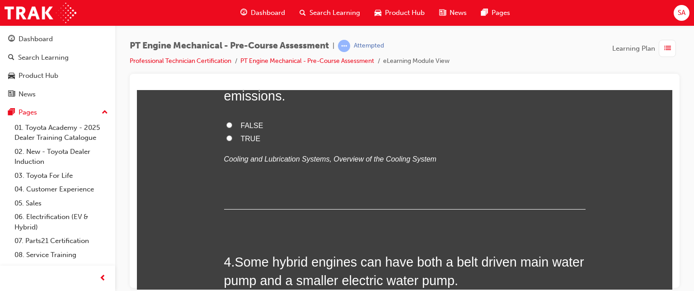
click at [241, 136] on span "TRUE" at bounding box center [251, 138] width 20 height 8
click at [232, 136] on input "TRUE" at bounding box center [229, 138] width 6 height 6
radio input "true"
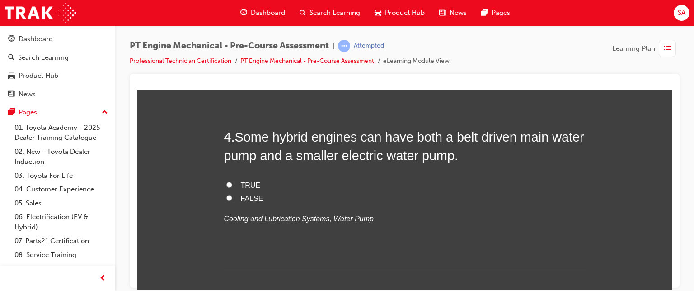
scroll to position [614, 0]
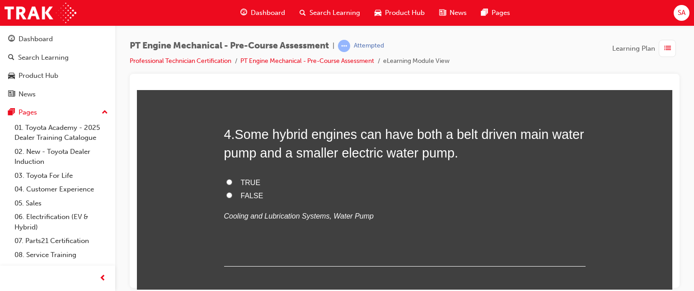
click at [246, 179] on span "TRUE" at bounding box center [251, 182] width 20 height 8
click at [232, 179] on input "TRUE" at bounding box center [229, 182] width 6 height 6
radio input "true"
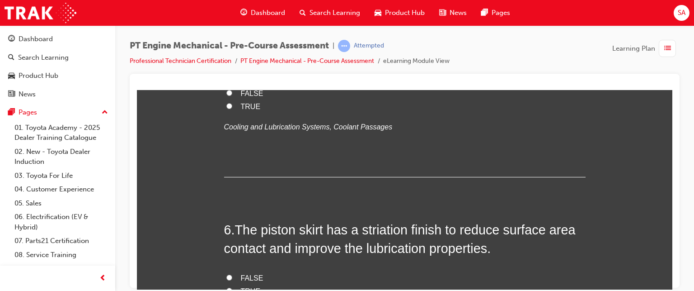
scroll to position [836, 0]
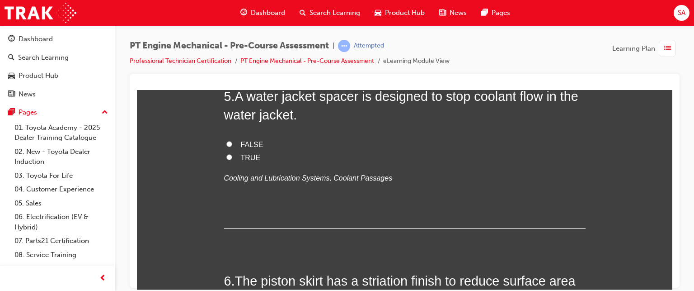
click at [247, 156] on span "TRUE" at bounding box center [251, 157] width 20 height 8
click at [232, 156] on input "TRUE" at bounding box center [229, 157] width 6 height 6
radio input "true"
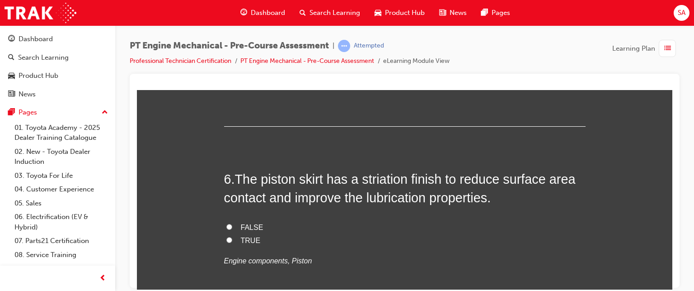
scroll to position [945, 0]
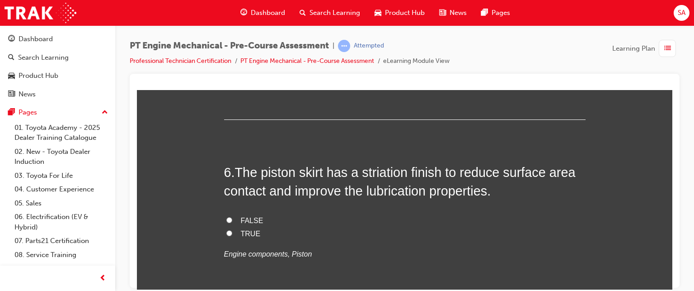
click at [249, 231] on span "TRUE" at bounding box center [251, 233] width 20 height 8
click at [232, 231] on input "TRUE" at bounding box center [229, 233] width 6 height 6
radio input "true"
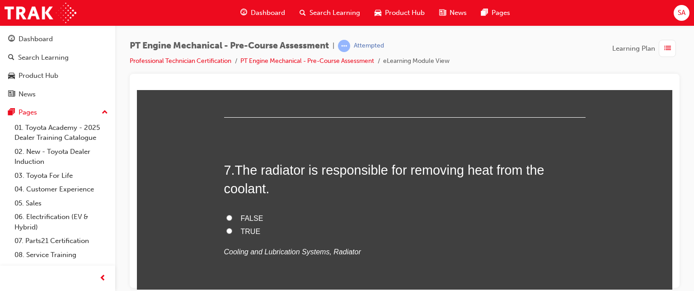
scroll to position [1146, 0]
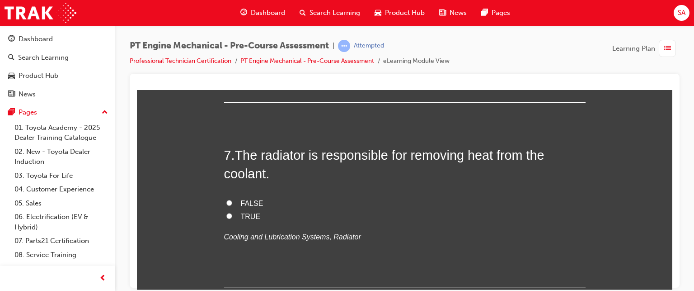
click at [244, 212] on span "TRUE" at bounding box center [251, 216] width 20 height 8
click at [232, 212] on input "TRUE" at bounding box center [229, 215] width 6 height 6
radio input "true"
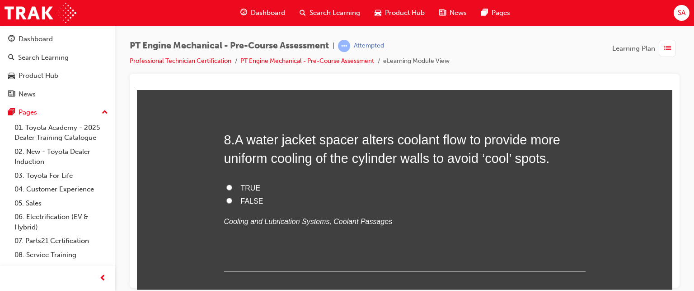
scroll to position [1346, 0]
click at [248, 183] on span "TRUE" at bounding box center [251, 187] width 20 height 8
click at [232, 183] on input "TRUE" at bounding box center [229, 186] width 6 height 6
radio input "true"
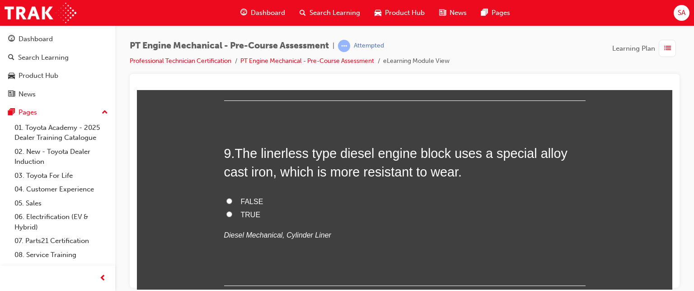
scroll to position [1534, 0]
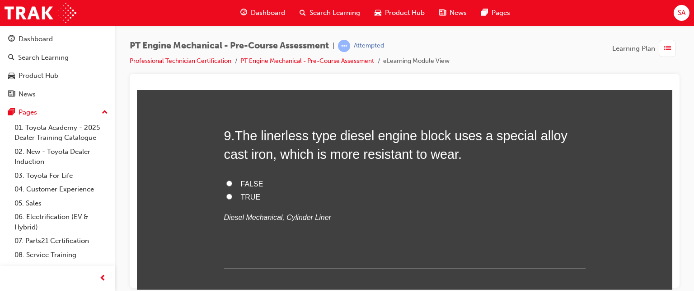
click at [246, 193] on span "TRUE" at bounding box center [251, 197] width 20 height 8
click at [232, 193] on input "TRUE" at bounding box center [229, 196] width 6 height 6
radio input "true"
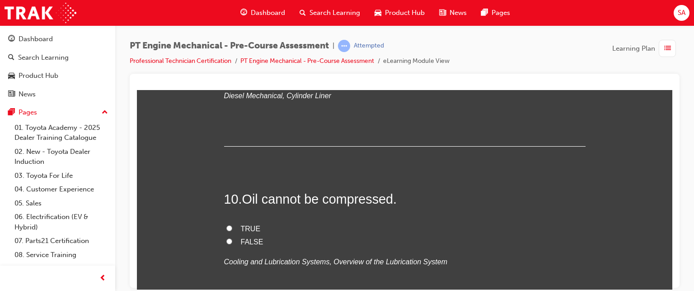
scroll to position [1656, 0]
click at [248, 227] on span "TRUE" at bounding box center [251, 228] width 20 height 8
click at [232, 227] on input "TRUE" at bounding box center [229, 228] width 6 height 6
radio input "true"
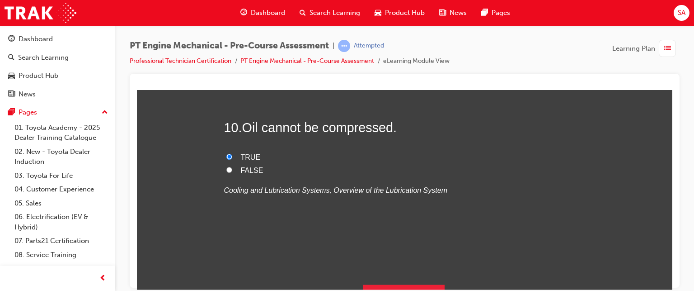
scroll to position [1746, 0]
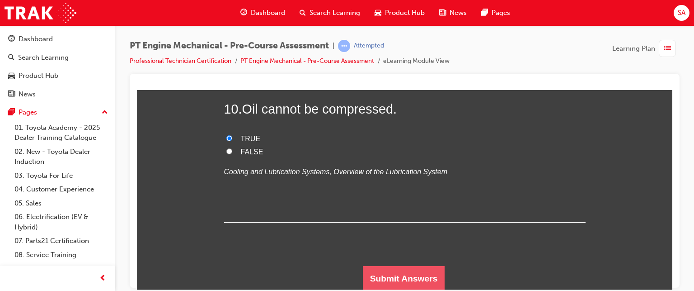
click at [385, 270] on button "Submit Answers" at bounding box center [404, 277] width 82 height 25
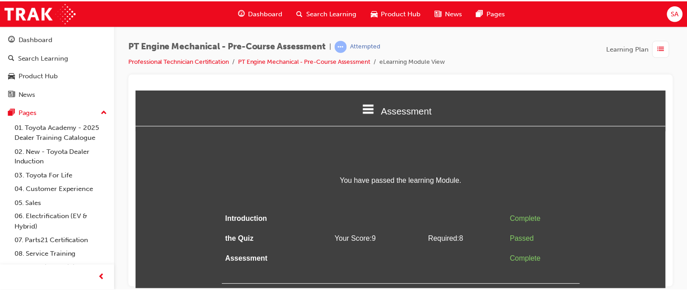
scroll to position [0, 0]
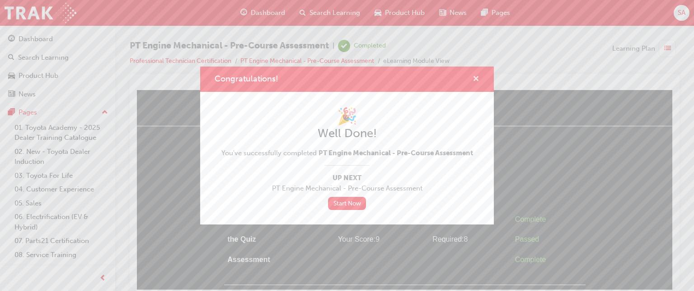
click at [473, 85] on button "Congratulations!" at bounding box center [476, 79] width 7 height 11
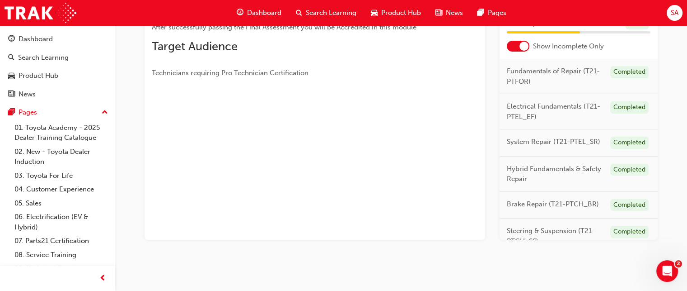
scroll to position [139, 0]
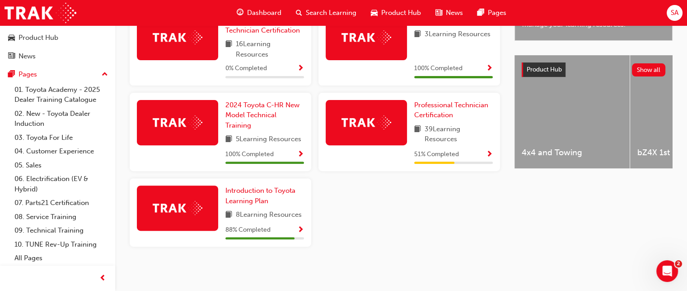
scroll to position [327, 0]
click at [262, 193] on span "Introduction to Toyota Learning Plan" at bounding box center [261, 195] width 70 height 19
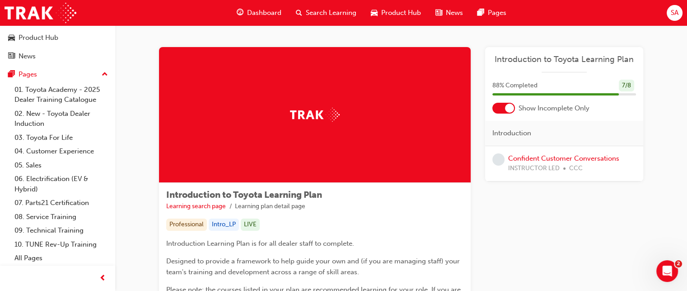
click at [541, 168] on span "INSTRUCTOR LED" at bounding box center [534, 168] width 52 height 10
click at [540, 151] on div "Confident Customer Conversations INSTRUCTOR LED CCC" at bounding box center [564, 163] width 158 height 35
click at [542, 156] on link "Confident Customer Conversations" at bounding box center [563, 158] width 111 height 8
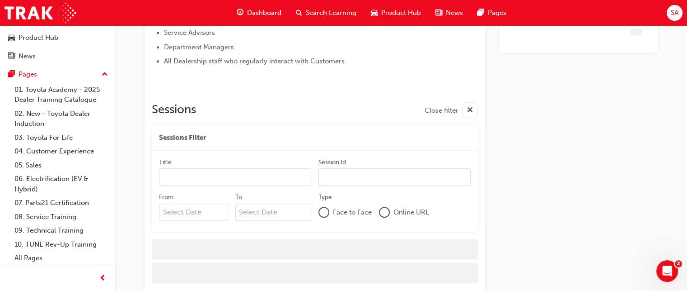
scroll to position [493, 0]
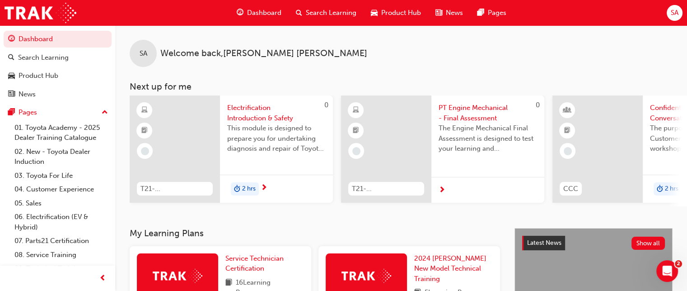
click at [676, 14] on span "SA" at bounding box center [675, 13] width 8 height 10
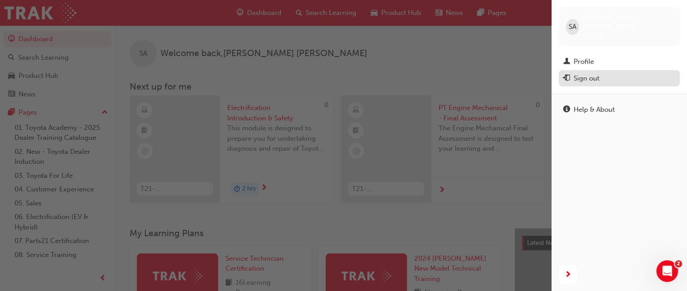
click at [593, 73] on div "Sign out" at bounding box center [587, 78] width 26 height 10
